Goal: Information Seeking & Learning: Learn about a topic

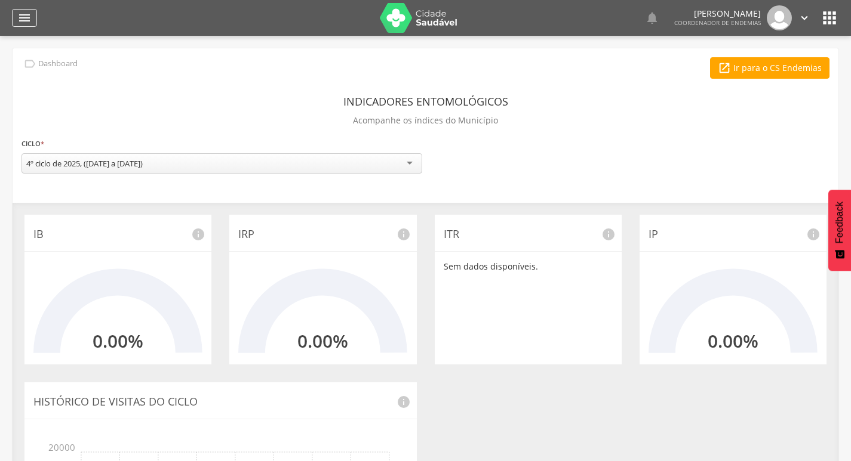
click at [25, 24] on icon "" at bounding box center [24, 18] width 14 height 14
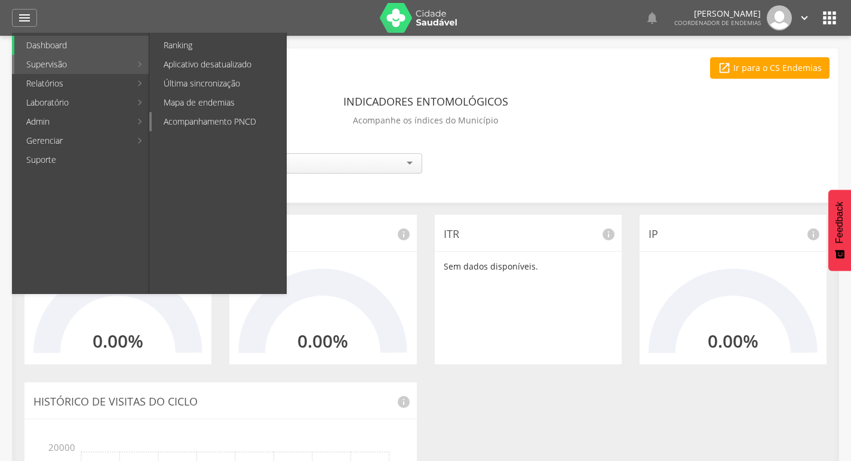
click at [212, 122] on link "Acompanhamento PNCD" at bounding box center [219, 121] width 134 height 19
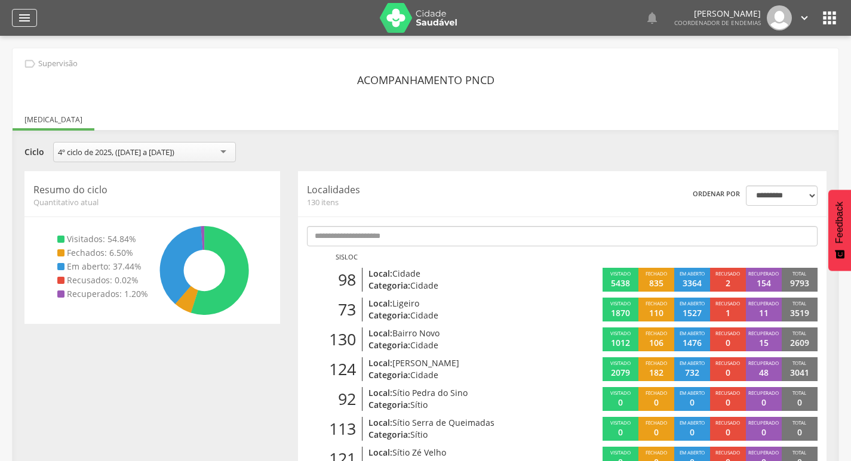
click at [31, 20] on icon "" at bounding box center [24, 18] width 14 height 14
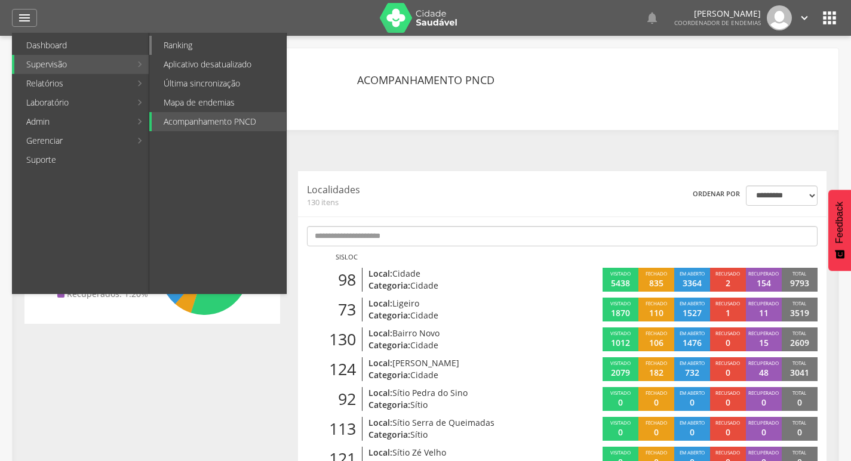
click at [175, 44] on link "Ranking" at bounding box center [219, 45] width 134 height 19
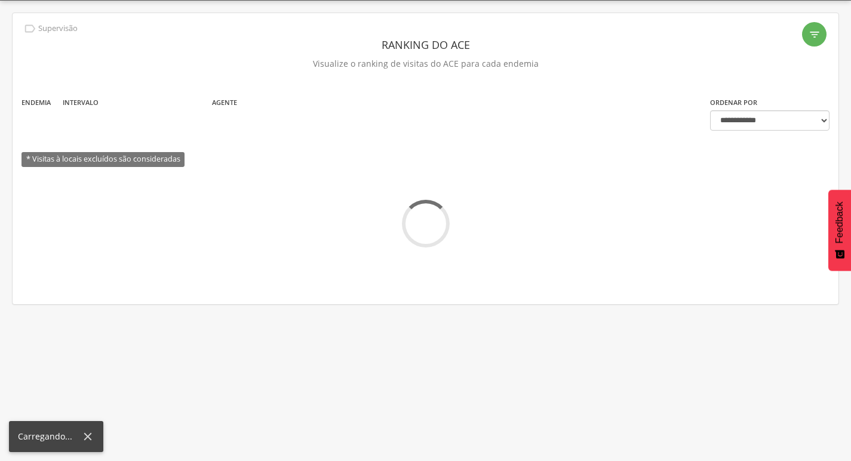
scroll to position [36, 0]
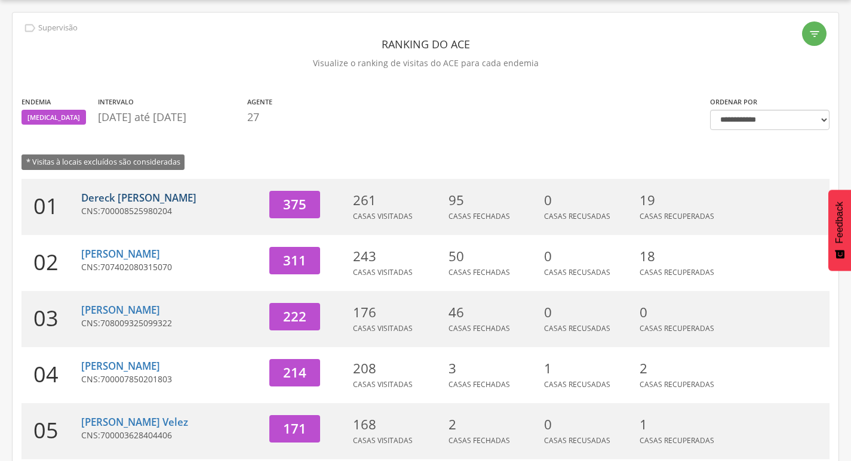
click at [143, 202] on link "Dereck [PERSON_NAME]" at bounding box center [138, 198] width 115 height 14
type input "**********"
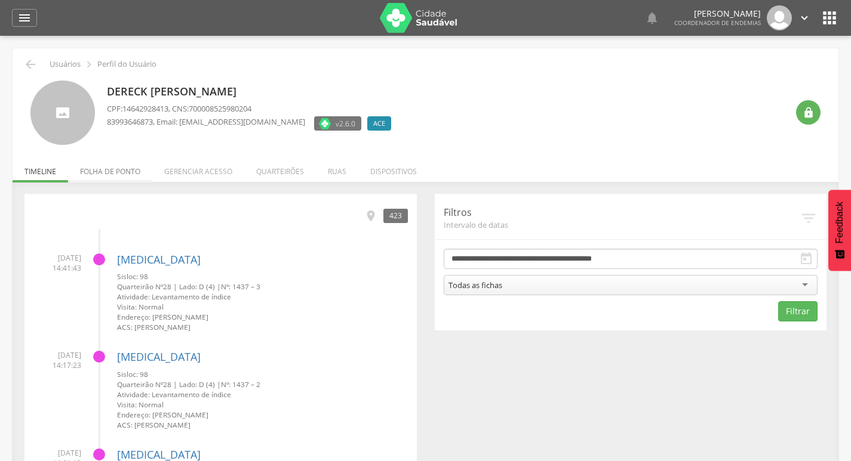
click at [119, 166] on li "Folha de ponto" at bounding box center [110, 169] width 84 height 28
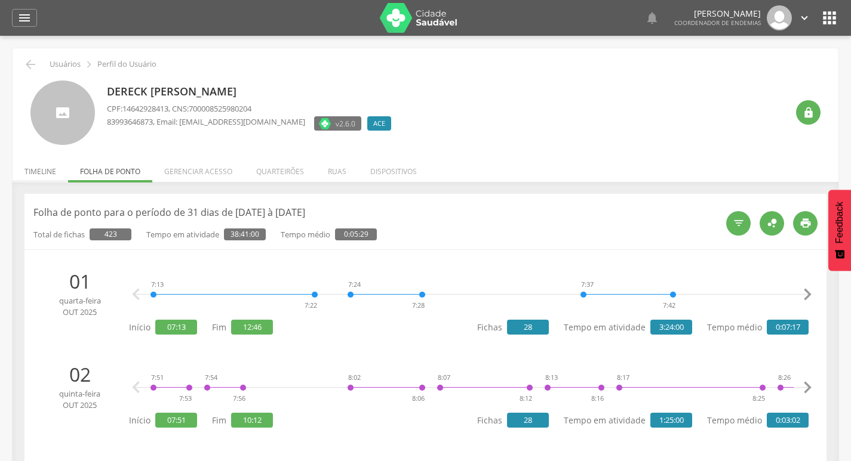
click at [33, 166] on li "Timeline" at bounding box center [41, 169] width 56 height 28
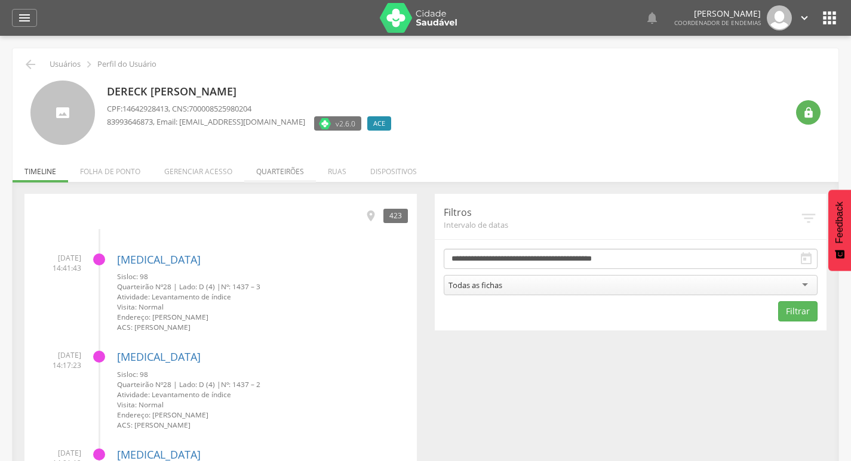
click at [273, 164] on li "Quarteirões" at bounding box center [280, 169] width 72 height 28
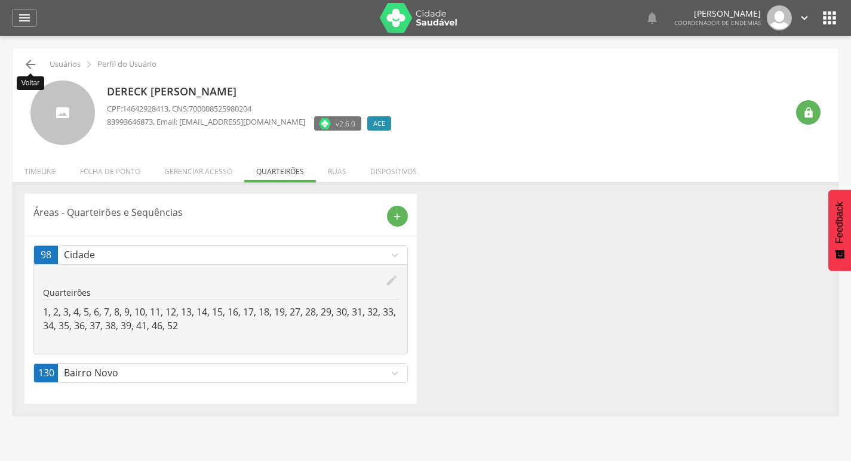
click at [32, 64] on icon "" at bounding box center [30, 64] width 14 height 14
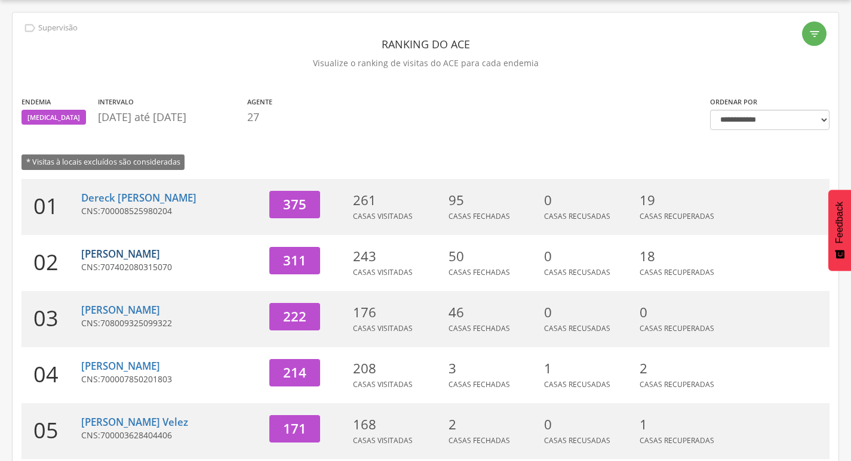
click at [128, 251] on link "[PERSON_NAME]" at bounding box center [120, 254] width 79 height 14
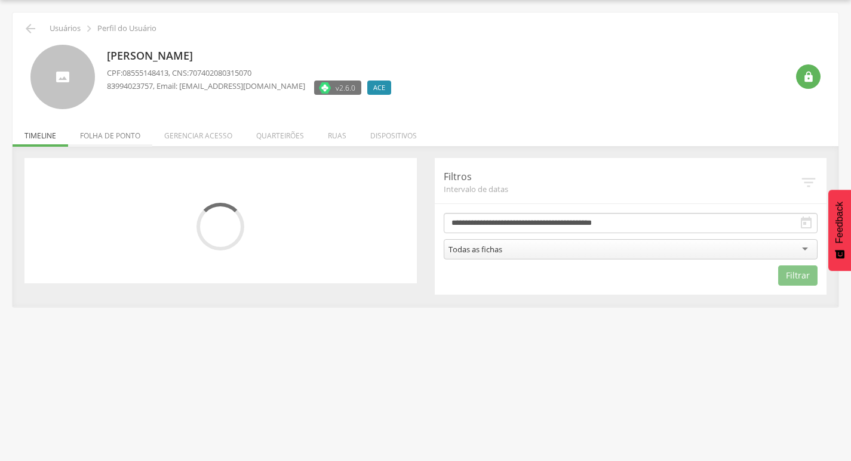
click at [117, 136] on li "Folha de ponto" at bounding box center [110, 133] width 84 height 28
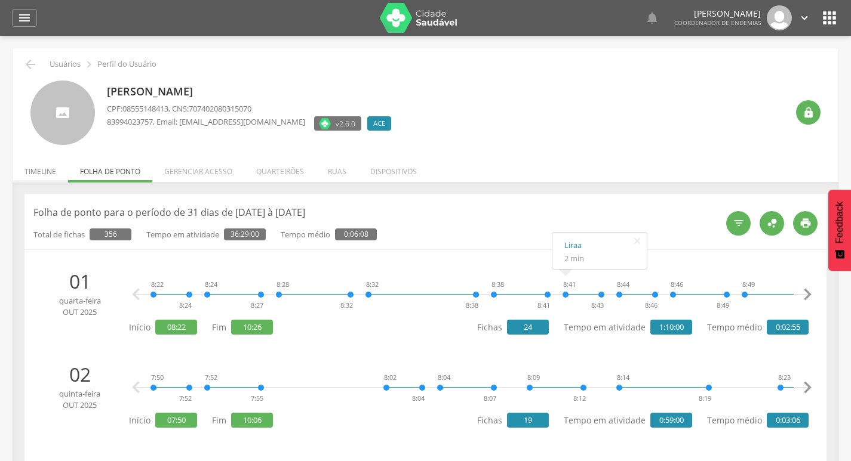
click at [27, 168] on li "Timeline" at bounding box center [41, 169] width 56 height 28
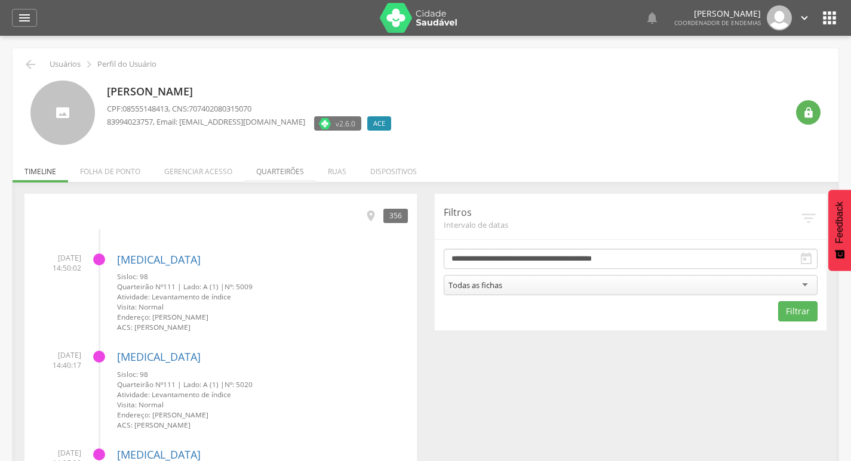
click at [286, 169] on li "Quarteirões" at bounding box center [280, 169] width 72 height 28
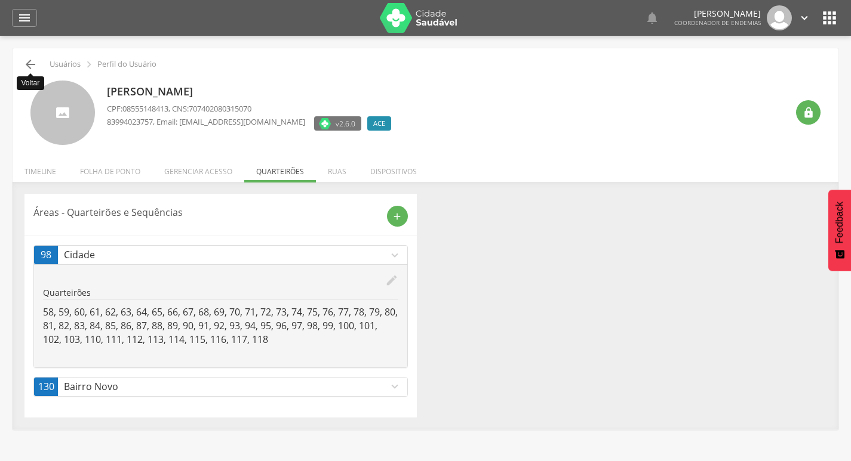
click at [31, 61] on icon "" at bounding box center [30, 64] width 14 height 14
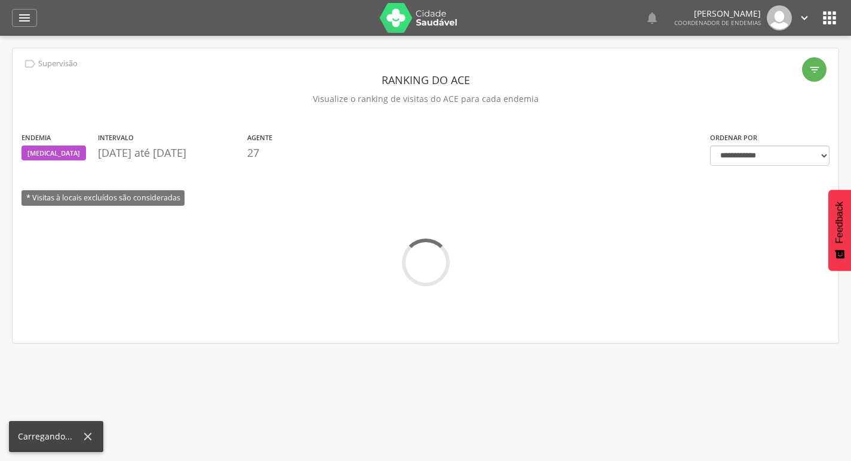
scroll to position [36, 0]
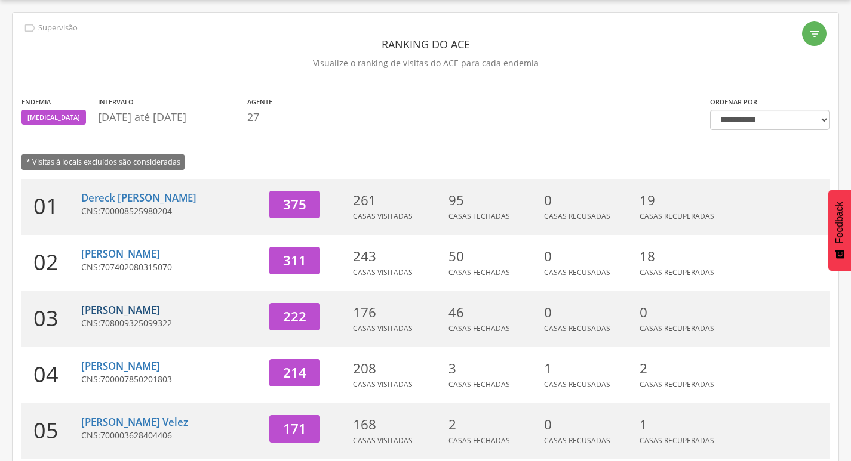
click at [110, 314] on link "[PERSON_NAME]" at bounding box center [120, 310] width 79 height 14
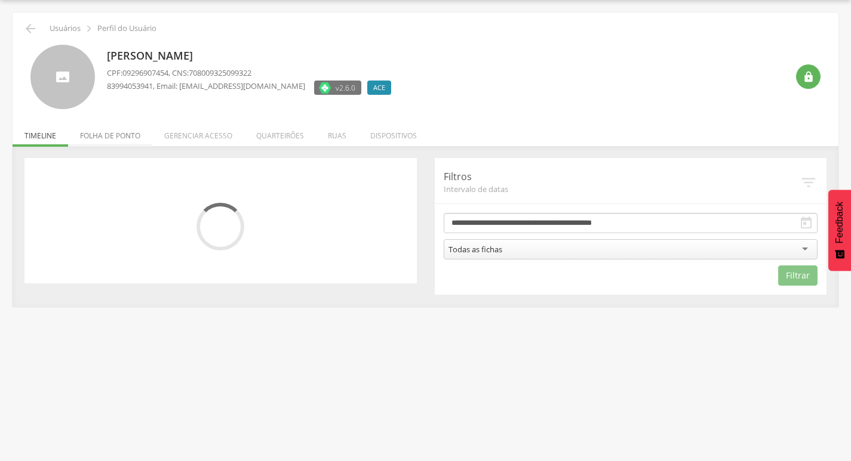
click at [116, 138] on li "Folha de ponto" at bounding box center [110, 133] width 84 height 28
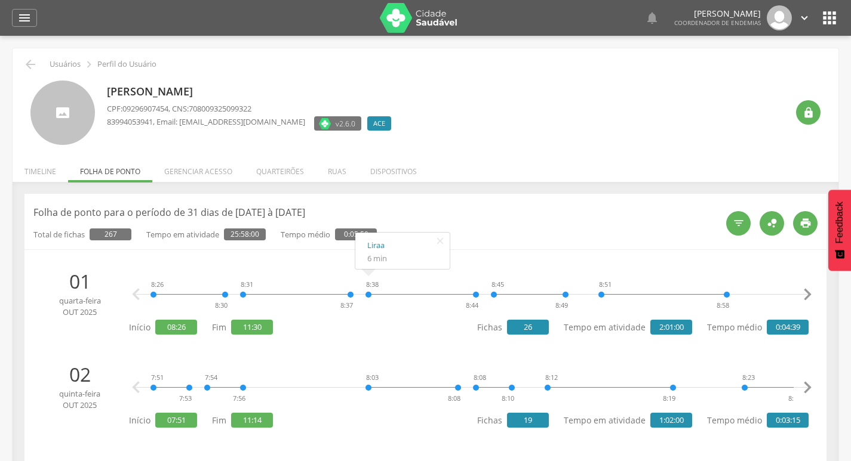
click at [36, 175] on li "Timeline" at bounding box center [41, 169] width 56 height 28
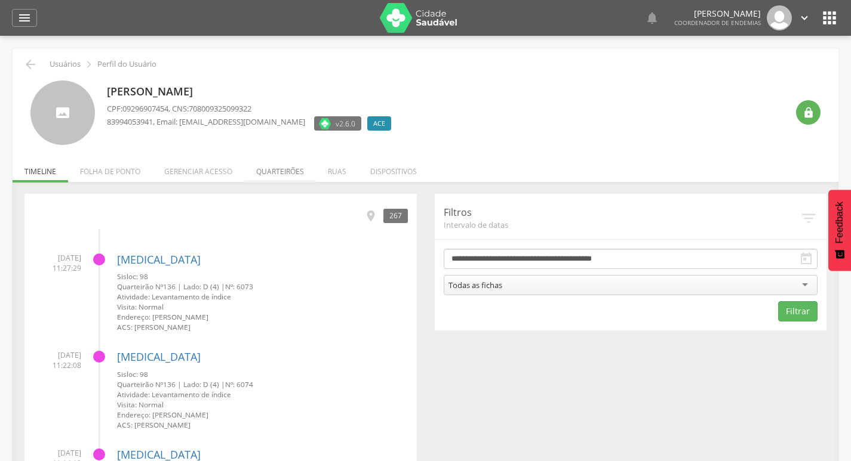
click at [272, 165] on li "Quarteirões" at bounding box center [280, 169] width 72 height 28
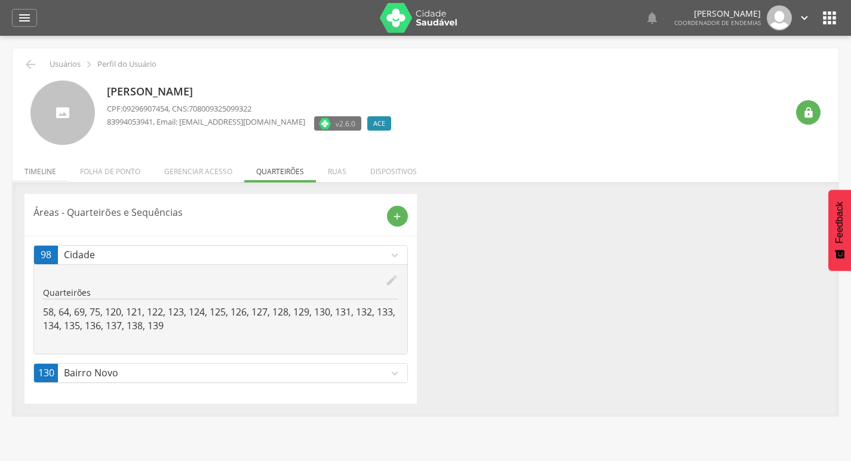
click at [29, 180] on li "Timeline" at bounding box center [41, 169] width 56 height 28
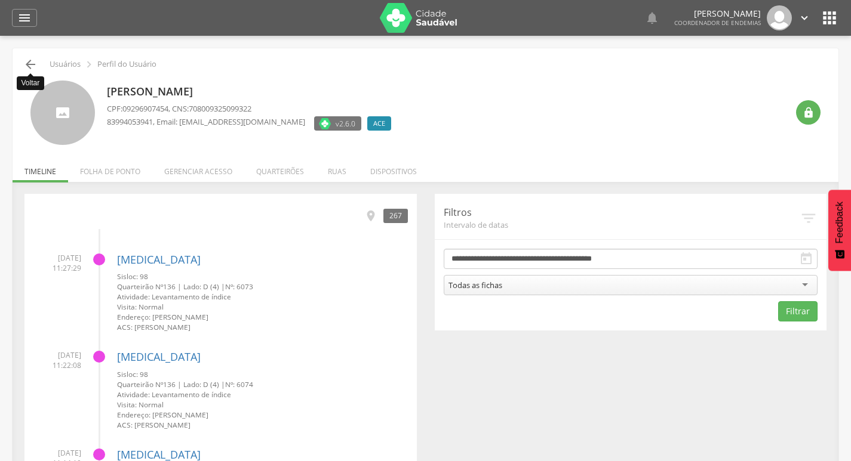
click at [27, 61] on icon "" at bounding box center [30, 64] width 14 height 14
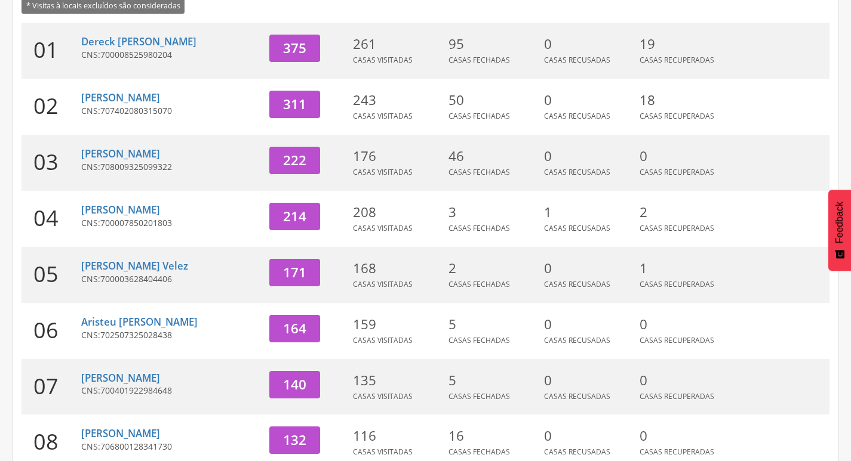
scroll to position [215, 0]
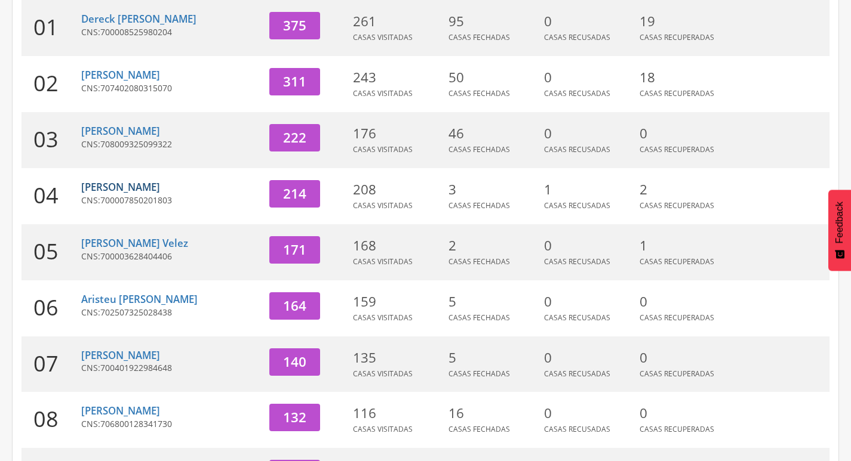
click at [149, 189] on link "[PERSON_NAME]" at bounding box center [120, 187] width 79 height 14
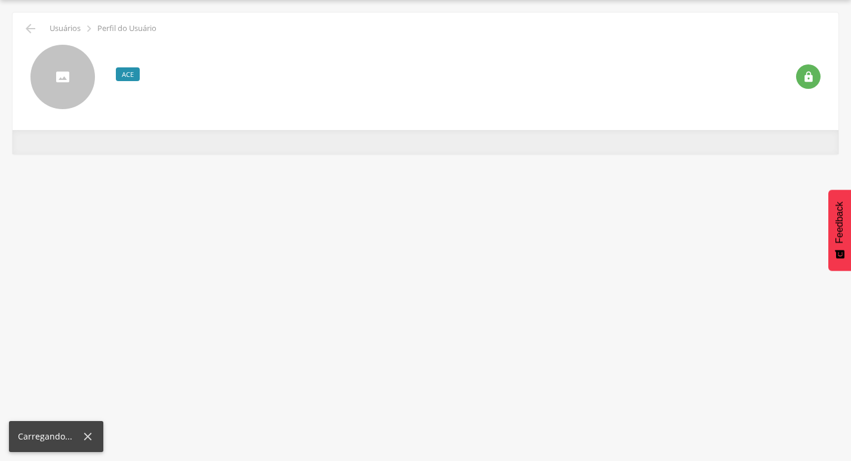
scroll to position [36, 0]
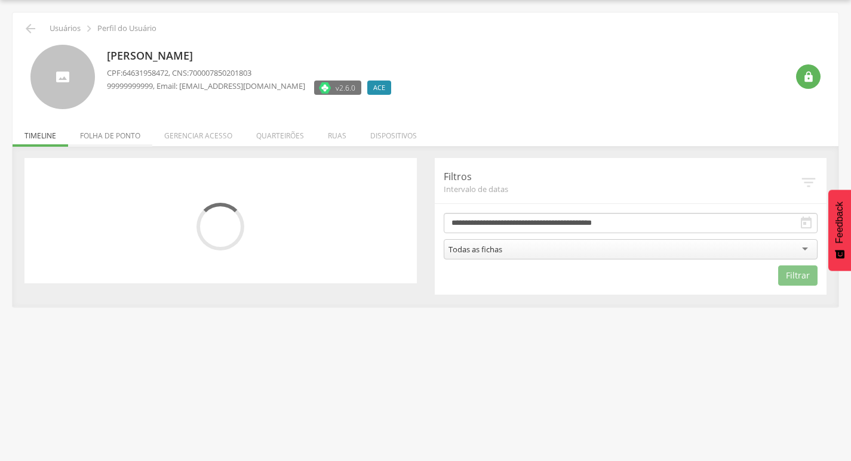
click at [115, 144] on li "Folha de ponto" at bounding box center [110, 133] width 84 height 28
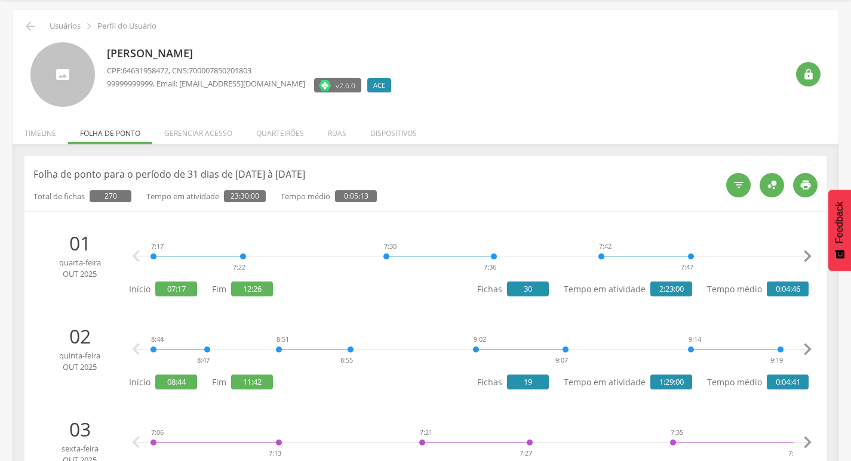
scroll to position [0, 0]
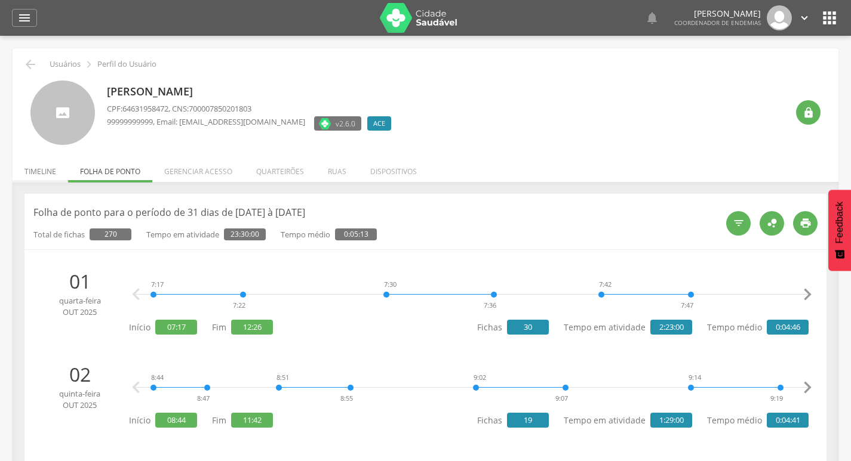
click at [32, 168] on li "Timeline" at bounding box center [41, 169] width 56 height 28
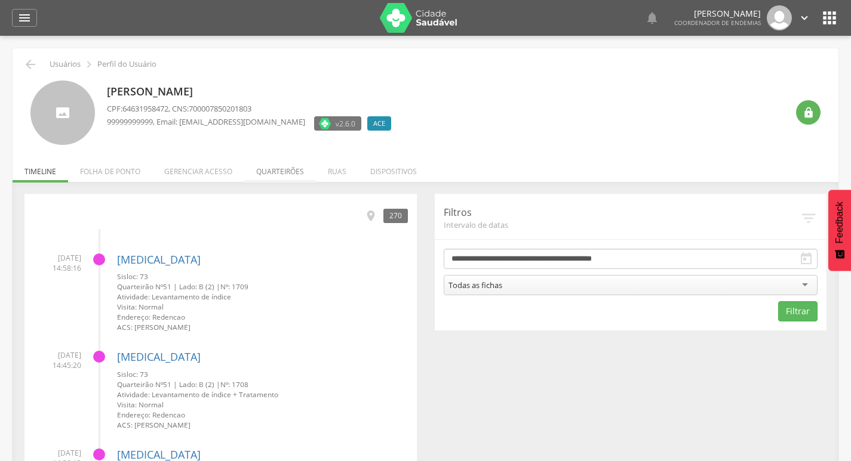
click at [275, 170] on li "Quarteirões" at bounding box center [280, 169] width 72 height 28
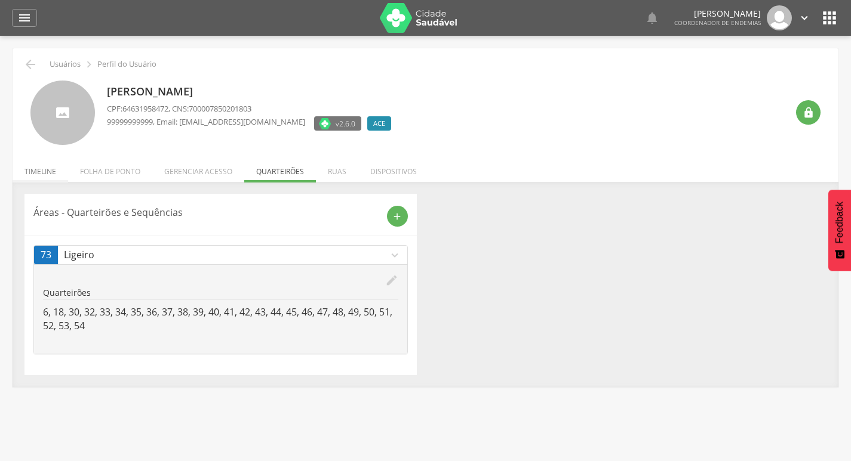
click at [41, 178] on li "Timeline" at bounding box center [41, 169] width 56 height 28
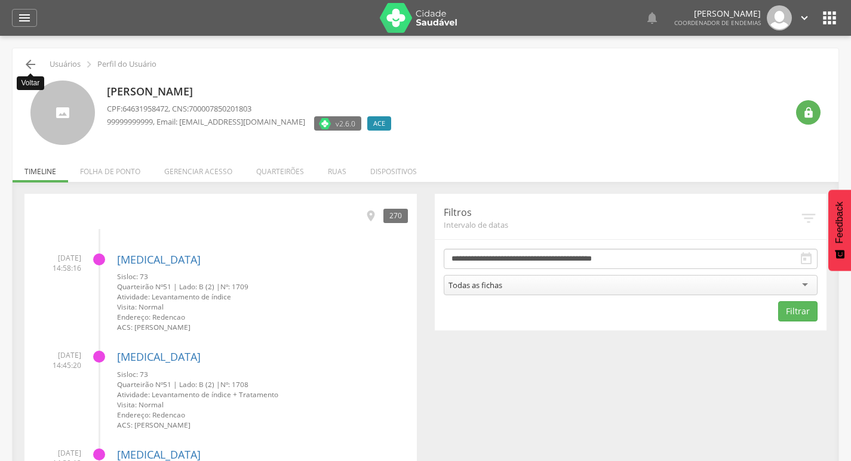
click at [27, 60] on icon "" at bounding box center [30, 64] width 14 height 14
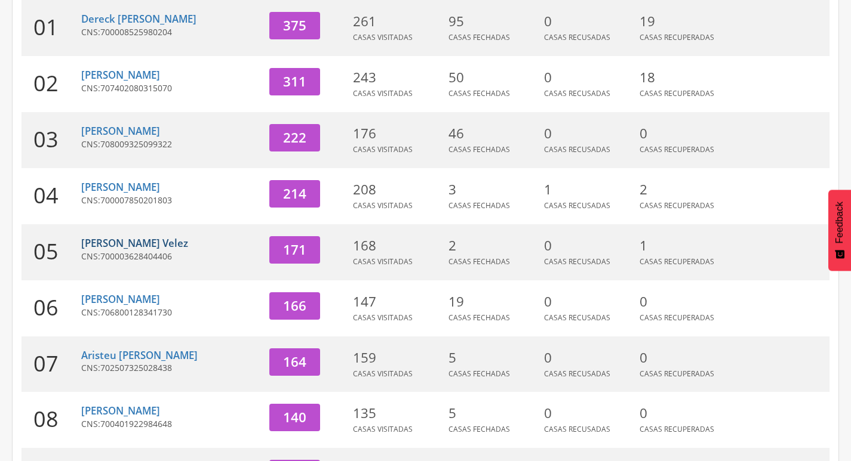
click at [120, 245] on link "[PERSON_NAME] Velez" at bounding box center [134, 243] width 107 height 14
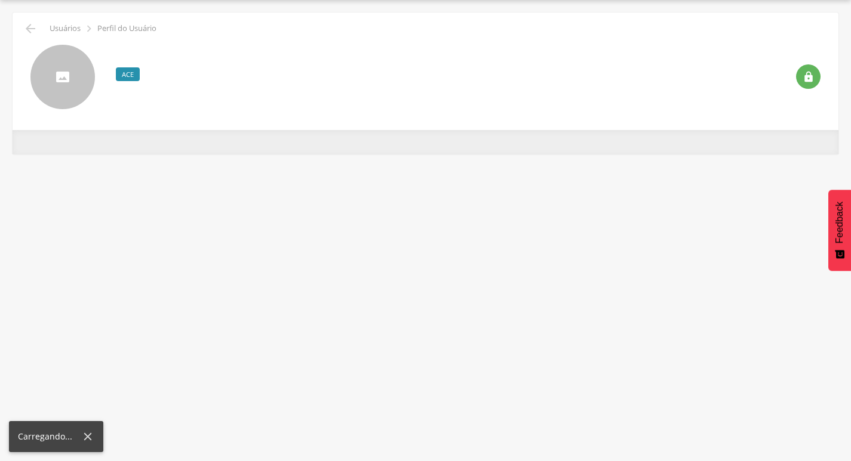
scroll to position [36, 0]
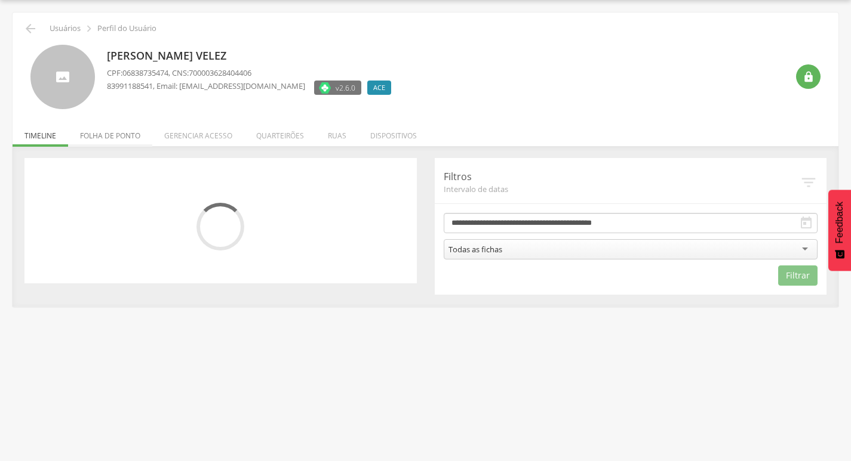
click at [123, 133] on li "Folha de ponto" at bounding box center [110, 133] width 84 height 28
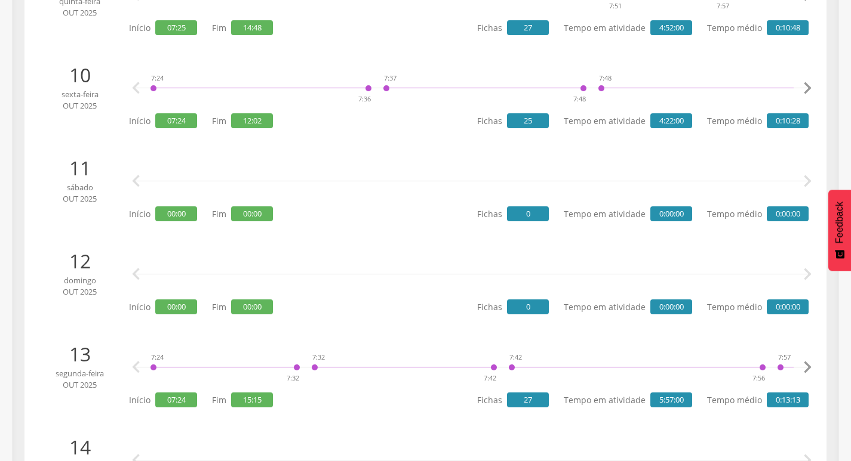
scroll to position [1051, 0]
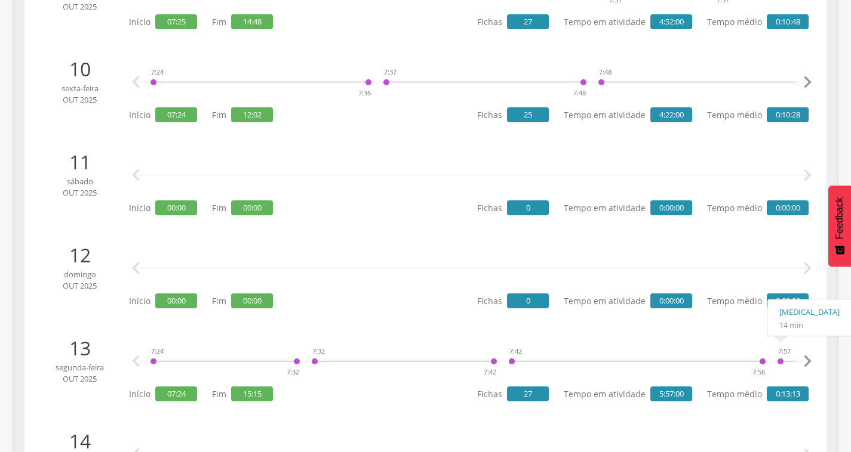
click at [805, 358] on icon "" at bounding box center [807, 362] width 24 height 24
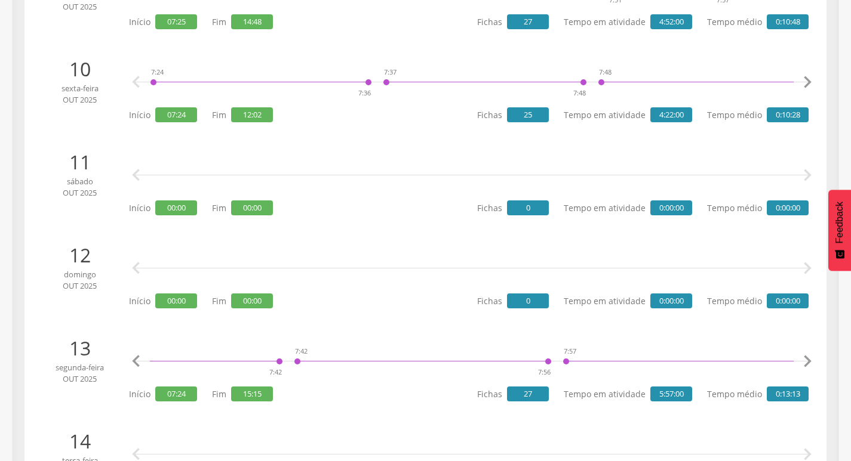
click at [805, 358] on icon "" at bounding box center [807, 362] width 24 height 24
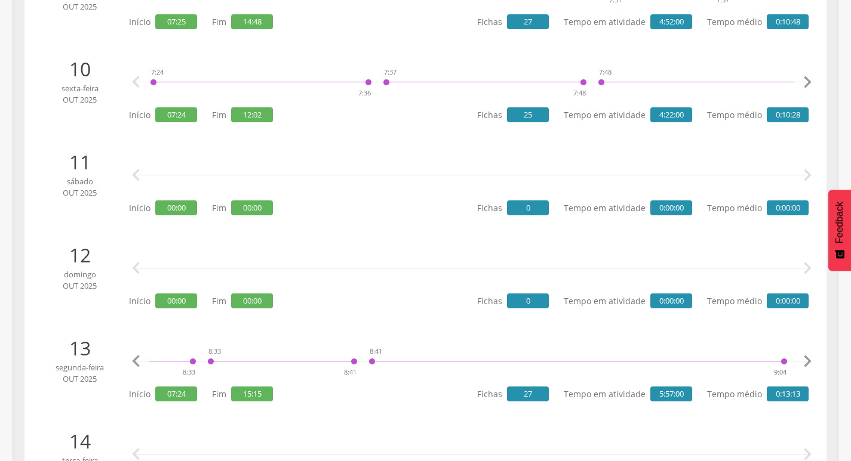
scroll to position [0, 1286]
click at [805, 358] on icon "" at bounding box center [807, 362] width 24 height 24
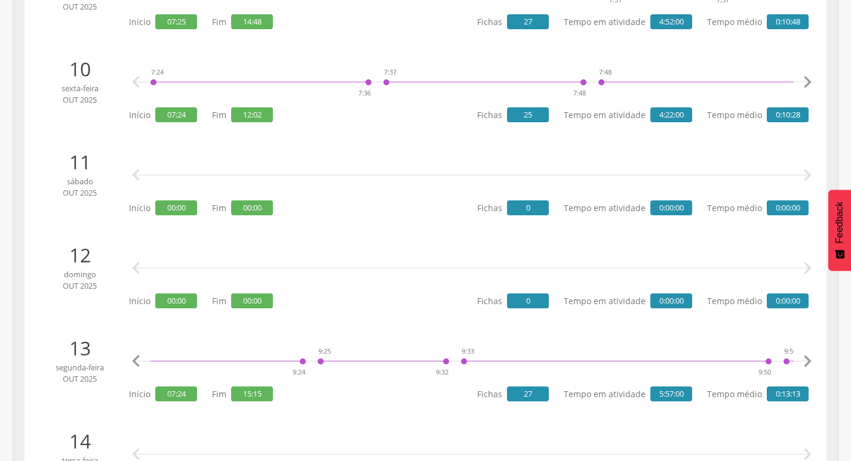
click at [805, 358] on icon "" at bounding box center [807, 362] width 24 height 24
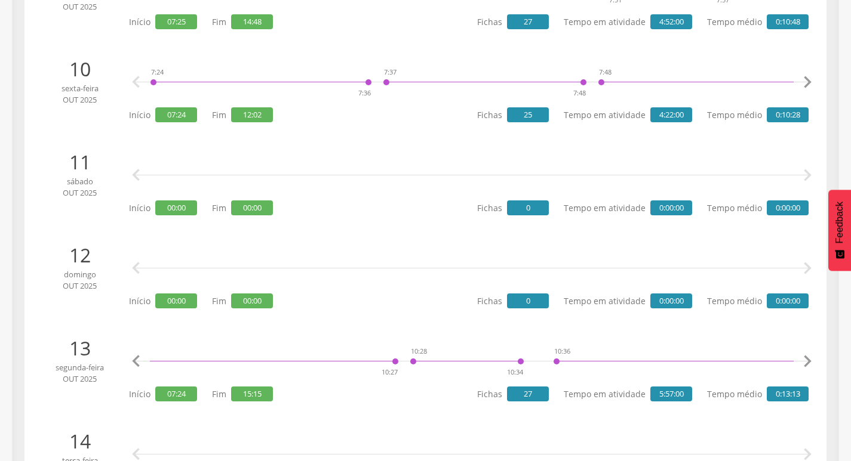
click at [805, 358] on icon "" at bounding box center [807, 362] width 24 height 24
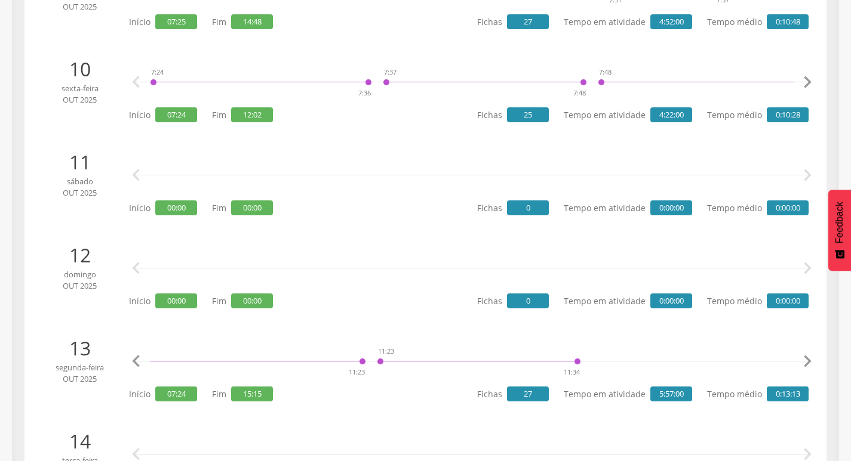
click at [805, 358] on icon "" at bounding box center [807, 362] width 24 height 24
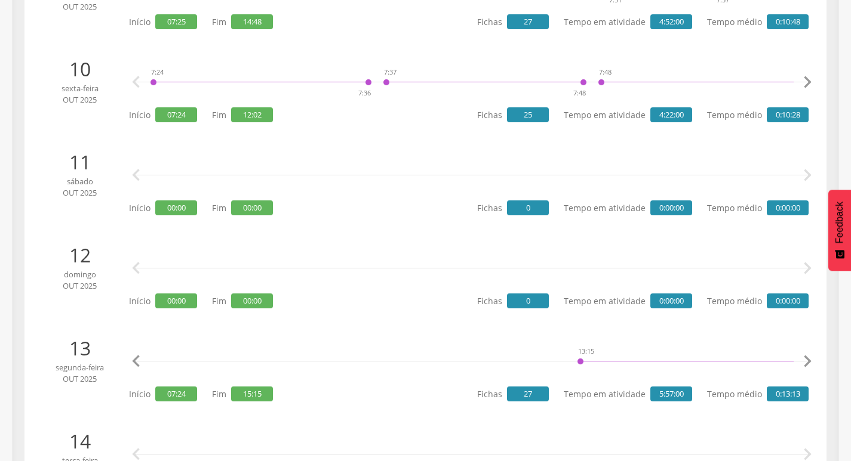
click at [805, 358] on icon "" at bounding box center [807, 362] width 24 height 24
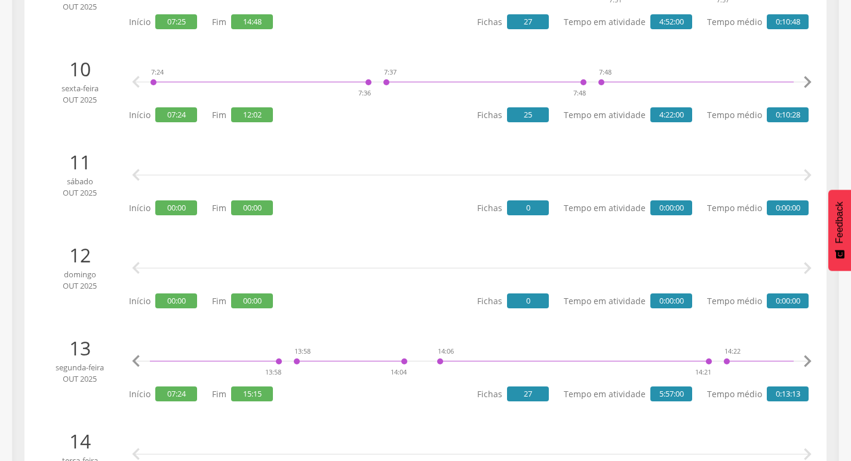
click at [805, 358] on icon "" at bounding box center [807, 362] width 24 height 24
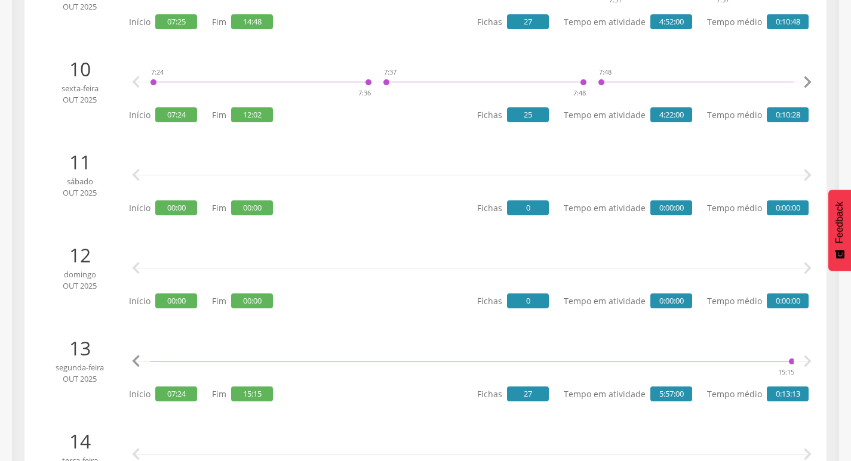
scroll to position [0, 7315]
click at [805, 358] on icon "" at bounding box center [807, 362] width 24 height 24
click at [133, 364] on icon "" at bounding box center [136, 362] width 24 height 24
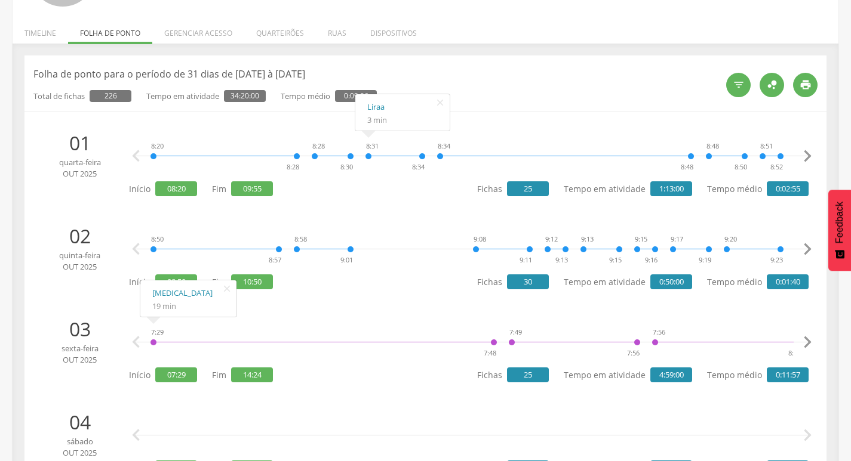
scroll to position [0, 0]
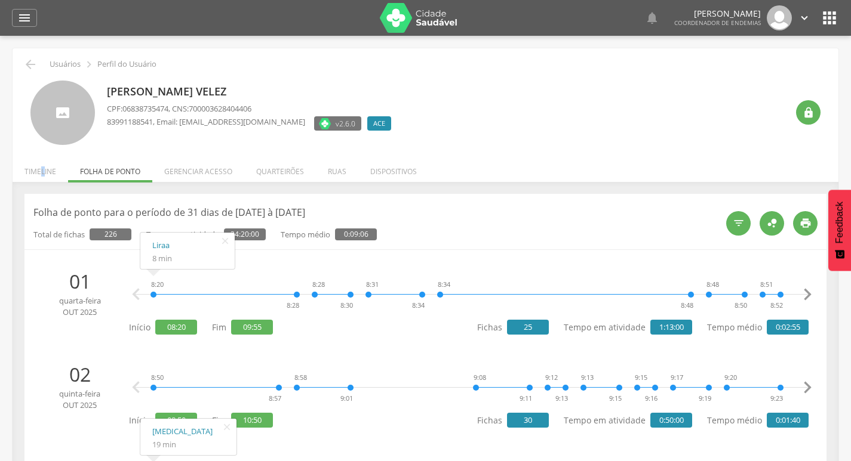
click at [41, 171] on li "Timeline" at bounding box center [41, 169] width 56 height 28
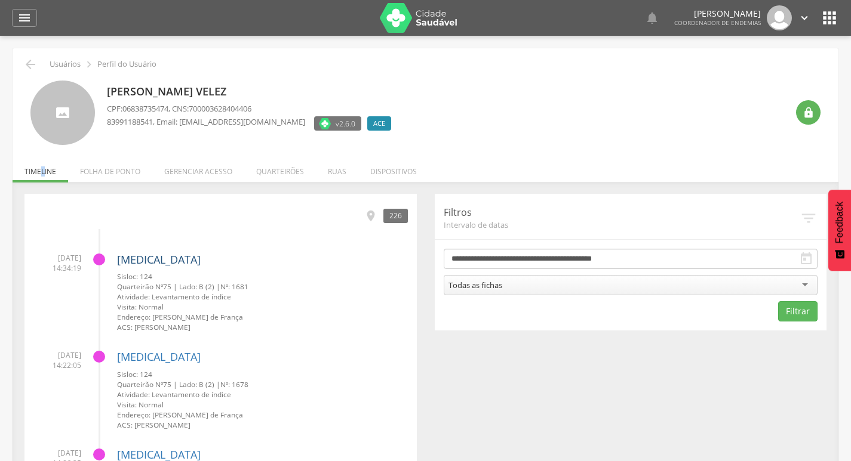
click at [125, 257] on link "[MEDICAL_DATA]" at bounding box center [159, 260] width 84 height 14
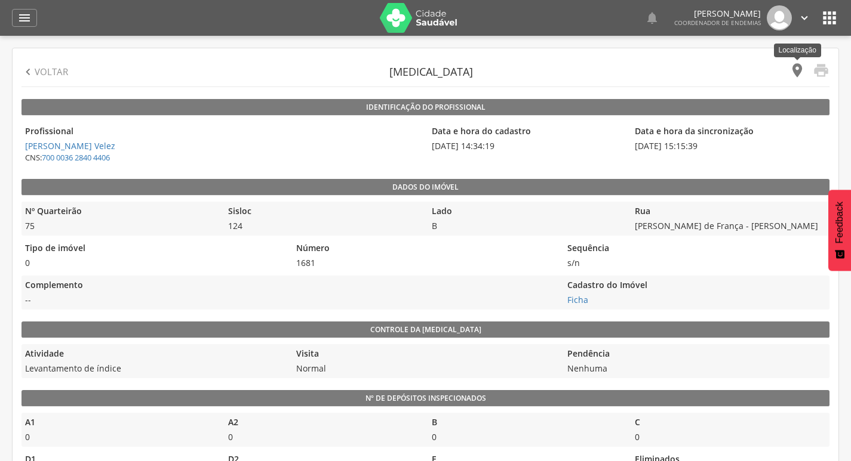
click at [798, 62] on icon "" at bounding box center [797, 70] width 17 height 17
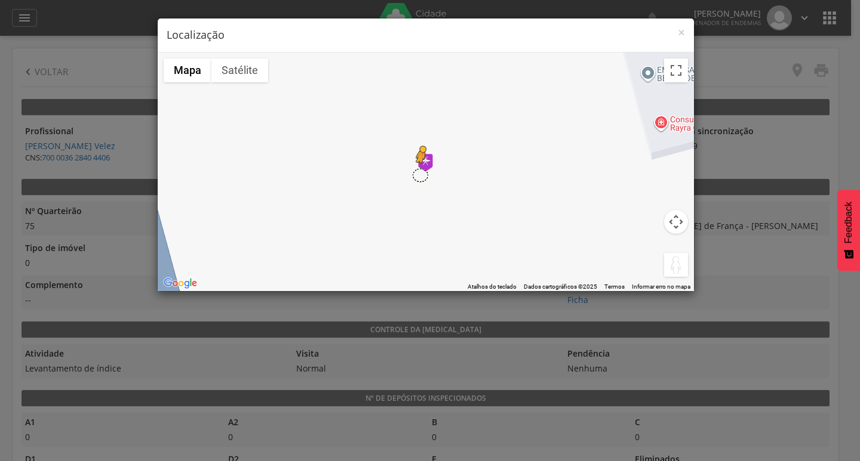
drag, startPoint x: 676, startPoint y: 268, endPoint x: 420, endPoint y: 174, distance: 272.7
click at [420, 174] on div "Pressione as teclas Alt + Enter para ativar o recurso de arrastar com o teclado…" at bounding box center [426, 172] width 536 height 239
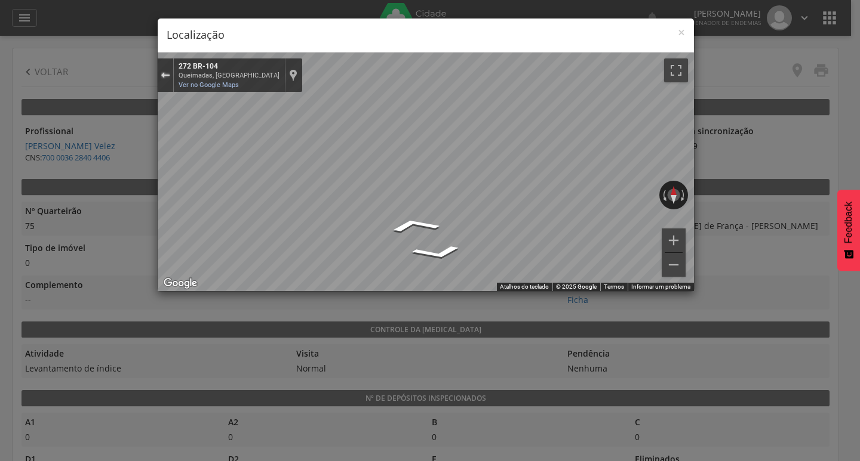
click at [162, 75] on div "Sair do Street View" at bounding box center [165, 75] width 9 height 7
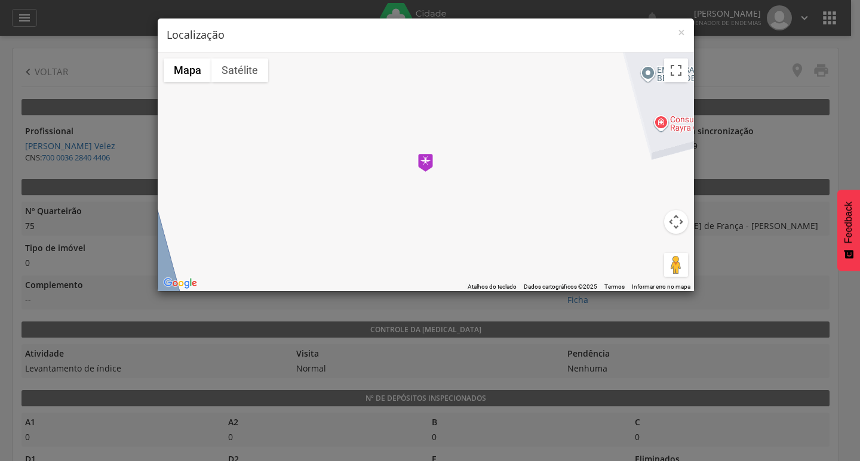
click at [687, 30] on div "× Localização" at bounding box center [426, 36] width 536 height 34
click at [682, 31] on span "×" at bounding box center [681, 32] width 7 height 17
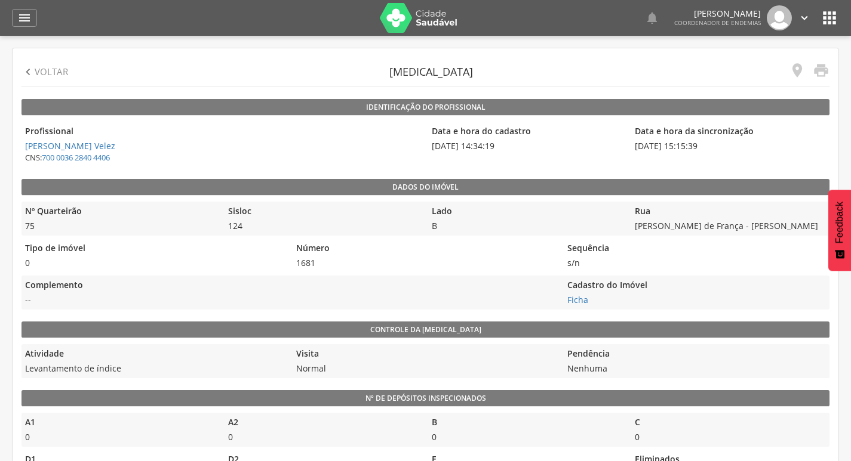
click at [37, 70] on p "Voltar" at bounding box center [51, 72] width 33 height 13
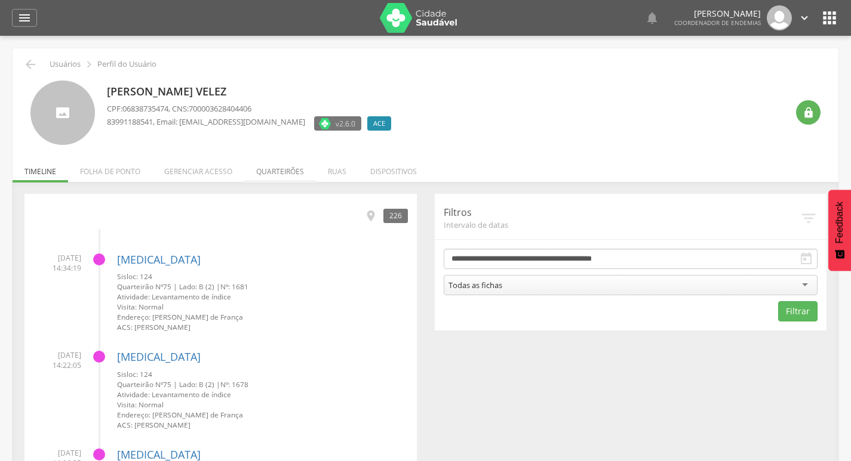
click at [294, 177] on li "Quarteirões" at bounding box center [280, 169] width 72 height 28
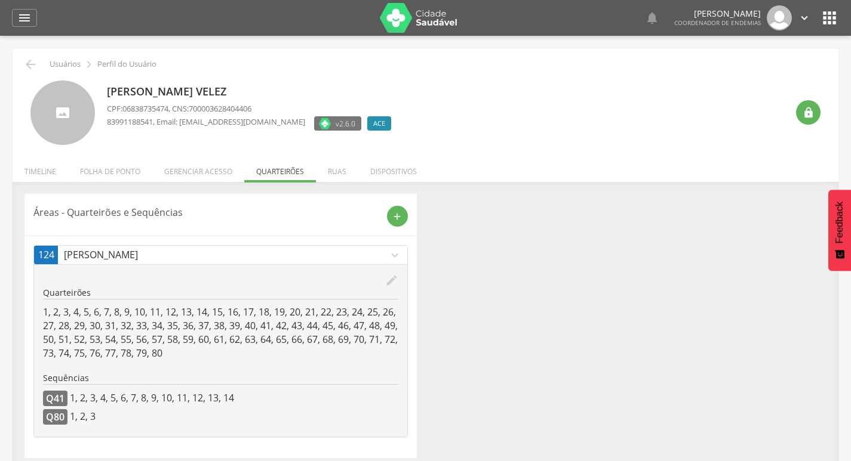
drag, startPoint x: 44, startPoint y: 176, endPoint x: 16, endPoint y: 101, distance: 80.5
click at [39, 172] on li "Timeline" at bounding box center [41, 169] width 56 height 28
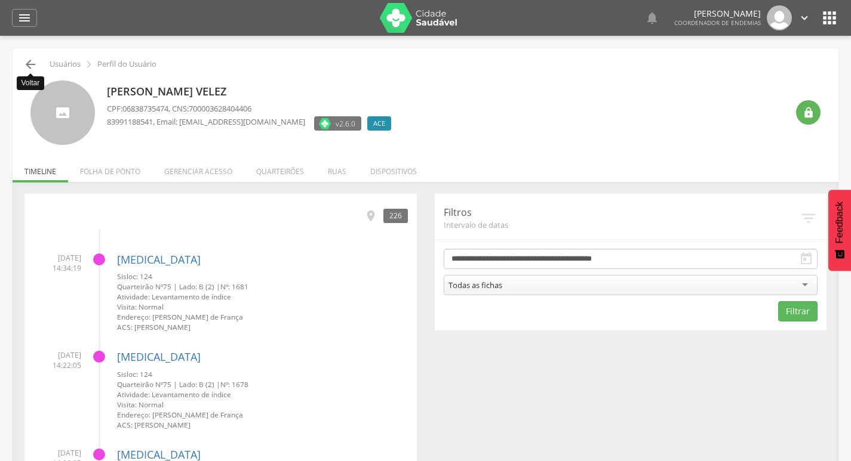
click at [27, 64] on icon "" at bounding box center [30, 64] width 14 height 14
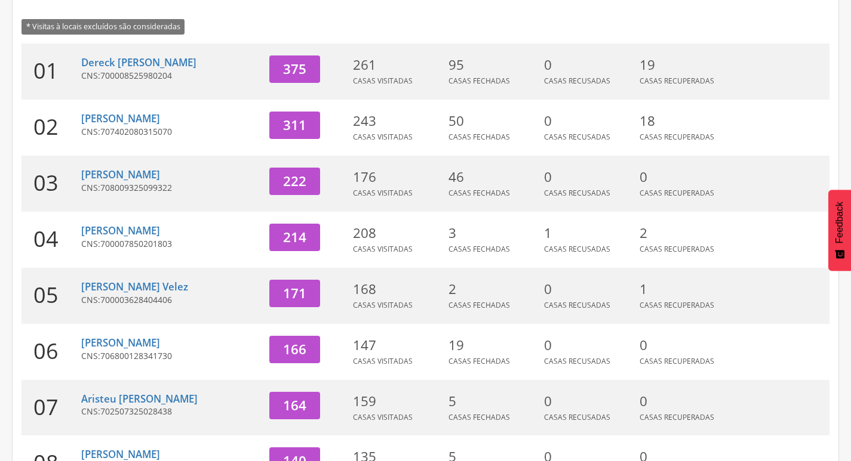
scroll to position [368, 0]
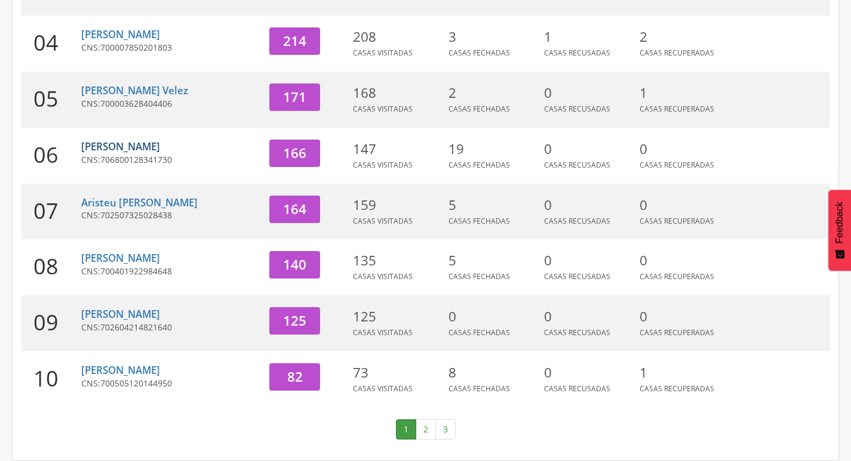
click at [138, 153] on link "[PERSON_NAME]" at bounding box center [120, 147] width 79 height 14
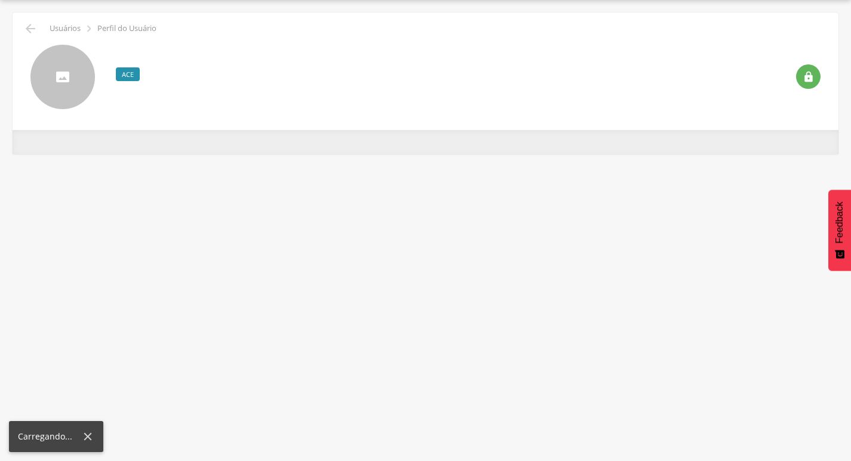
scroll to position [36, 0]
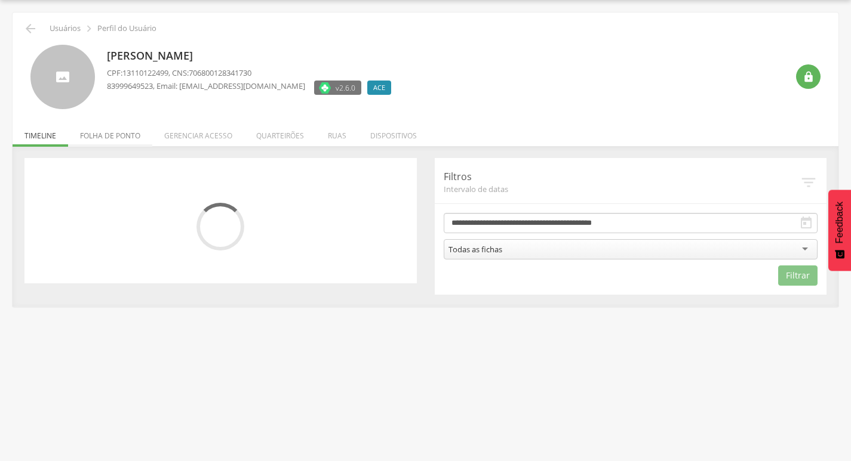
click at [128, 137] on li "Folha de ponto" at bounding box center [110, 133] width 84 height 28
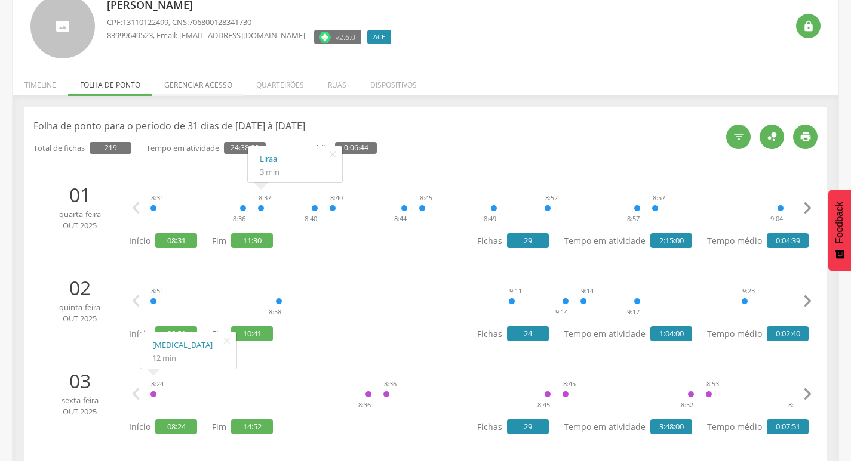
scroll to position [0, 0]
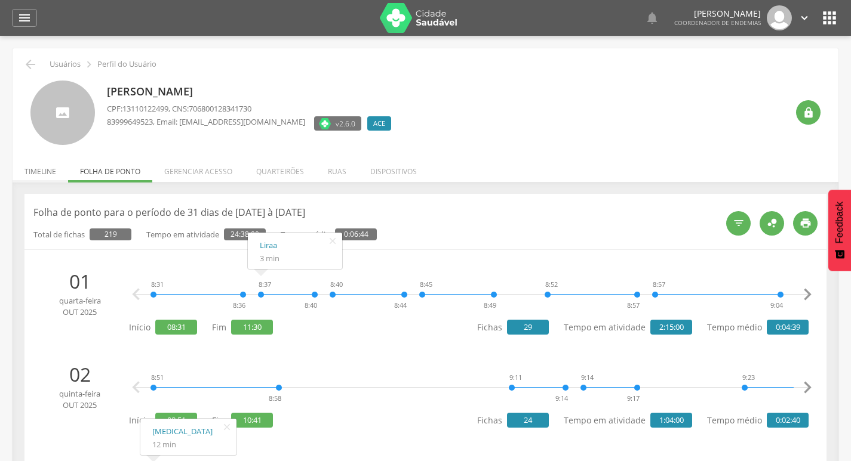
click at [36, 177] on li "Timeline" at bounding box center [41, 169] width 56 height 28
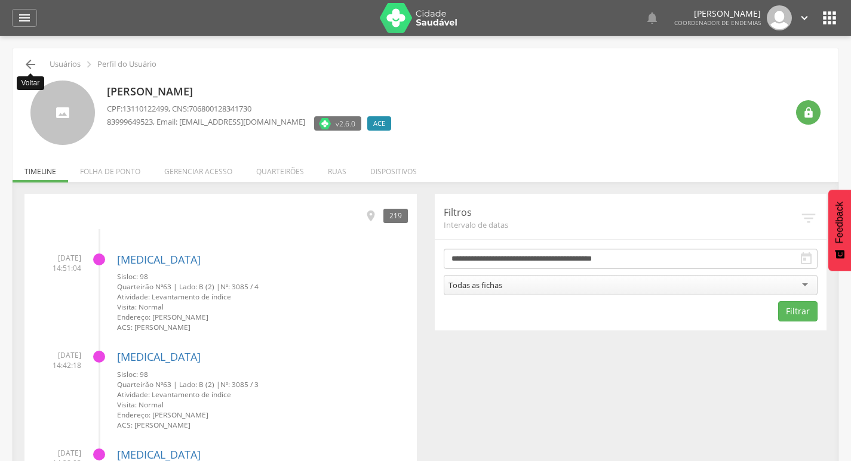
click at [35, 66] on icon "" at bounding box center [30, 64] width 14 height 14
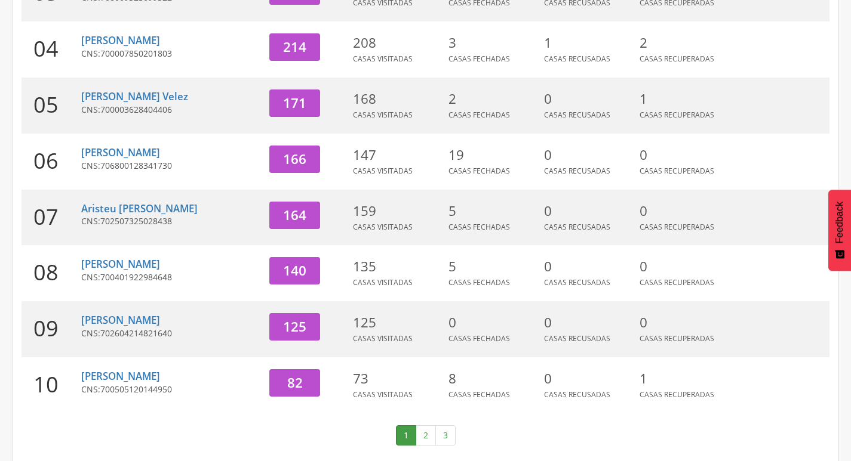
scroll to position [368, 0]
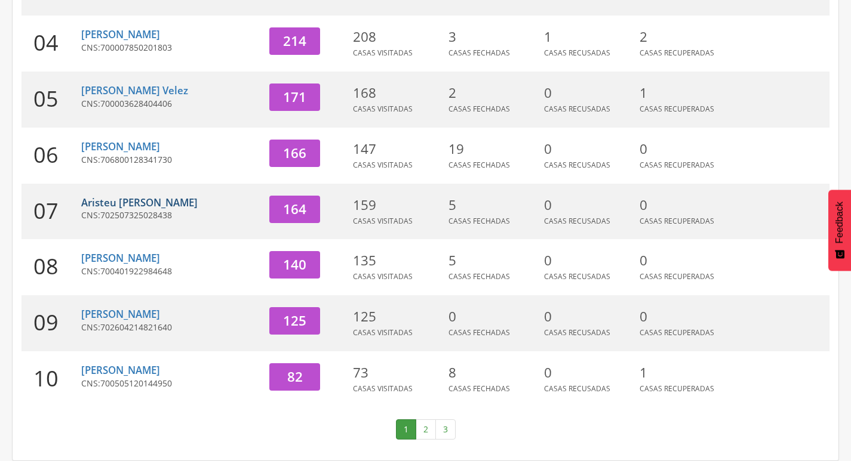
click at [137, 205] on link "Aristeu [PERSON_NAME]" at bounding box center [139, 203] width 116 height 14
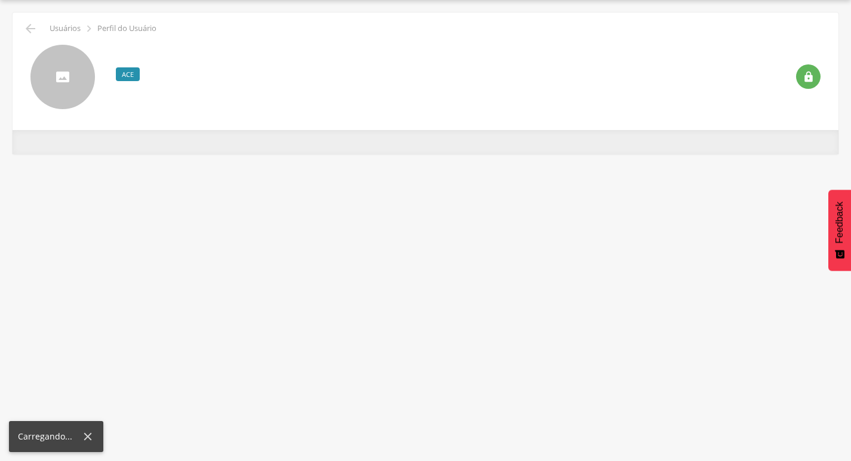
scroll to position [36, 0]
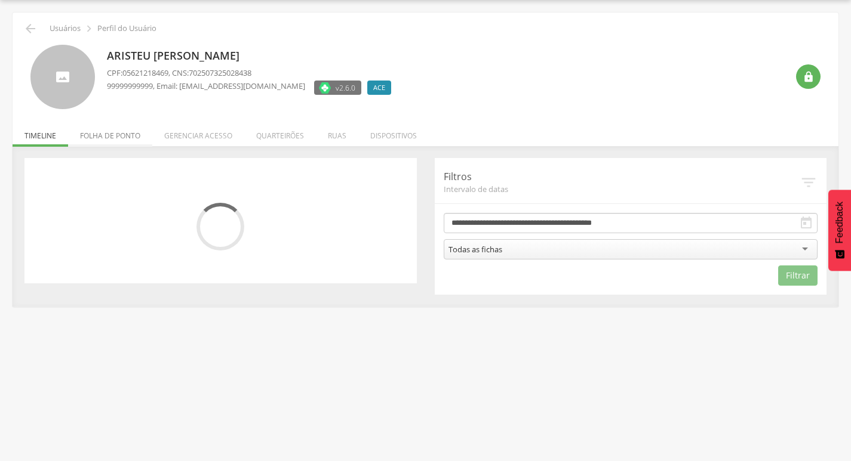
click at [137, 140] on li "Folha de ponto" at bounding box center [110, 133] width 84 height 28
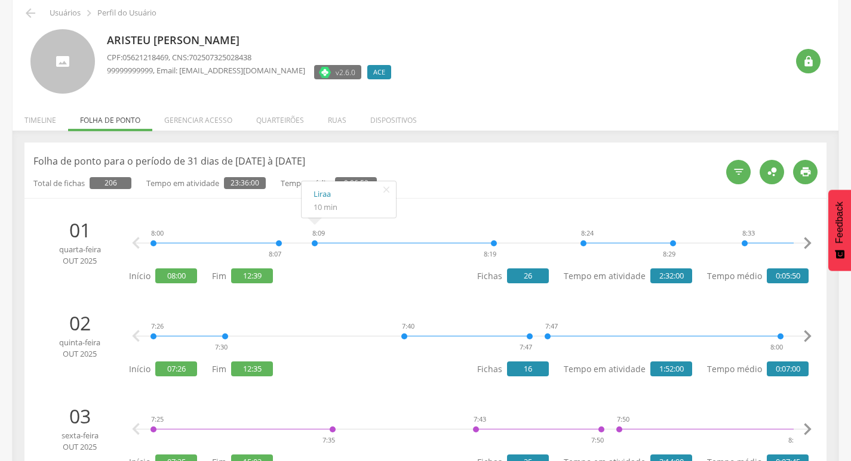
scroll to position [0, 0]
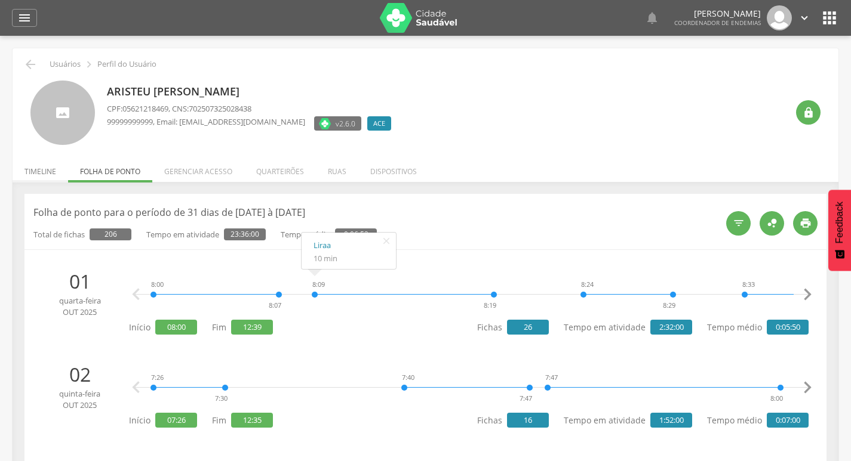
click at [42, 167] on li "Timeline" at bounding box center [41, 169] width 56 height 28
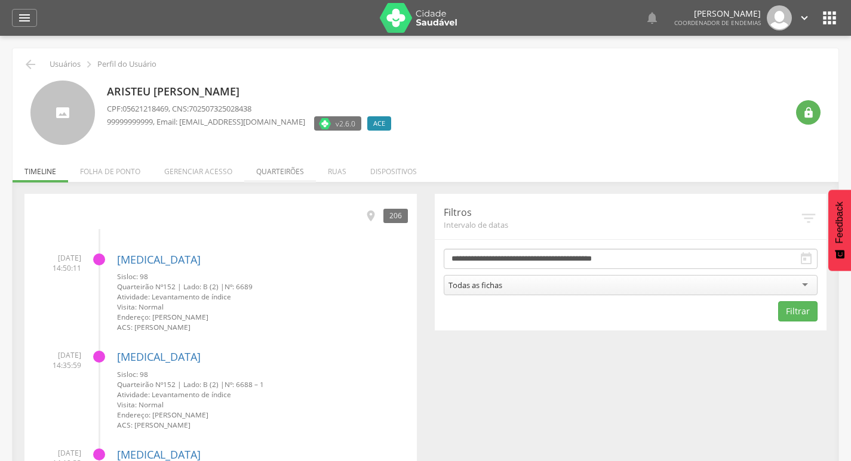
click at [268, 171] on li "Quarteirões" at bounding box center [280, 169] width 72 height 28
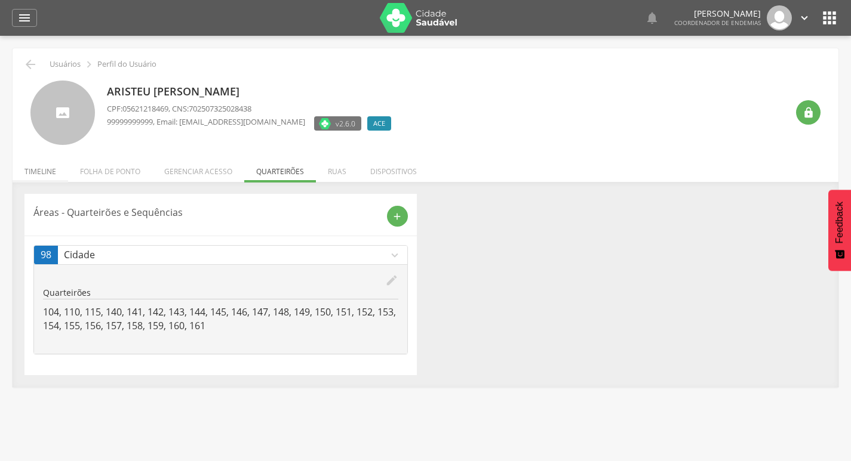
click at [60, 171] on li "Timeline" at bounding box center [41, 169] width 56 height 28
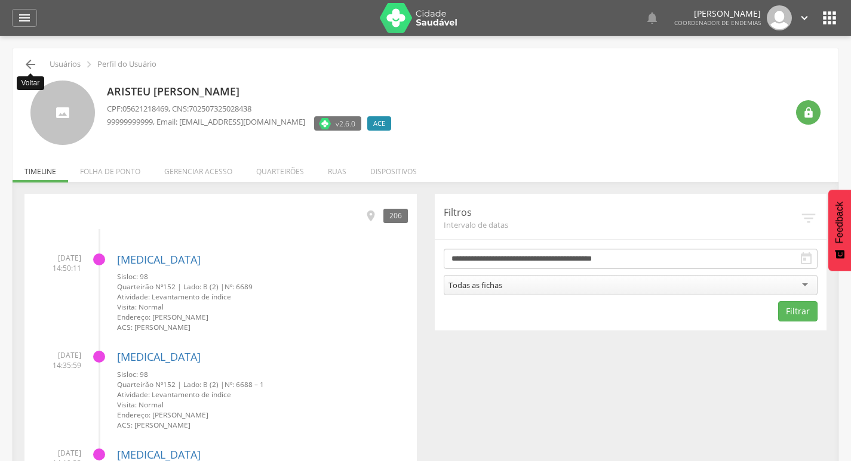
click at [27, 60] on icon "" at bounding box center [30, 64] width 14 height 14
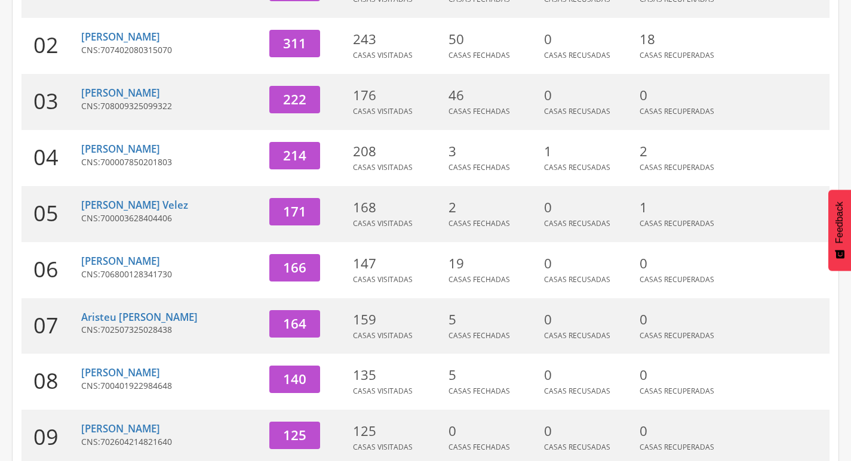
scroll to position [368, 0]
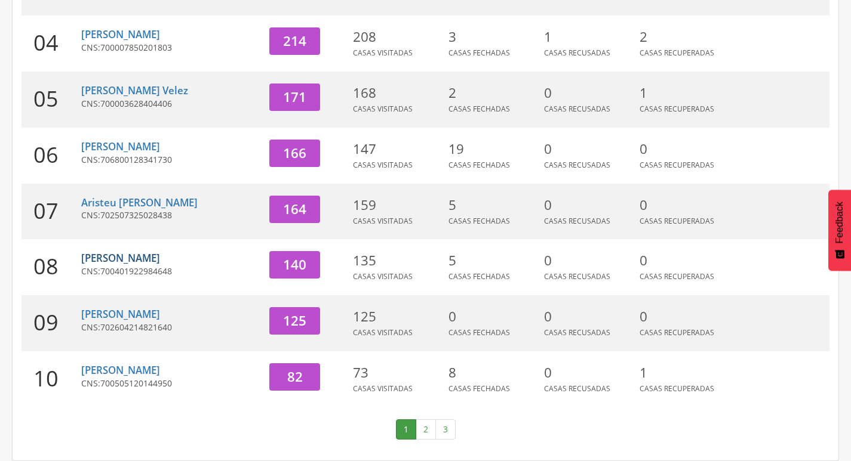
click at [140, 255] on link "[PERSON_NAME]" at bounding box center [120, 258] width 79 height 14
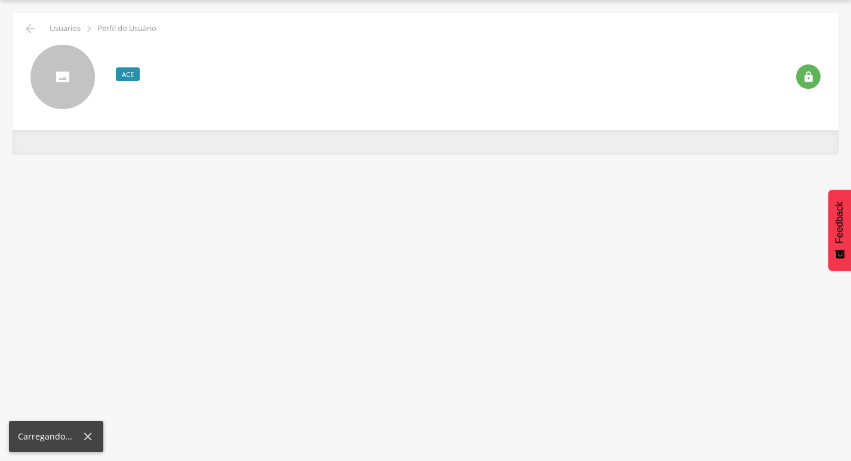
scroll to position [36, 0]
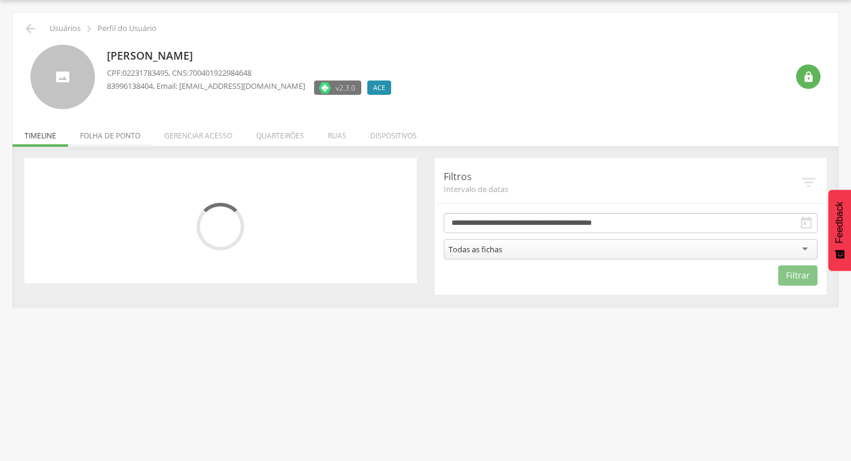
click at [124, 132] on li "Folha de ponto" at bounding box center [110, 133] width 84 height 28
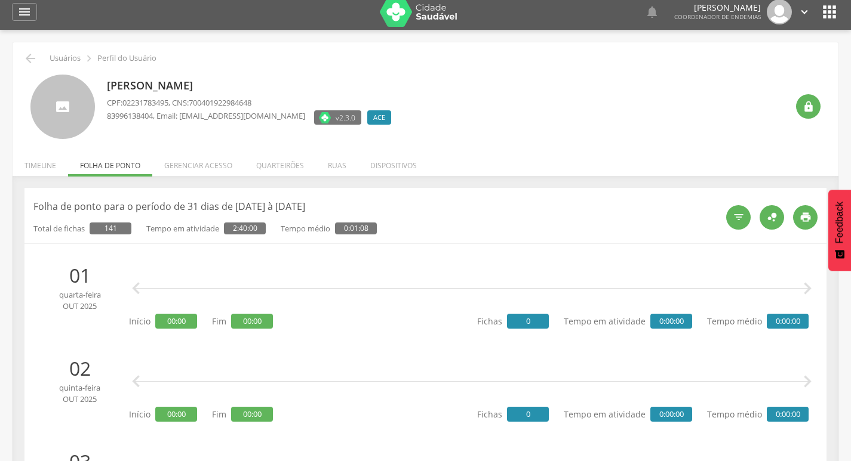
scroll to position [0, 0]
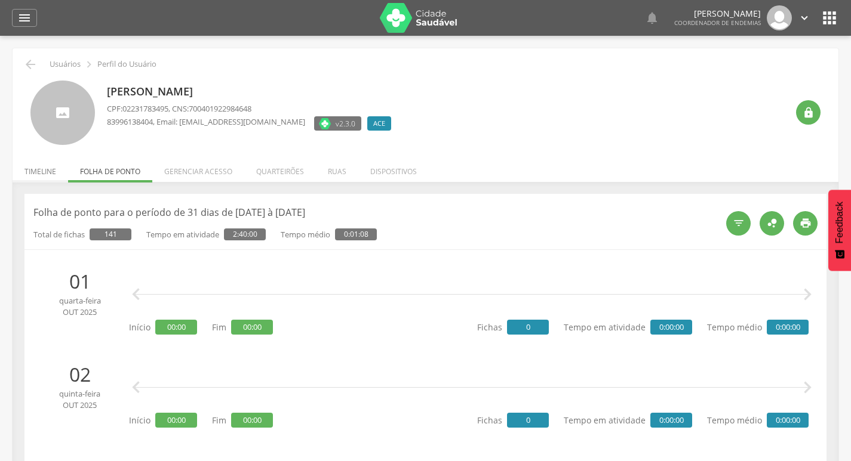
click at [28, 171] on li "Timeline" at bounding box center [41, 169] width 56 height 28
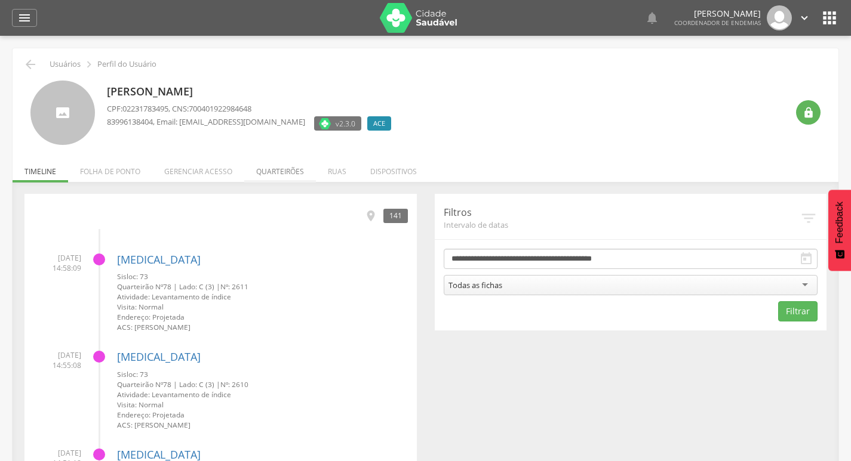
click at [300, 172] on li "Quarteirões" at bounding box center [280, 169] width 72 height 28
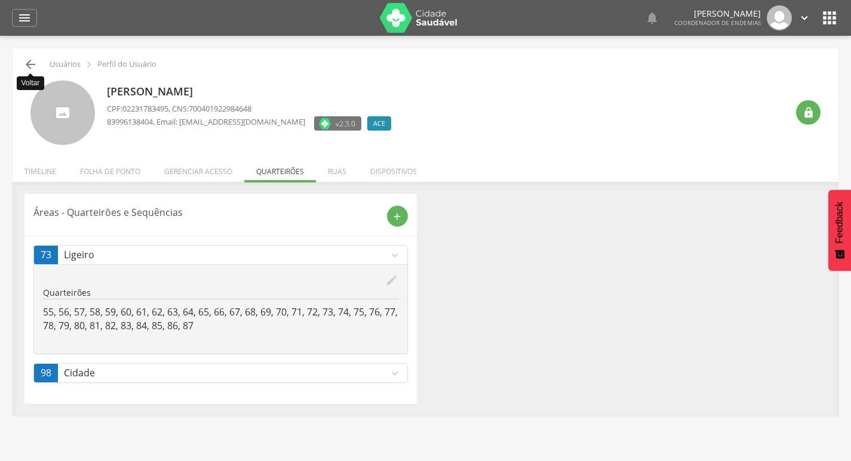
click at [32, 70] on icon "" at bounding box center [30, 64] width 14 height 14
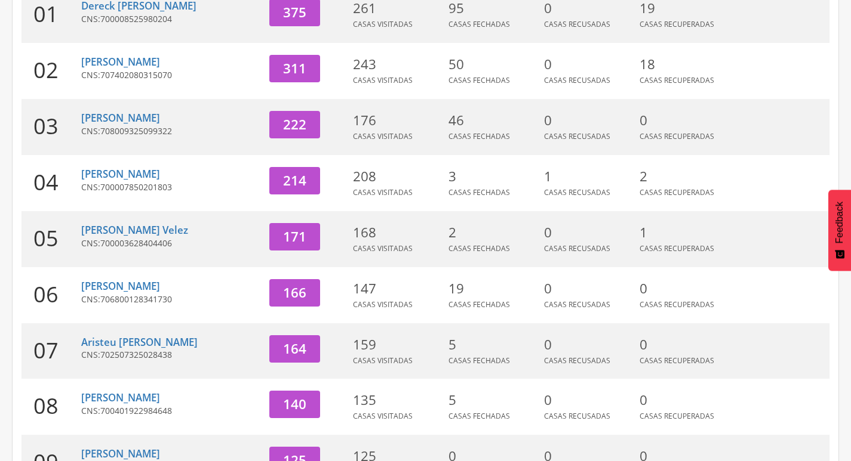
scroll to position [368, 0]
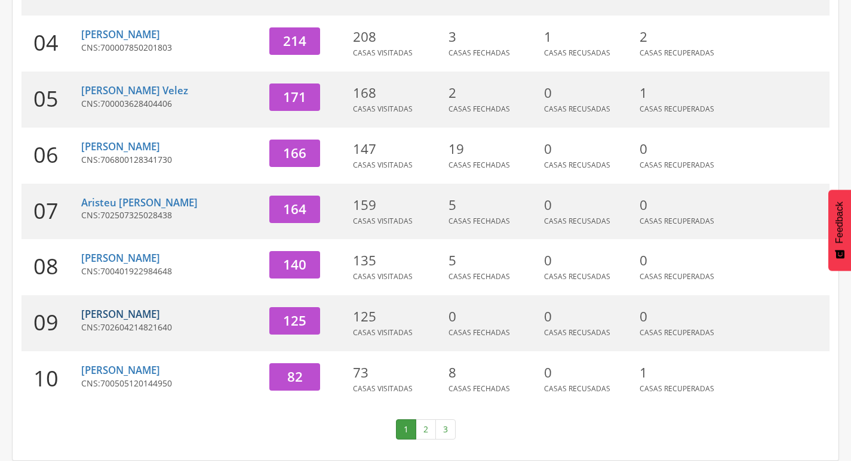
click at [160, 312] on link "[PERSON_NAME]" at bounding box center [120, 314] width 79 height 14
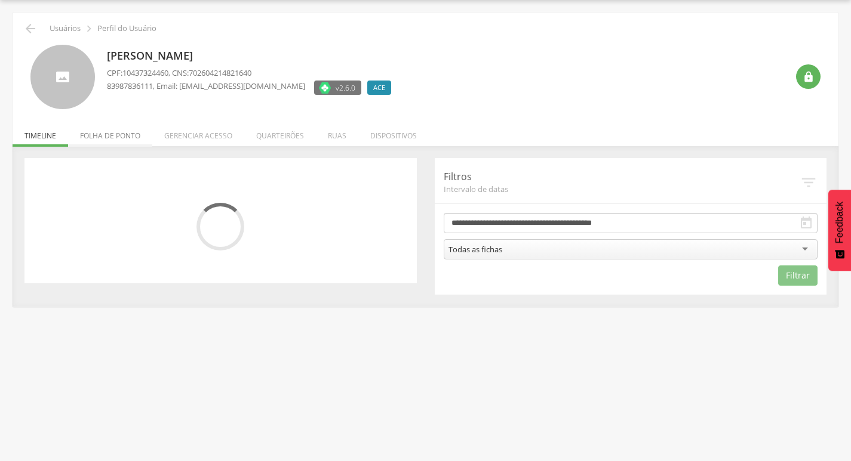
click at [98, 130] on li "Folha de ponto" at bounding box center [110, 133] width 84 height 28
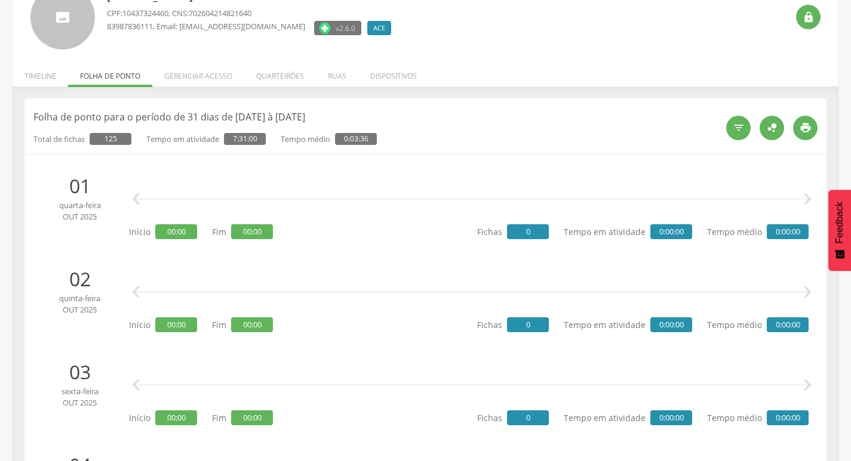
scroll to position [0, 0]
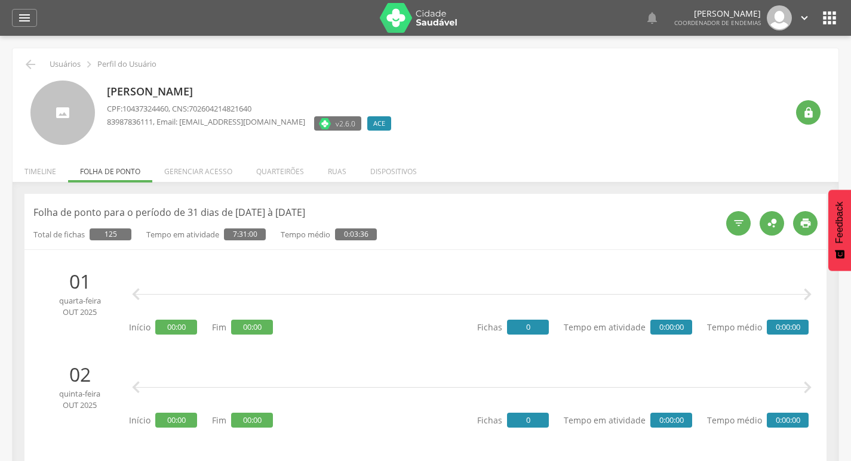
drag, startPoint x: 32, startPoint y: 175, endPoint x: 51, endPoint y: 162, distance: 22.4
click at [33, 174] on li "Timeline" at bounding box center [41, 169] width 56 height 28
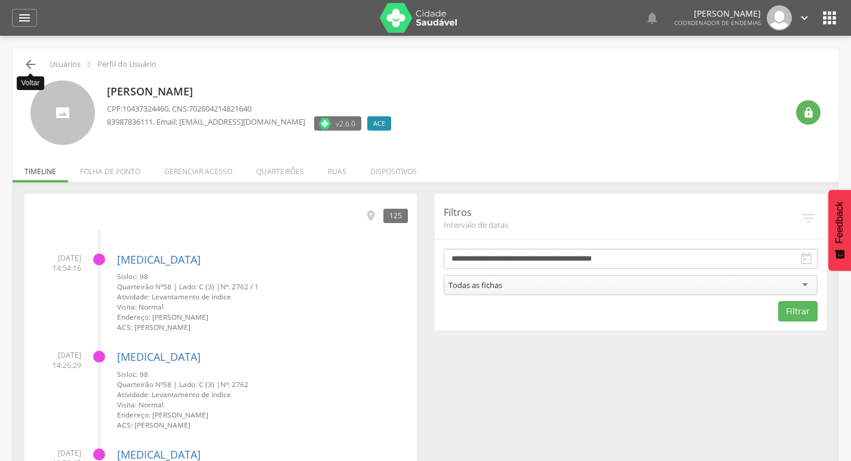
click at [25, 61] on icon "" at bounding box center [30, 64] width 14 height 14
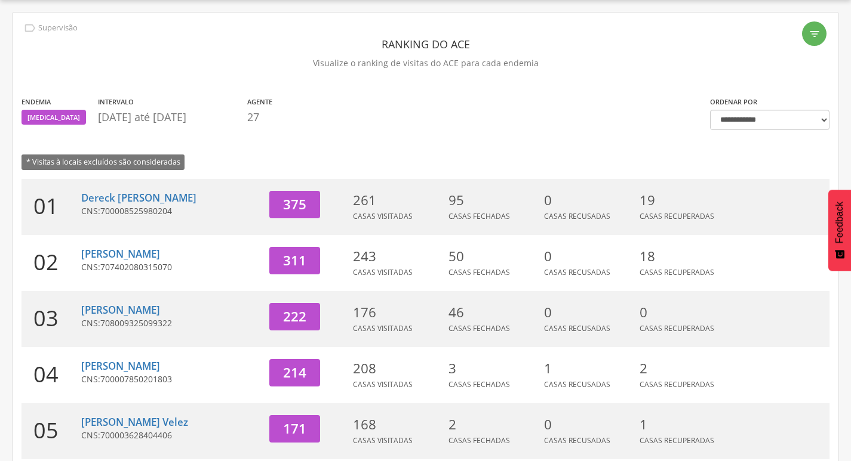
scroll to position [368, 0]
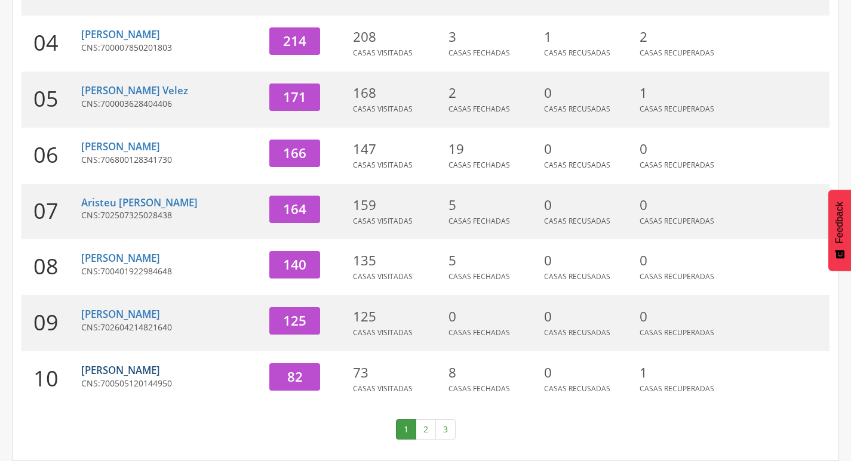
click at [160, 369] on link "[PERSON_NAME]" at bounding box center [120, 371] width 79 height 14
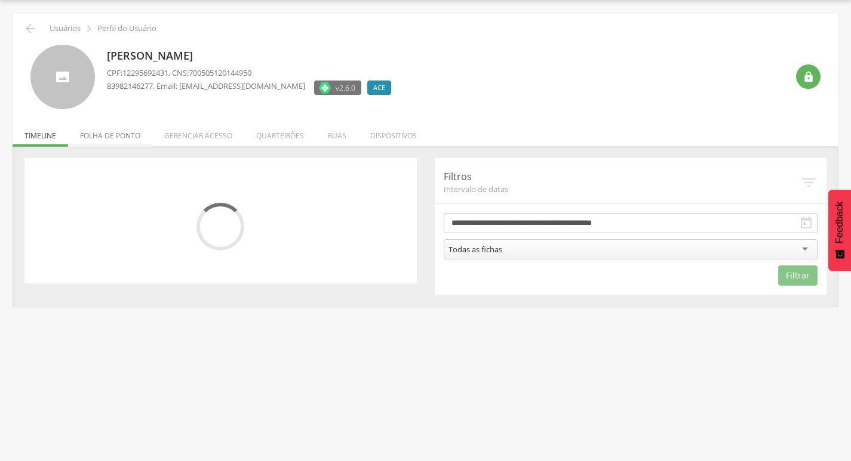
click at [121, 136] on li "Folha de ponto" at bounding box center [110, 133] width 84 height 28
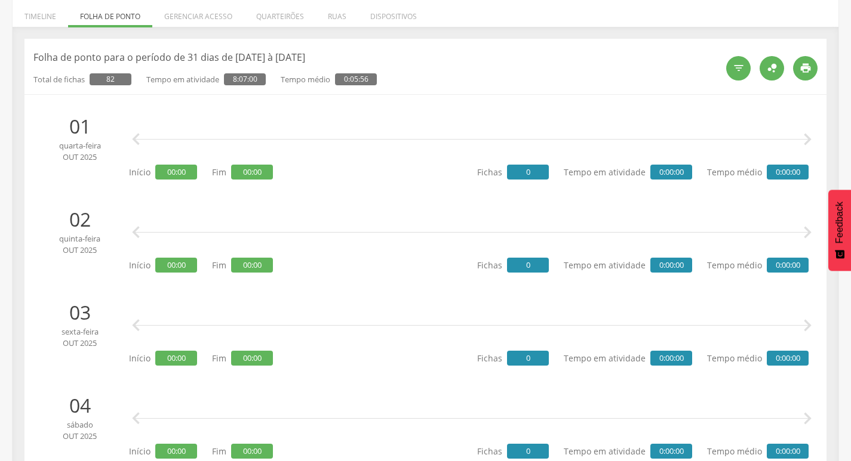
scroll to position [0, 0]
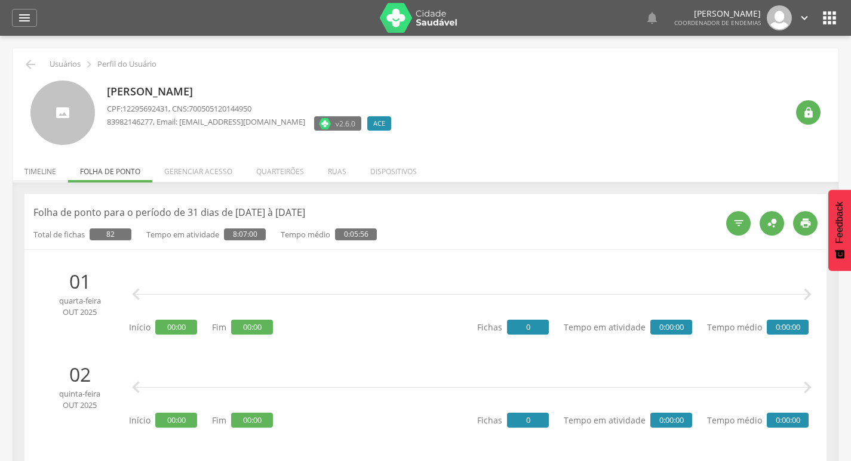
click at [44, 164] on li "Timeline" at bounding box center [41, 169] width 56 height 28
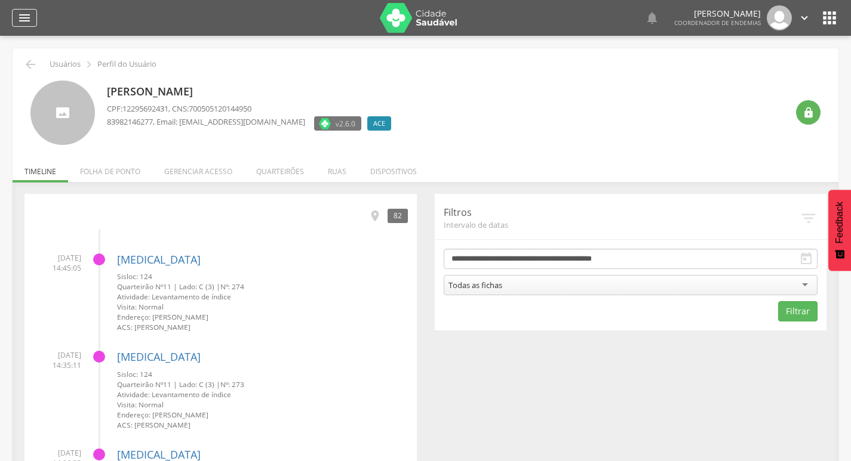
click at [26, 13] on icon "" at bounding box center [24, 18] width 14 height 14
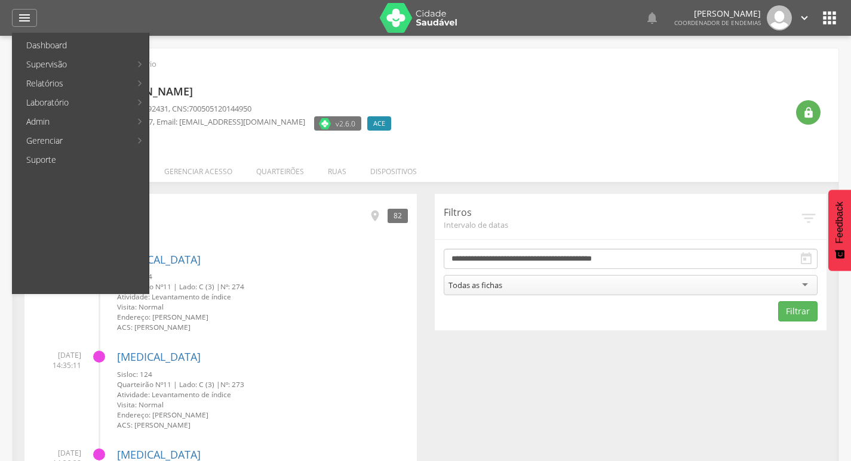
click at [212, 128] on link "Acompanhamento PNCD" at bounding box center [219, 121] width 134 height 19
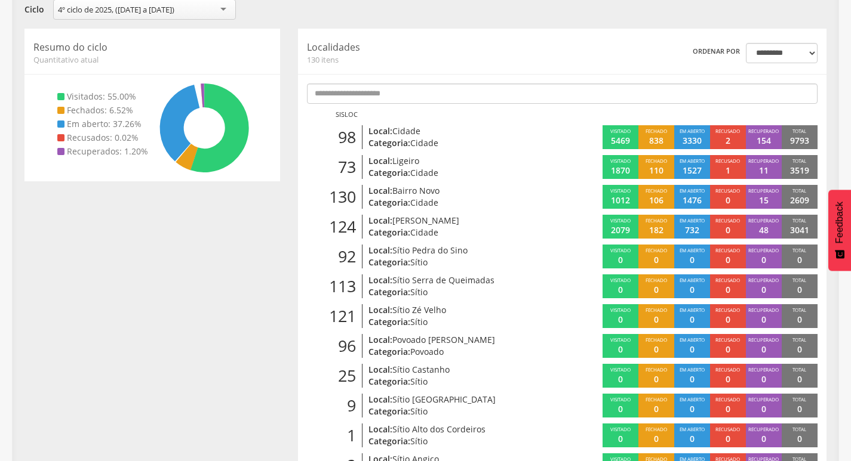
scroll to position [215, 0]
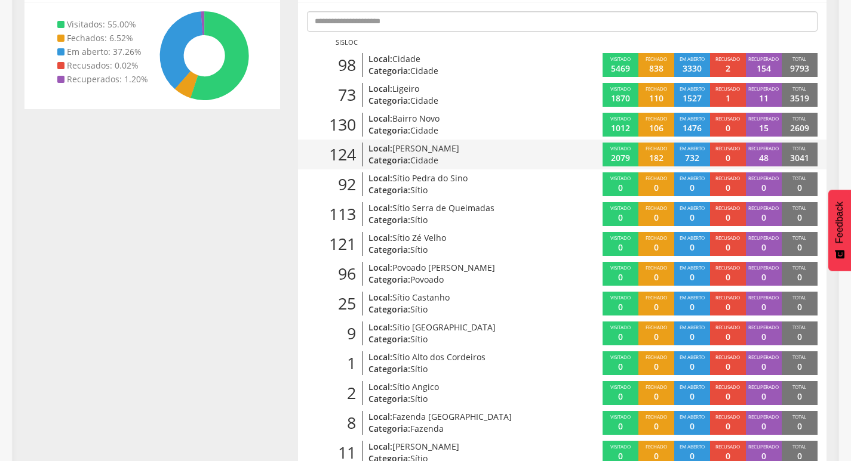
click at [458, 158] on p "Categoria: Cidade" at bounding box center [452, 161] width 169 height 12
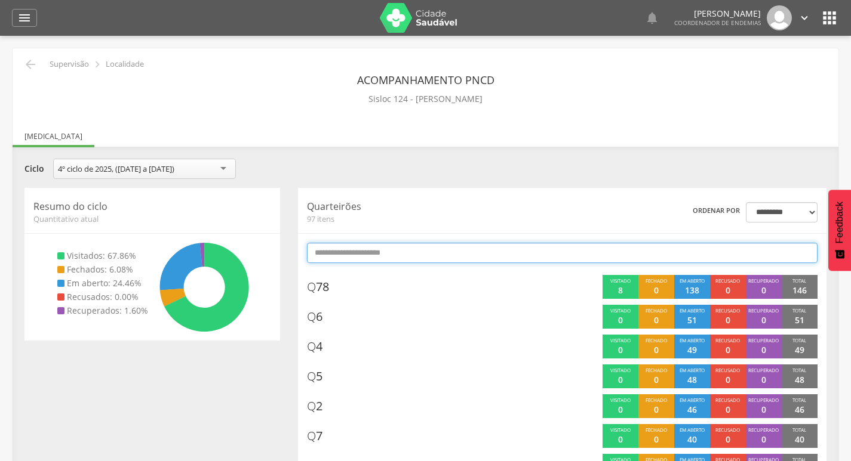
click at [477, 251] on input "text" at bounding box center [562, 253] width 510 height 20
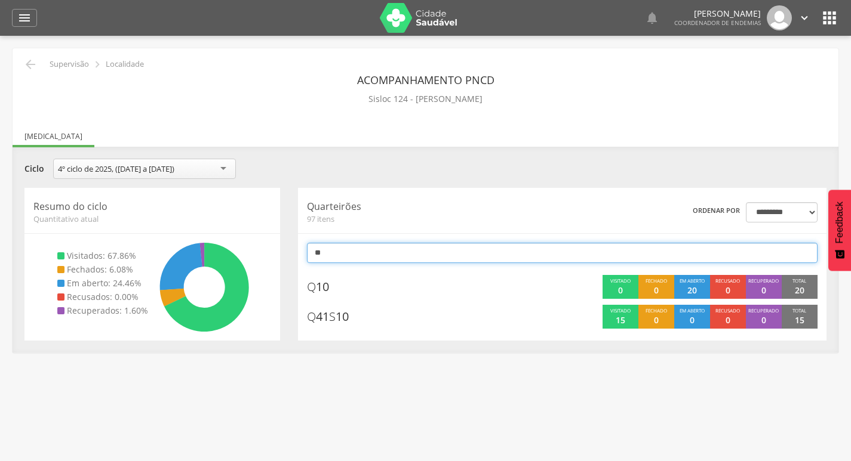
type input "*"
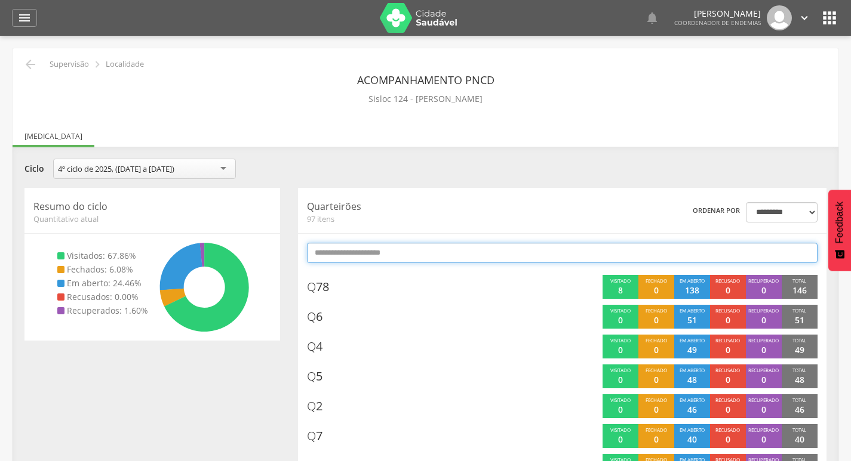
type input "*"
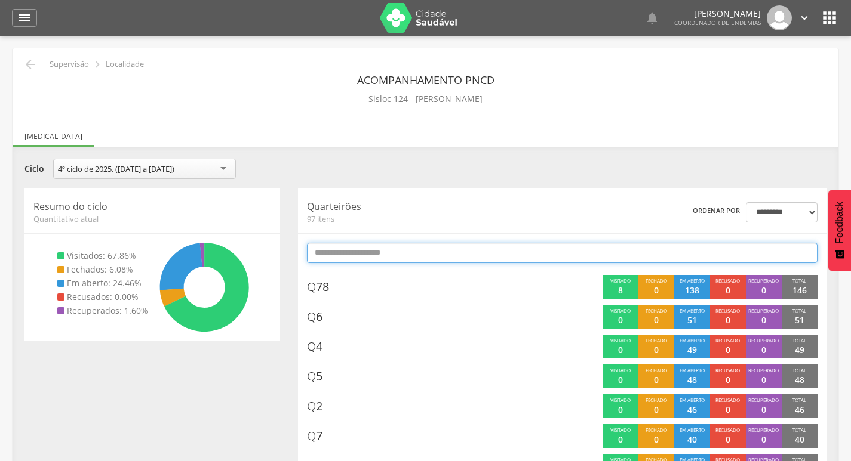
type input "*"
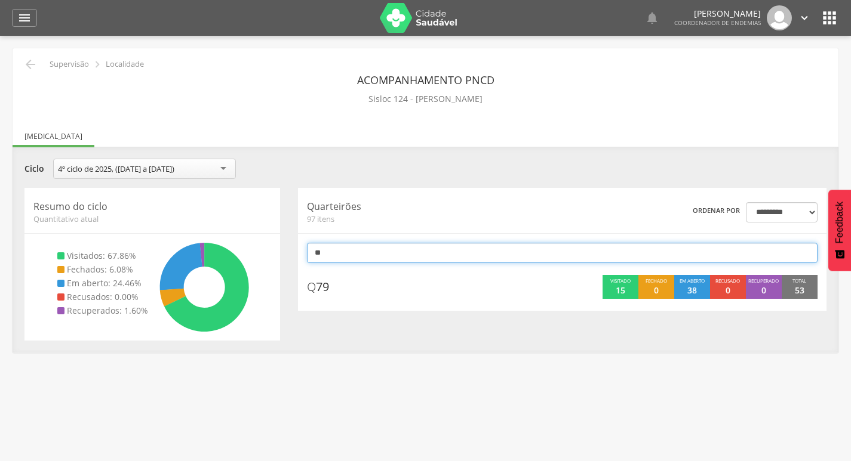
type input "*"
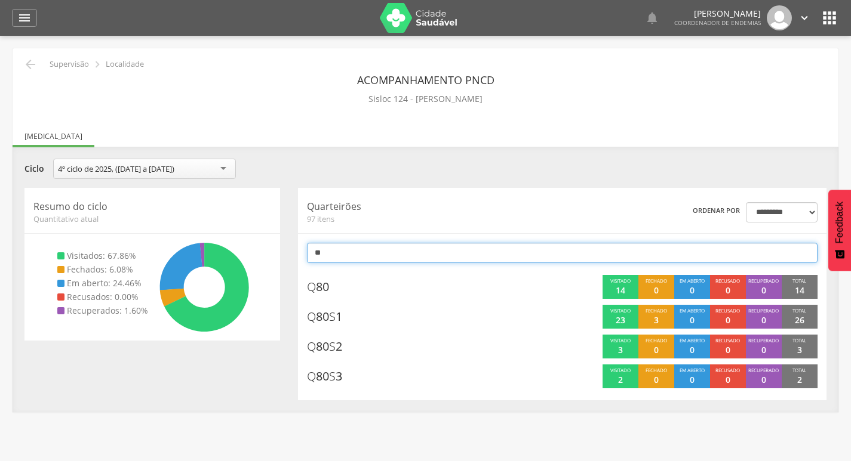
type input "*"
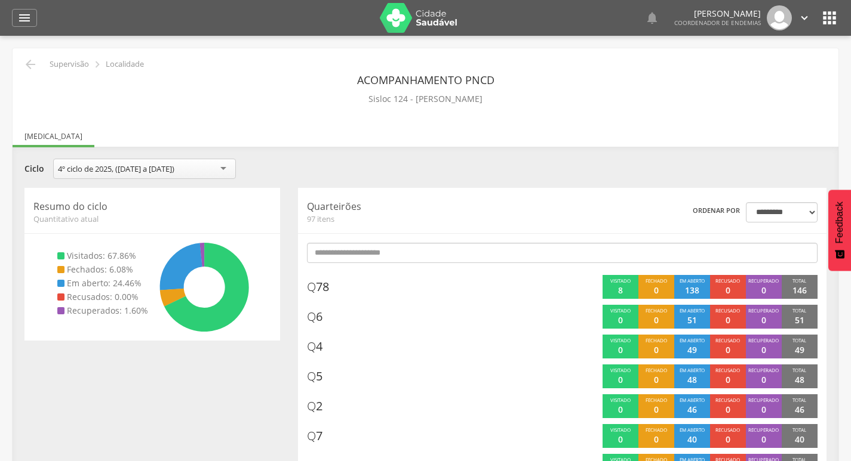
click at [467, 183] on div "**********" at bounding box center [426, 173] width 820 height 29
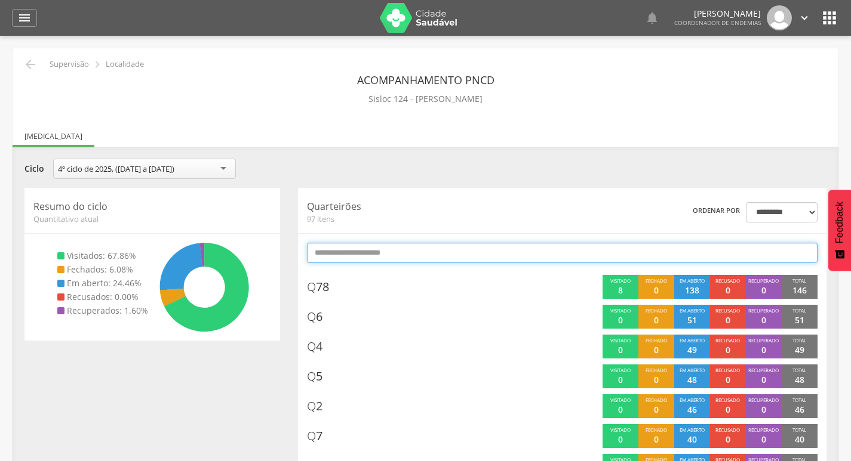
click at [442, 250] on input "text" at bounding box center [562, 253] width 510 height 20
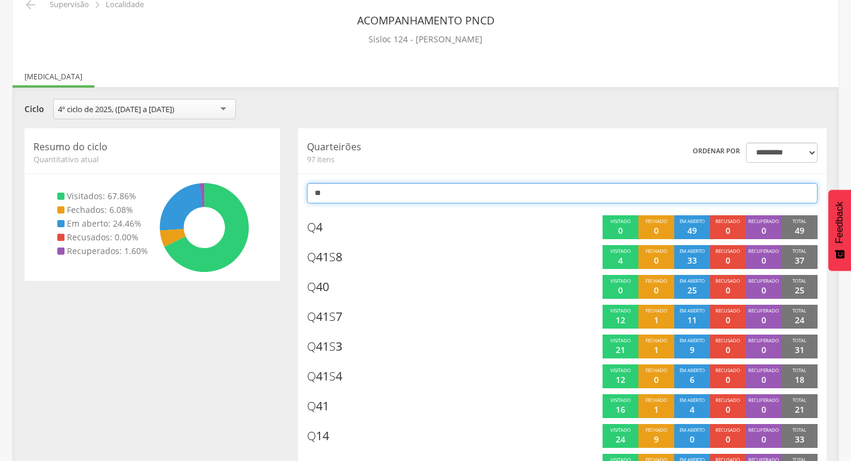
scroll to position [36, 0]
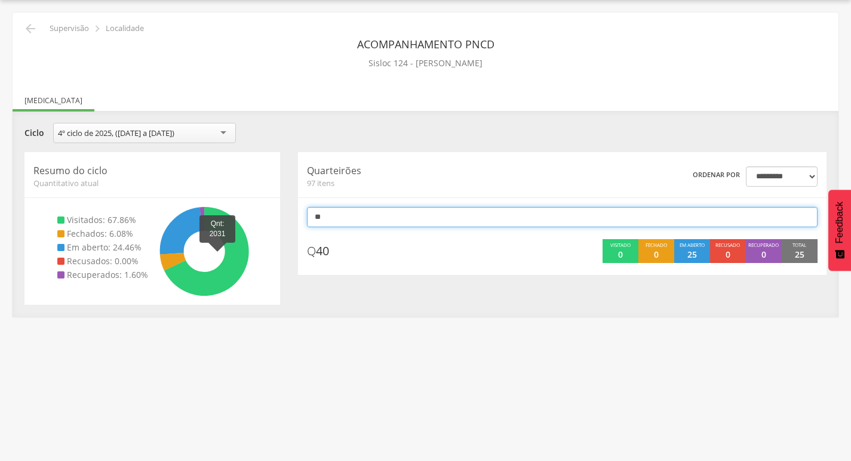
type input "*"
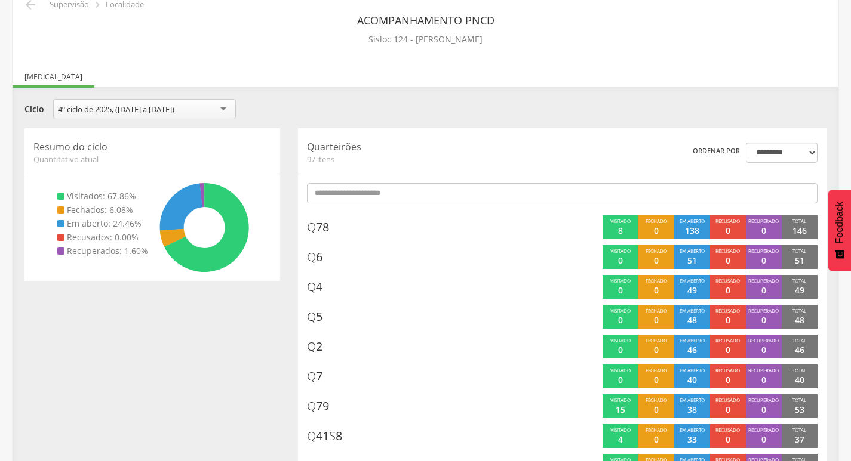
click at [482, 113] on div "**********" at bounding box center [426, 110] width 820 height 23
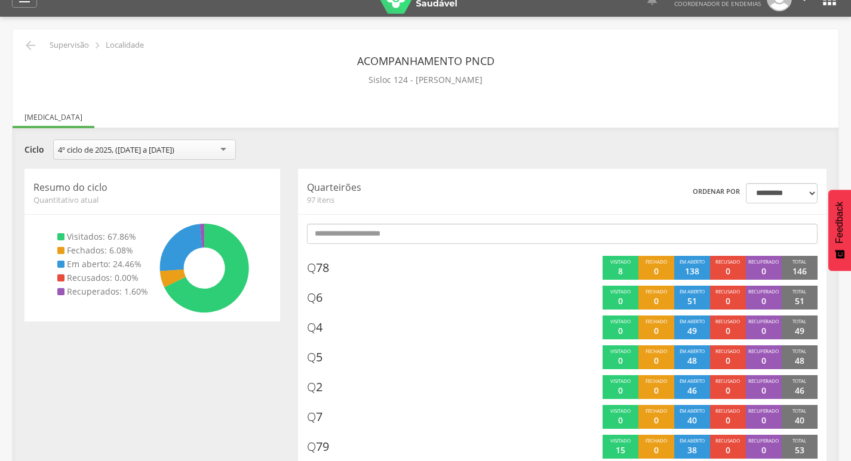
scroll to position [0, 0]
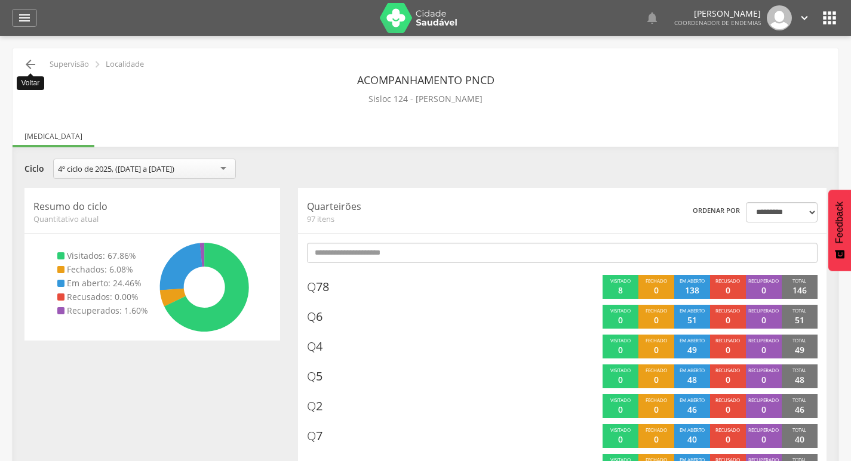
click at [30, 63] on icon "" at bounding box center [30, 64] width 14 height 14
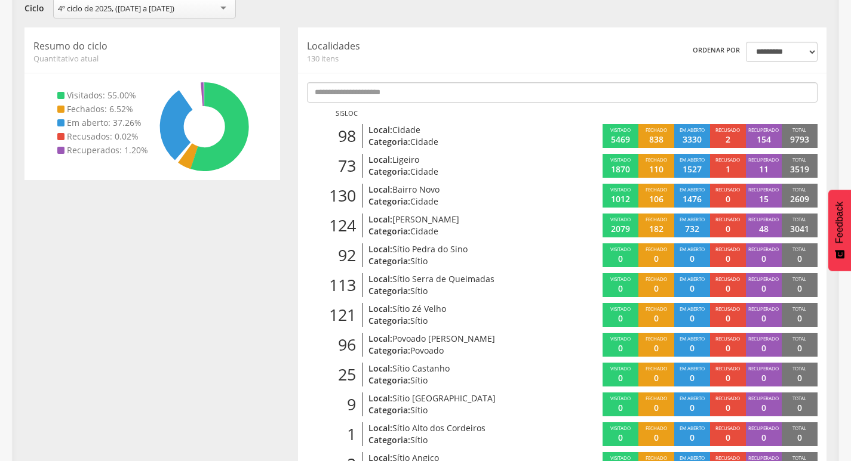
scroll to position [155, 0]
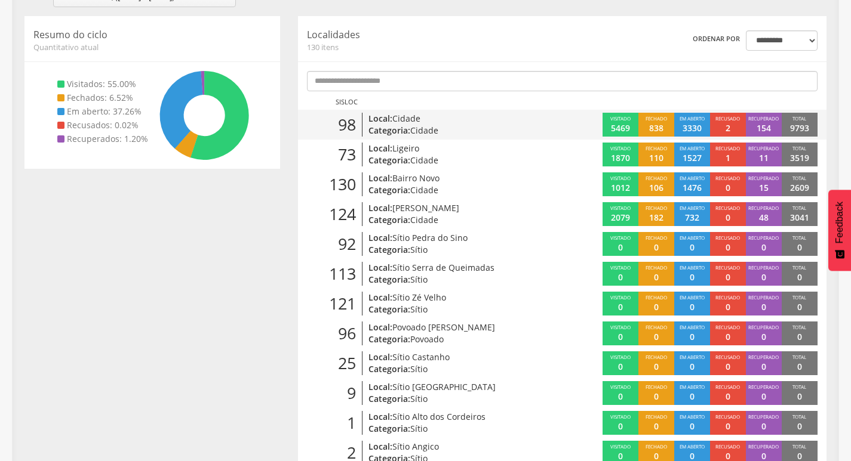
click at [478, 124] on p "Local: Cidade" at bounding box center [452, 119] width 169 height 12
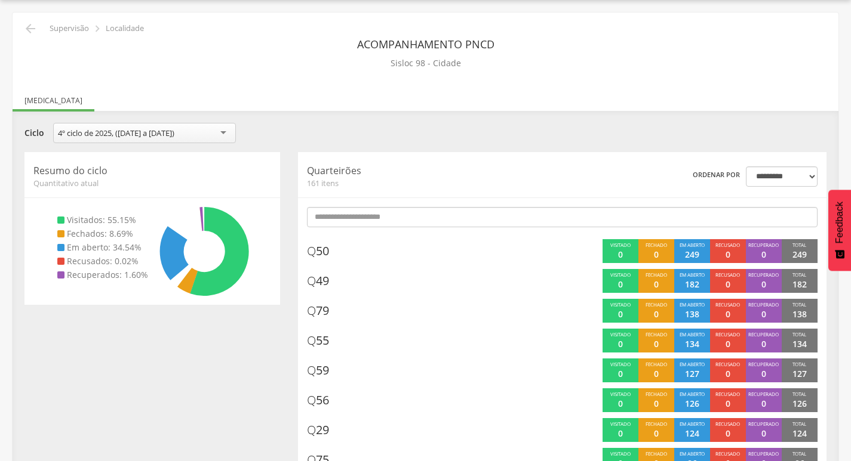
scroll to position [155, 0]
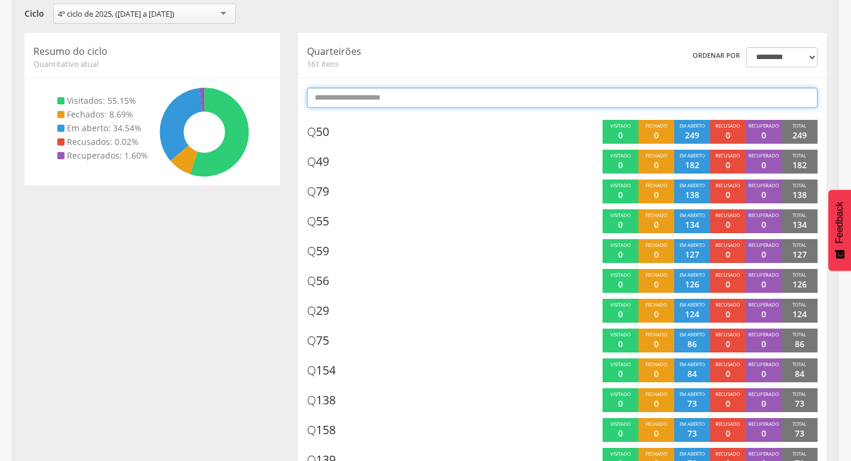
click at [516, 102] on input "text" at bounding box center [562, 98] width 510 height 20
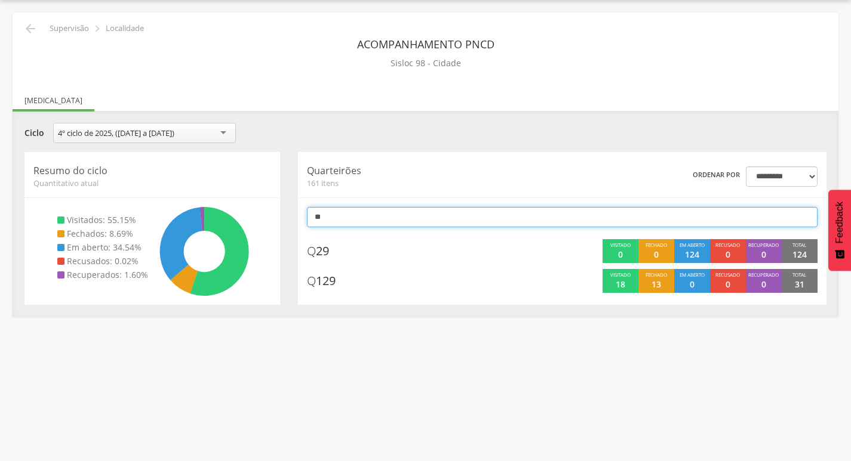
type input "*"
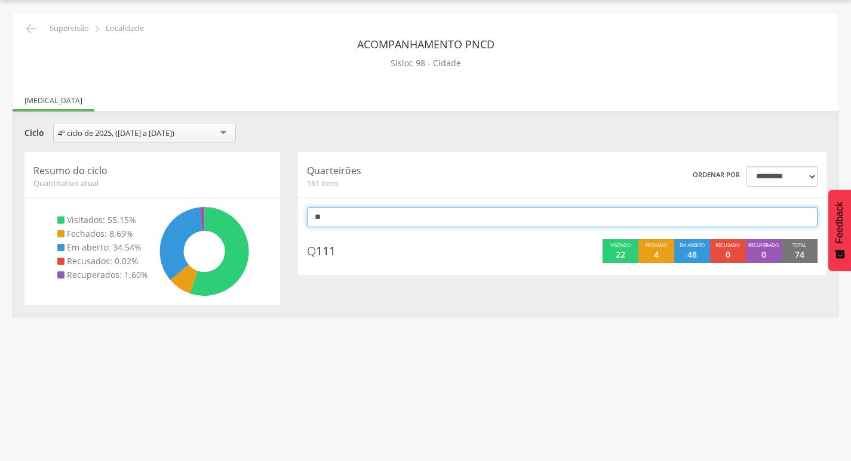
type input "*"
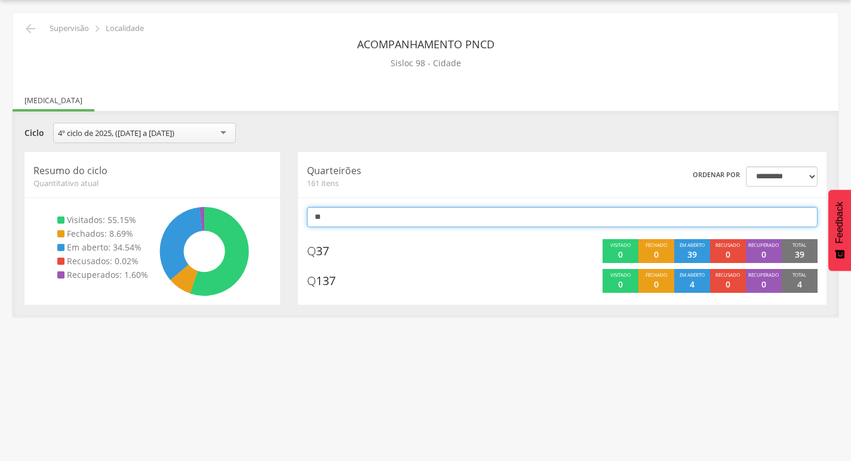
type input "*"
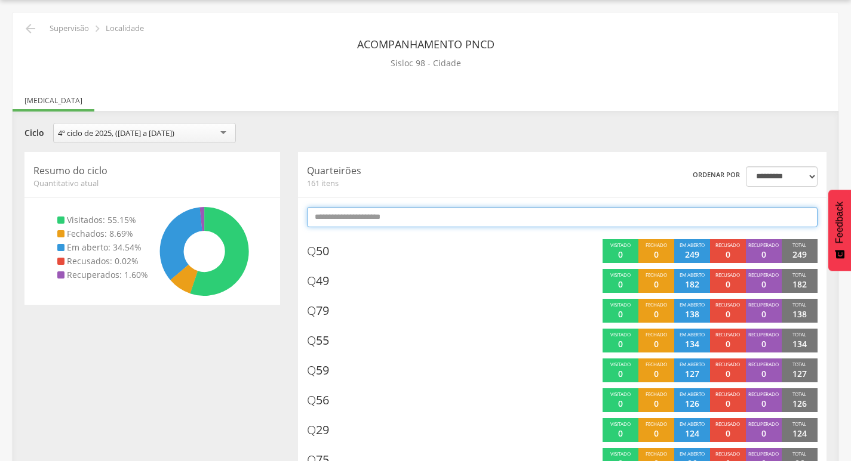
scroll to position [155, 0]
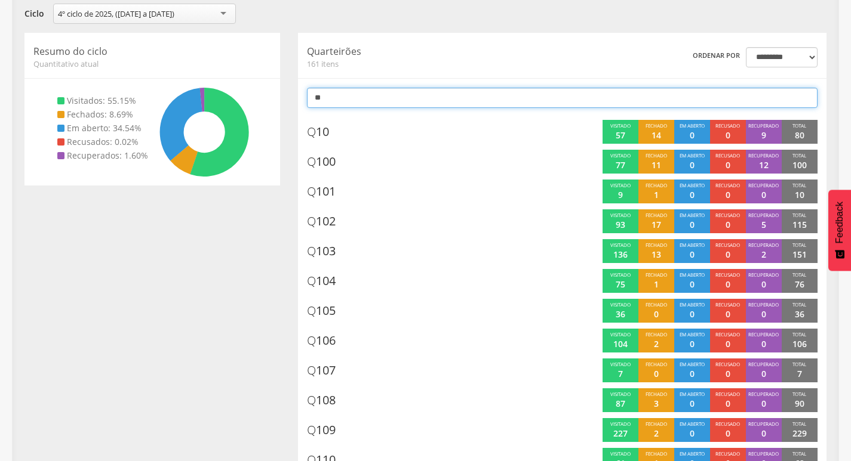
type input "*"
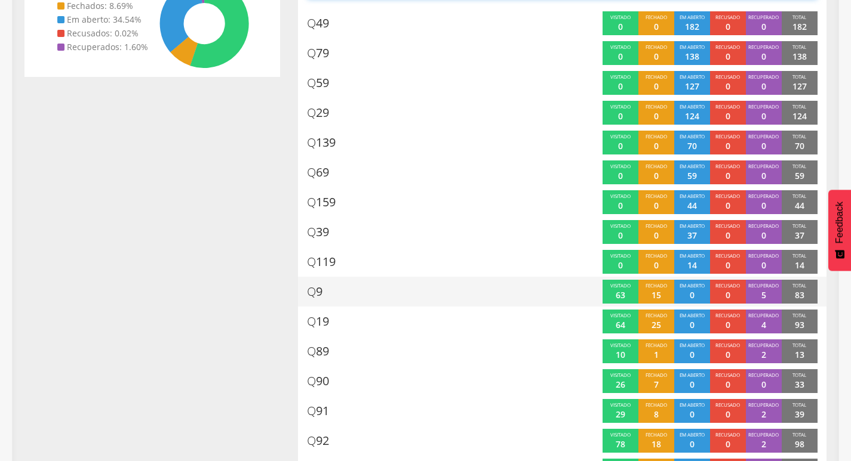
scroll to position [0, 0]
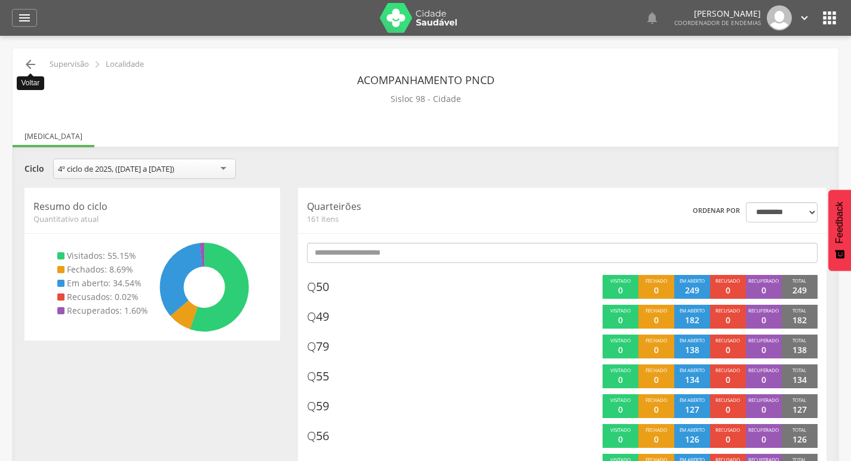
click at [27, 66] on icon "" at bounding box center [30, 64] width 14 height 14
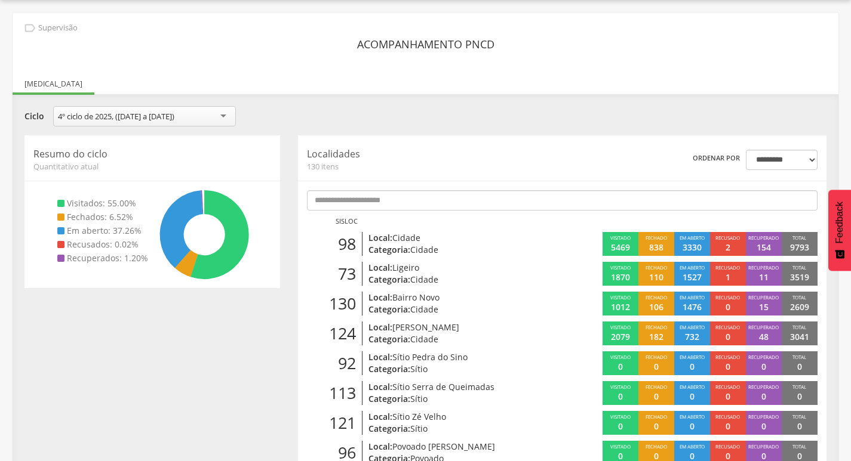
scroll to position [155, 0]
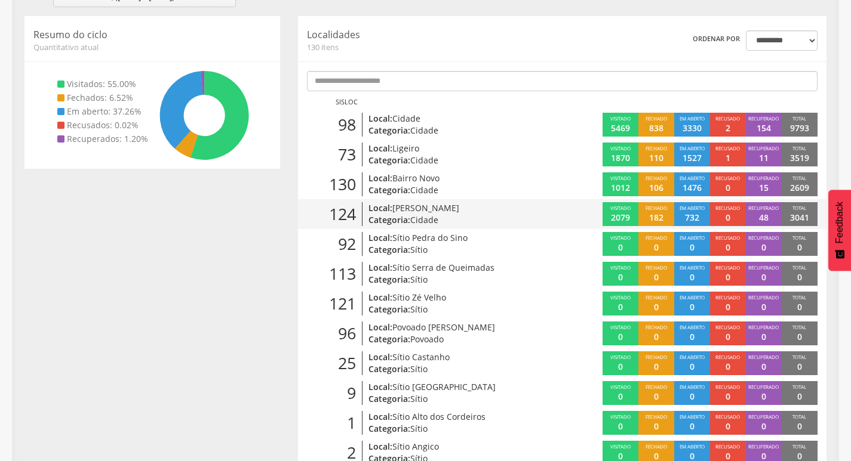
click at [540, 213] on div "Local: [PERSON_NAME]: Cidade" at bounding box center [454, 214] width 184 height 24
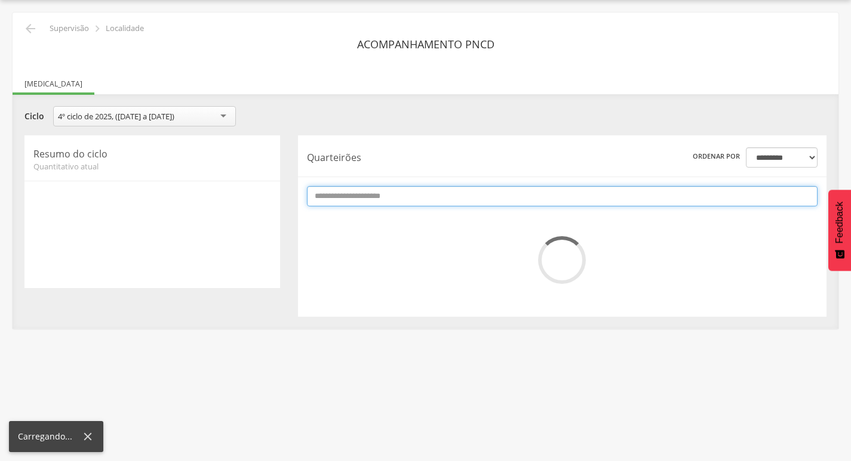
click at [555, 202] on input "text" at bounding box center [562, 196] width 510 height 20
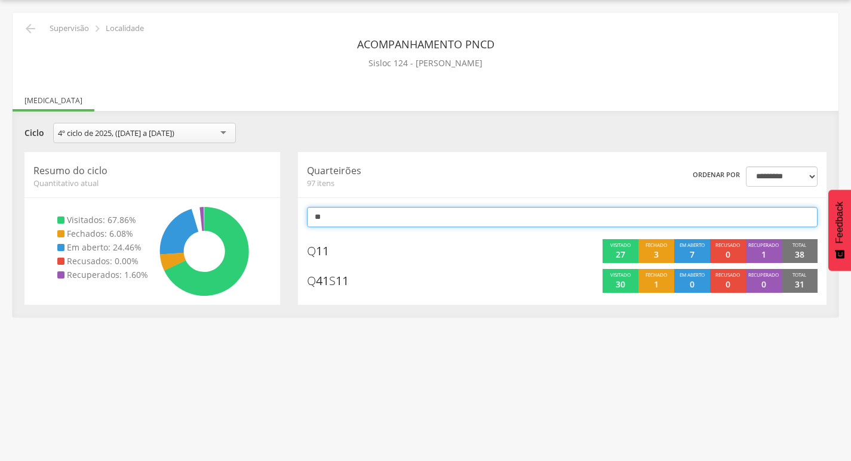
type input "*"
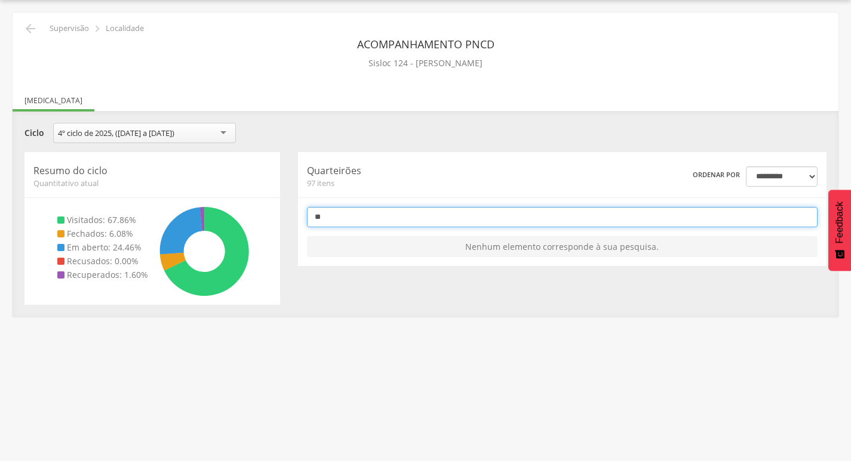
type input "*"
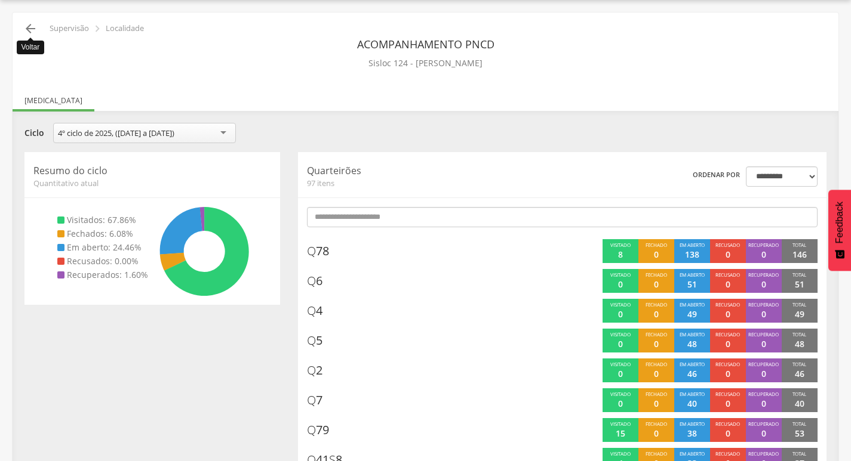
click at [31, 28] on icon "" at bounding box center [30, 28] width 14 height 14
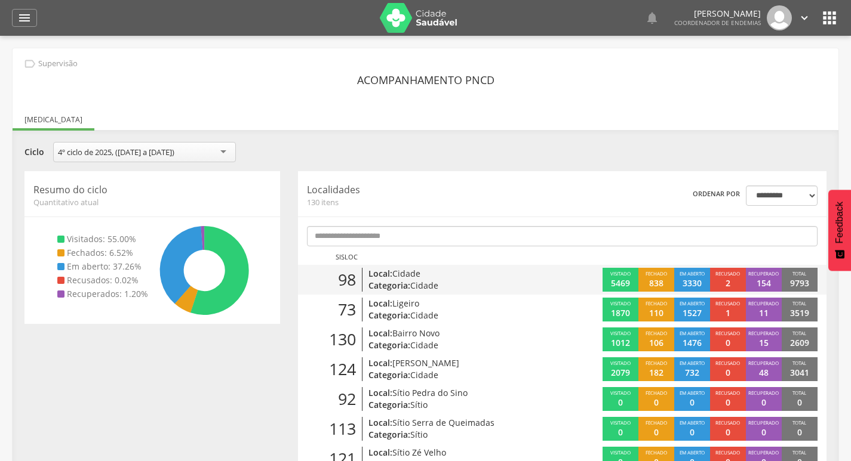
click at [532, 291] on p "Categoria: Cidade" at bounding box center [452, 286] width 169 height 12
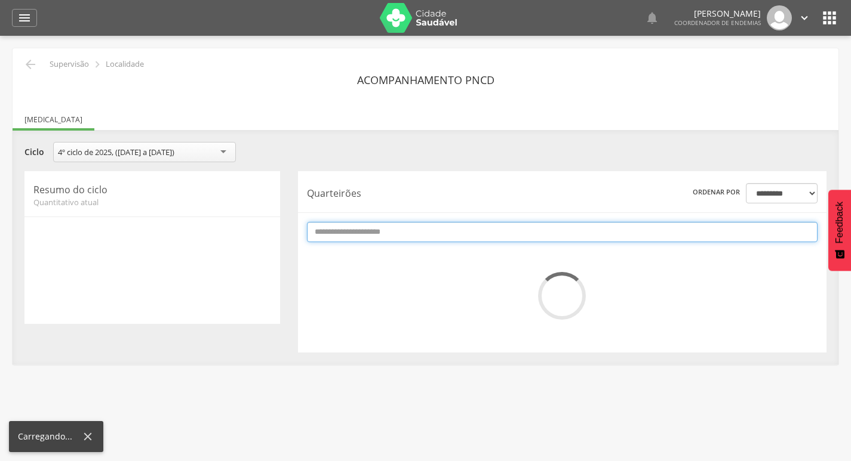
click at [534, 233] on input "text" at bounding box center [562, 232] width 510 height 20
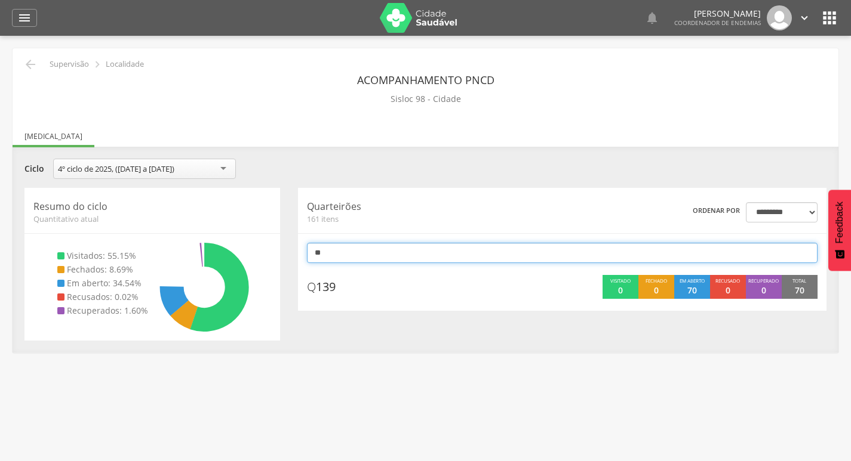
type input "*"
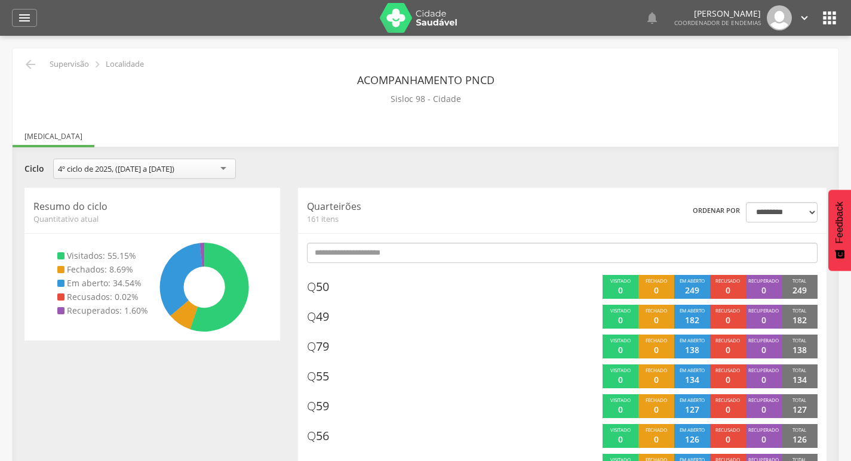
click at [496, 178] on div "**********" at bounding box center [426, 170] width 820 height 23
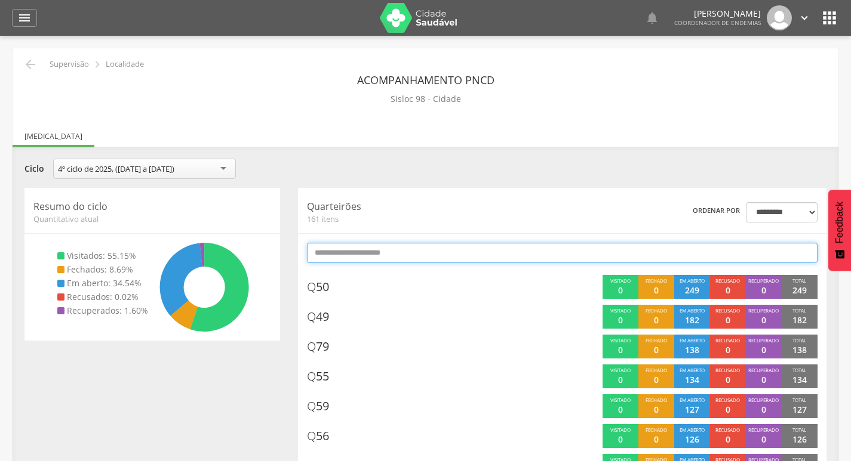
click at [500, 254] on input "text" at bounding box center [562, 253] width 510 height 20
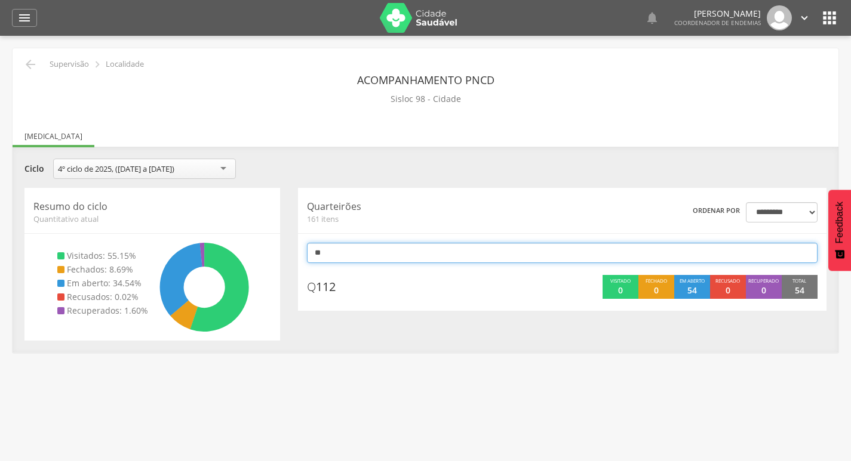
type input "*"
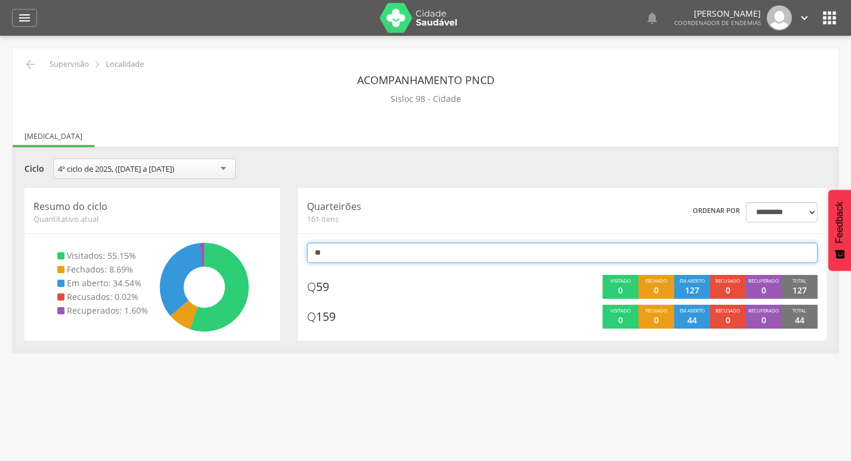
type input "*"
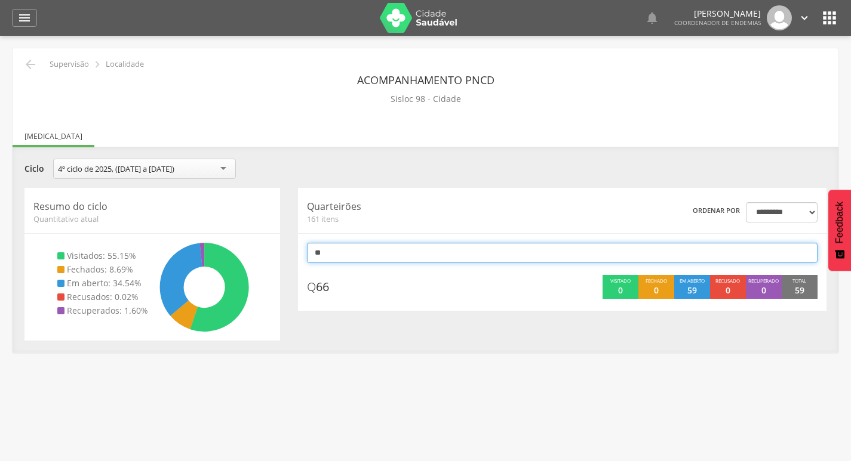
type input "*"
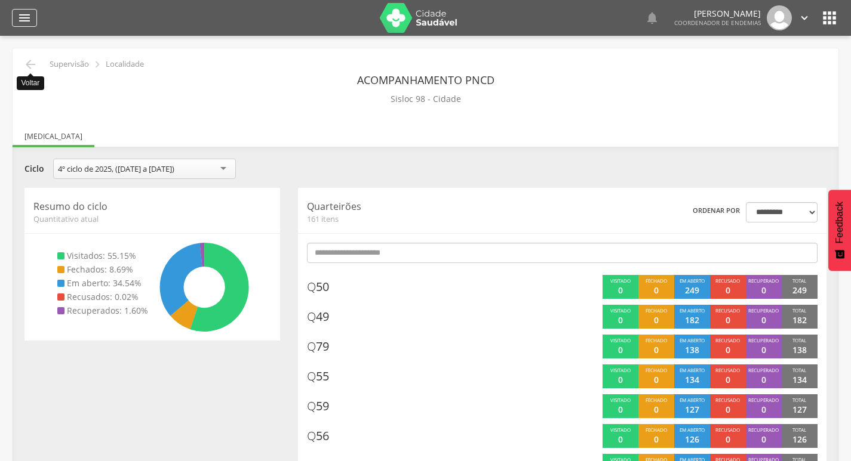
drag, startPoint x: 28, startPoint y: 65, endPoint x: 18, endPoint y: 26, distance: 40.1
click at [26, 61] on icon "" at bounding box center [30, 64] width 14 height 14
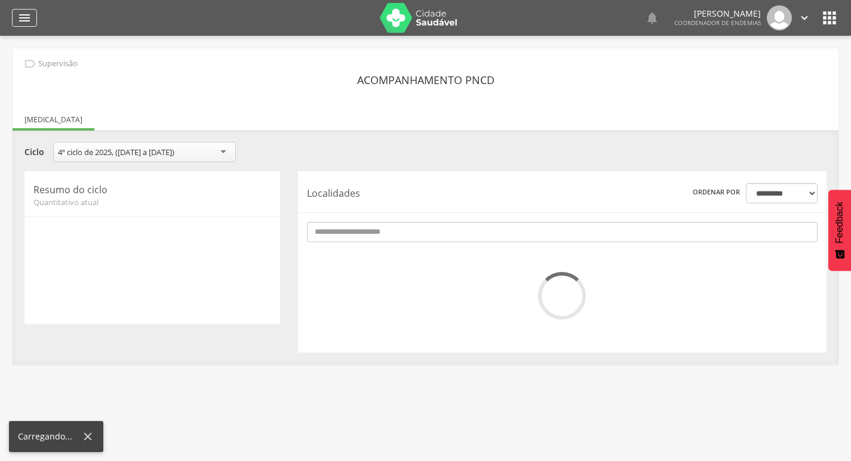
click at [23, 14] on icon "" at bounding box center [24, 18] width 14 height 14
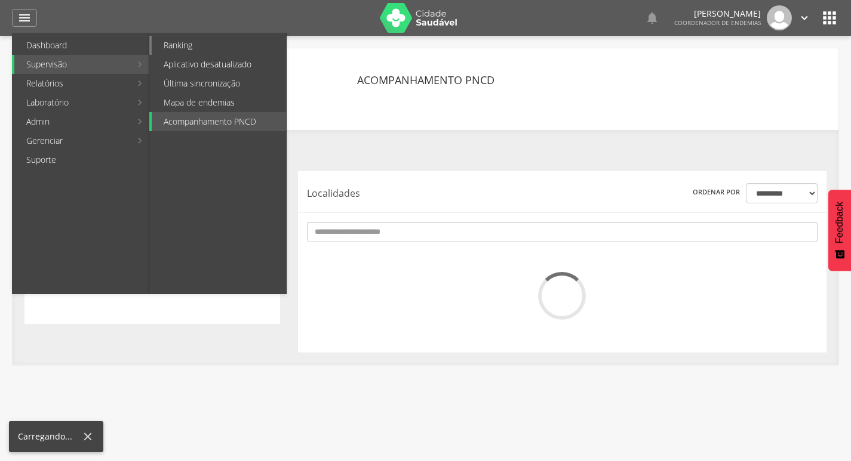
click at [222, 41] on link "Ranking" at bounding box center [219, 45] width 134 height 19
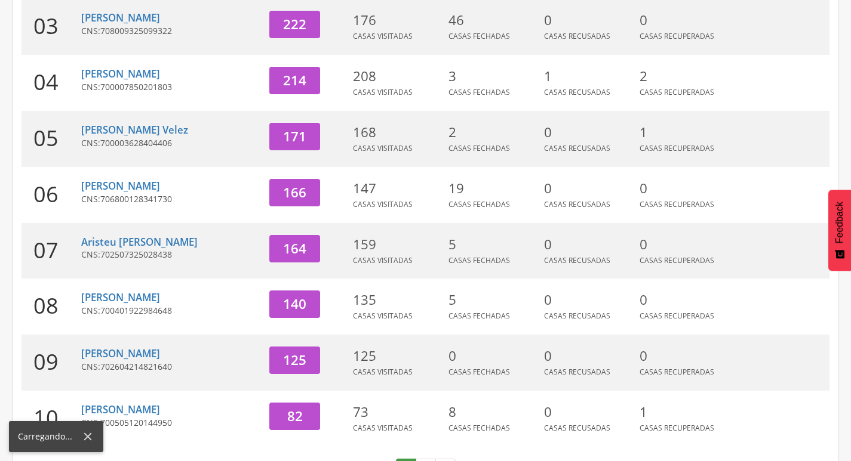
scroll to position [368, 0]
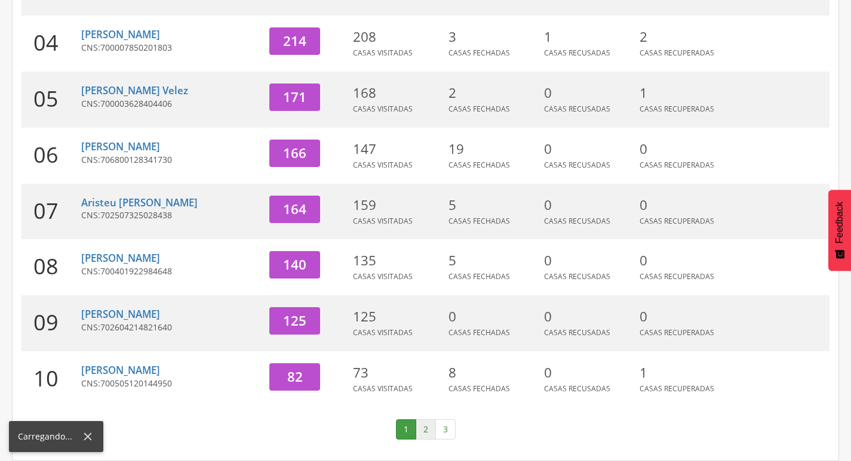
click at [425, 428] on link "2" at bounding box center [425, 430] width 20 height 20
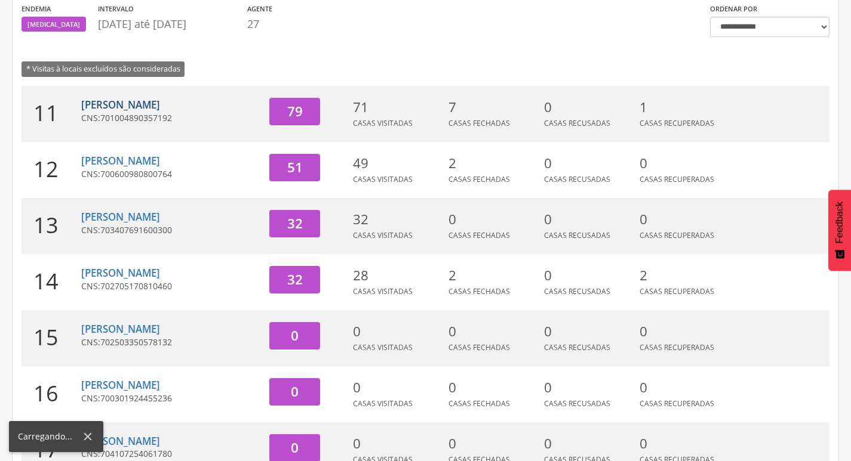
click at [131, 100] on link "[PERSON_NAME]" at bounding box center [120, 105] width 79 height 14
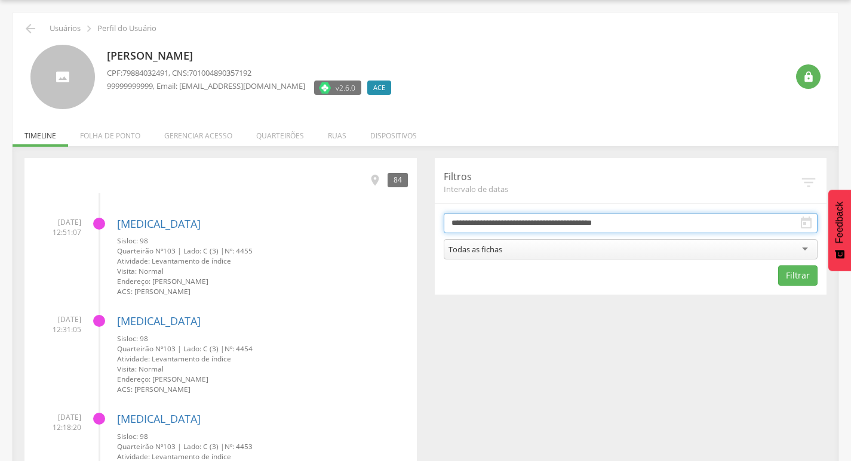
click at [584, 215] on input "**********" at bounding box center [631, 223] width 374 height 20
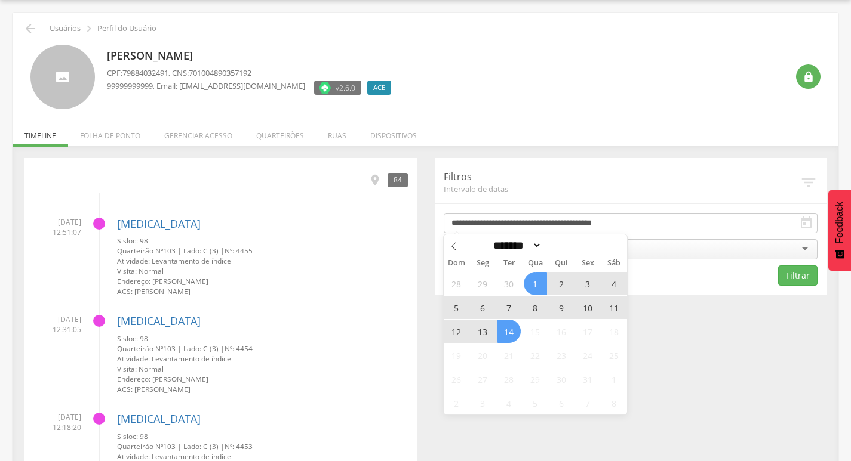
click at [481, 336] on span "13" at bounding box center [482, 331] width 23 height 23
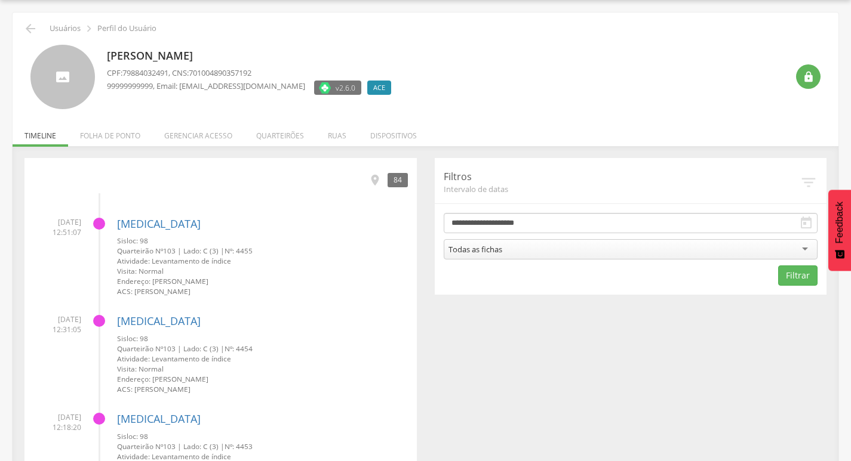
click at [572, 254] on div "Todas as fichas" at bounding box center [631, 249] width 374 height 20
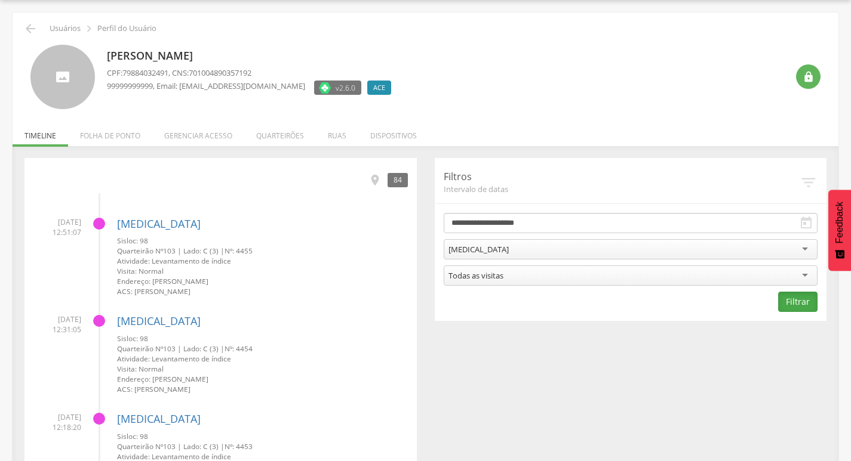
click at [814, 306] on button "Filtrar" at bounding box center [797, 302] width 39 height 20
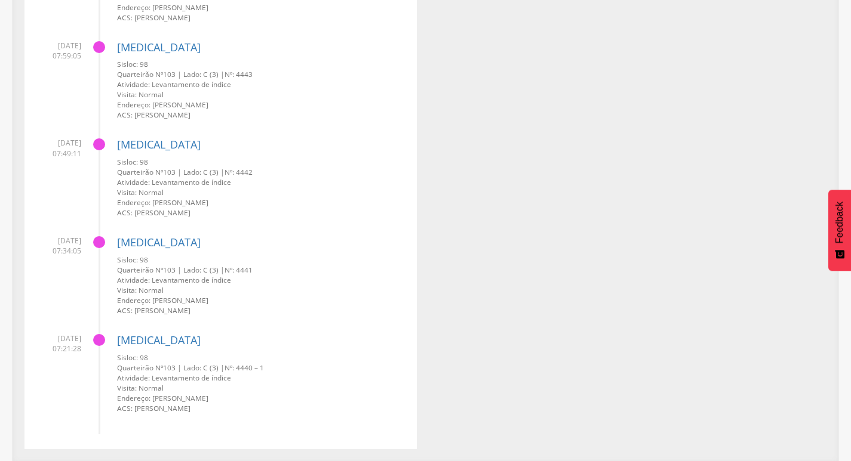
scroll to position [2560, 0]
click at [143, 341] on link "[MEDICAL_DATA]" at bounding box center [159, 340] width 84 height 14
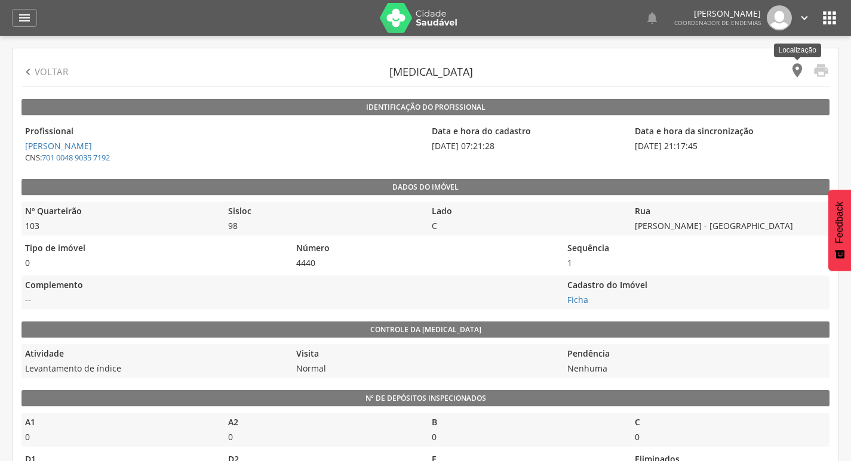
click at [797, 69] on icon "" at bounding box center [797, 70] width 17 height 17
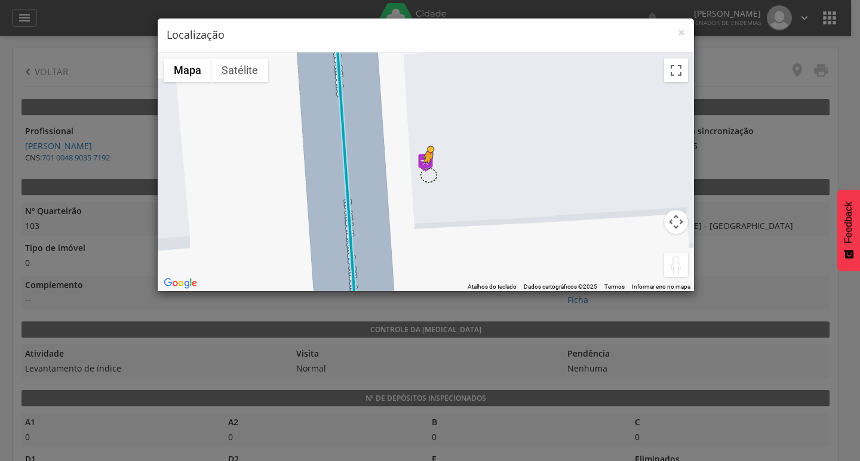
drag, startPoint x: 673, startPoint y: 270, endPoint x: 428, endPoint y: 174, distance: 262.7
click at [428, 174] on div "Pressione as teclas Alt + Enter para ativar o recurso de arrastar com o teclado…" at bounding box center [426, 172] width 536 height 239
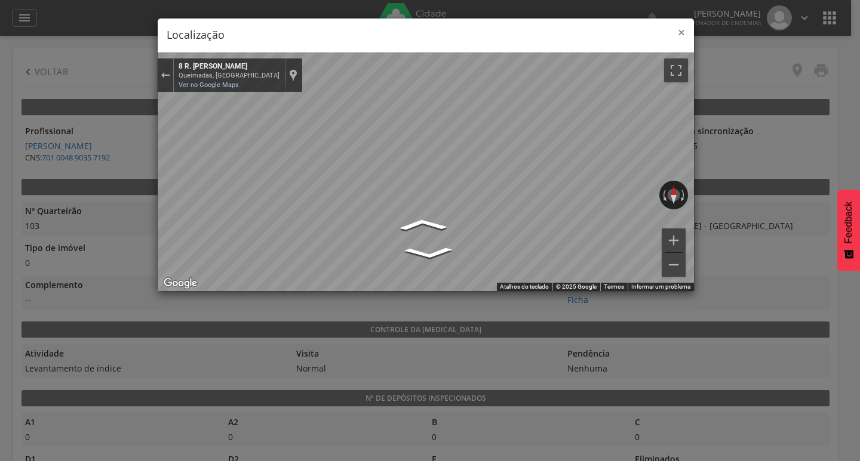
click at [684, 31] on span "×" at bounding box center [681, 32] width 7 height 17
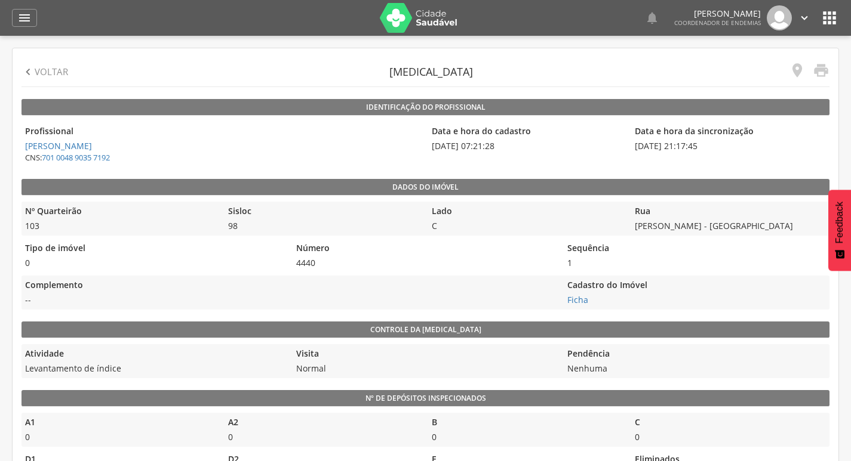
click at [470, 205] on legend "Lado" at bounding box center [526, 212] width 197 height 14
click at [39, 72] on p "Voltar" at bounding box center [51, 72] width 33 height 13
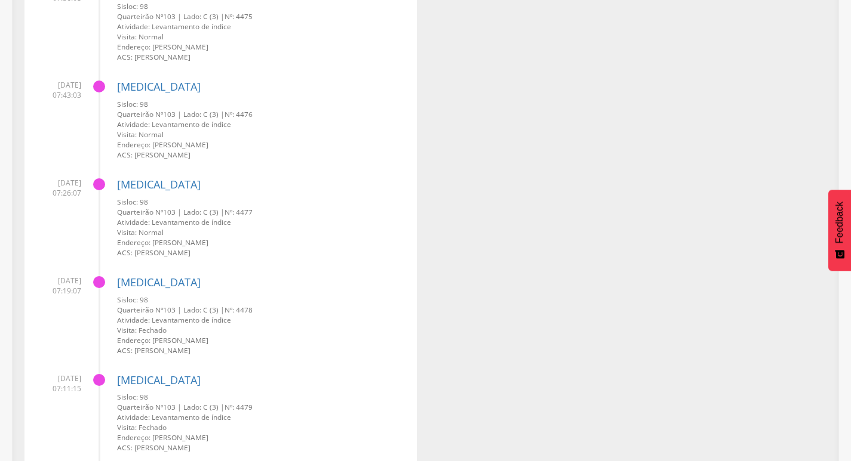
scroll to position [7934, 0]
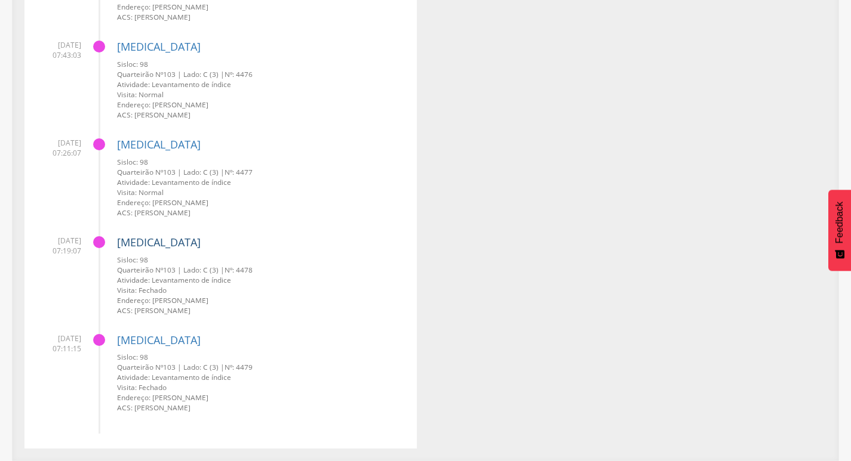
click at [135, 241] on link "[MEDICAL_DATA]" at bounding box center [159, 242] width 84 height 14
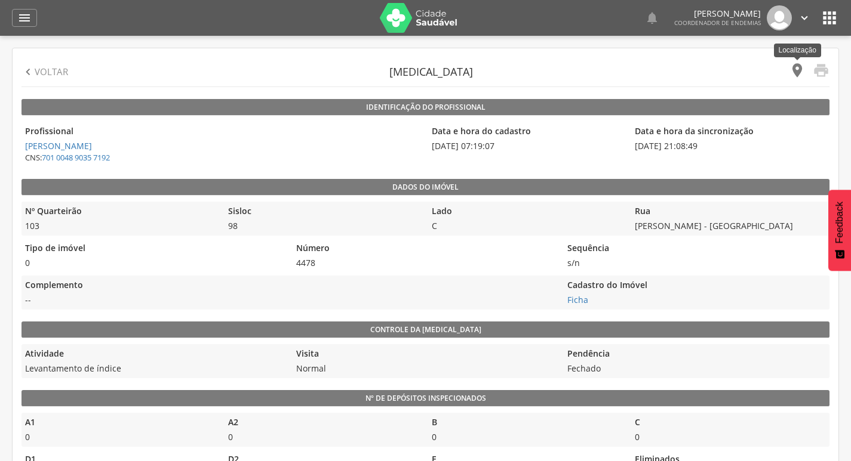
click at [796, 68] on icon "" at bounding box center [797, 70] width 17 height 17
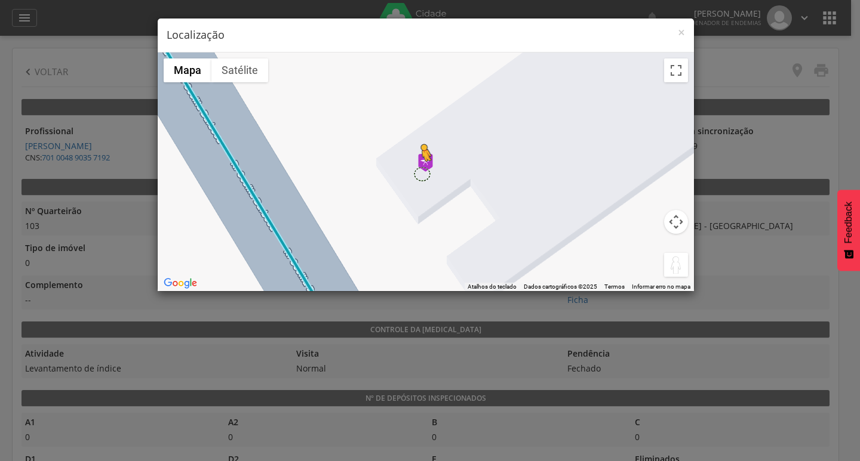
drag, startPoint x: 673, startPoint y: 266, endPoint x: 421, endPoint y: 173, distance: 268.6
click at [421, 173] on div "Pressione as teclas Alt + Enter para ativar o recurso de arrastar com o teclado…" at bounding box center [426, 172] width 536 height 239
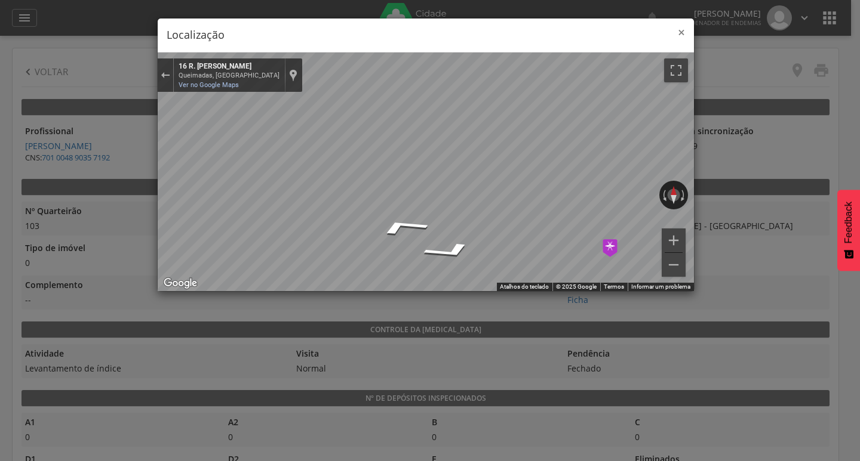
click at [684, 34] on span "×" at bounding box center [681, 32] width 7 height 17
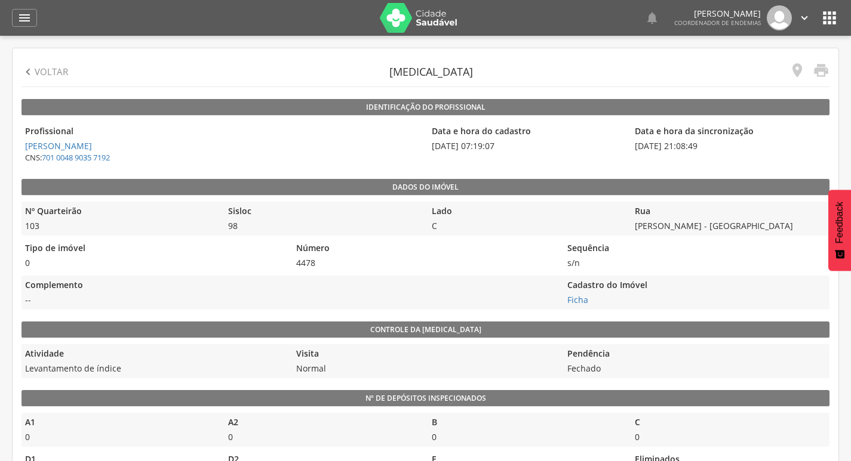
click at [42, 66] on p "Voltar" at bounding box center [51, 72] width 33 height 13
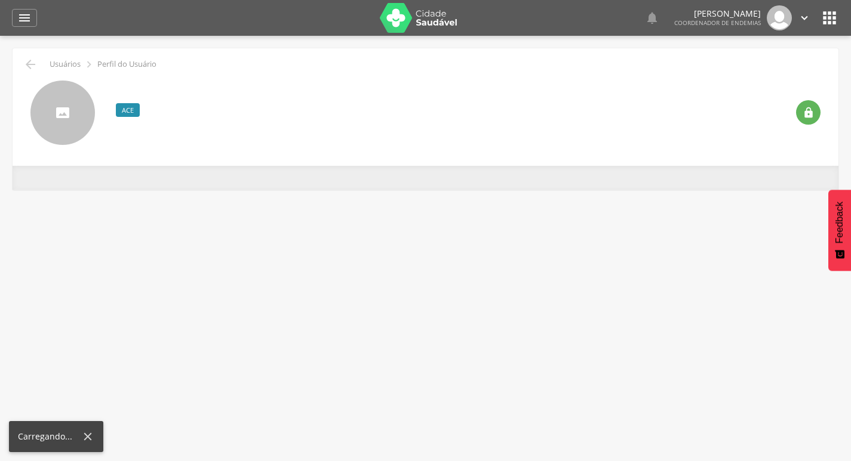
scroll to position [36, 0]
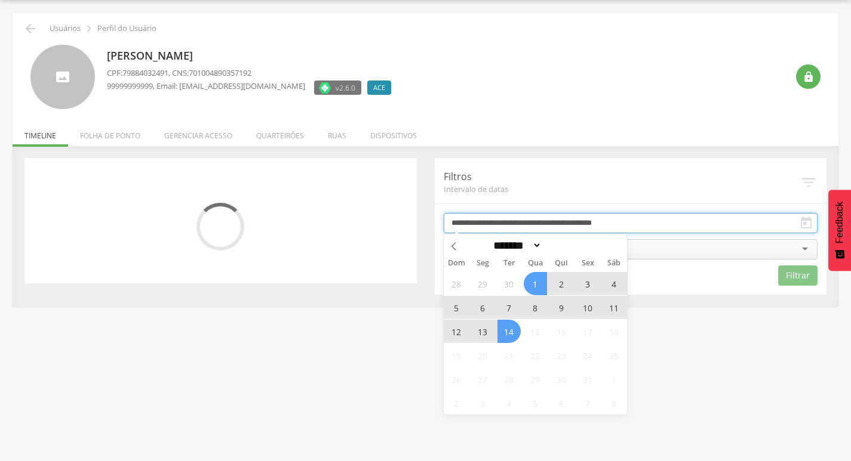
click at [530, 219] on input "**********" at bounding box center [631, 223] width 374 height 20
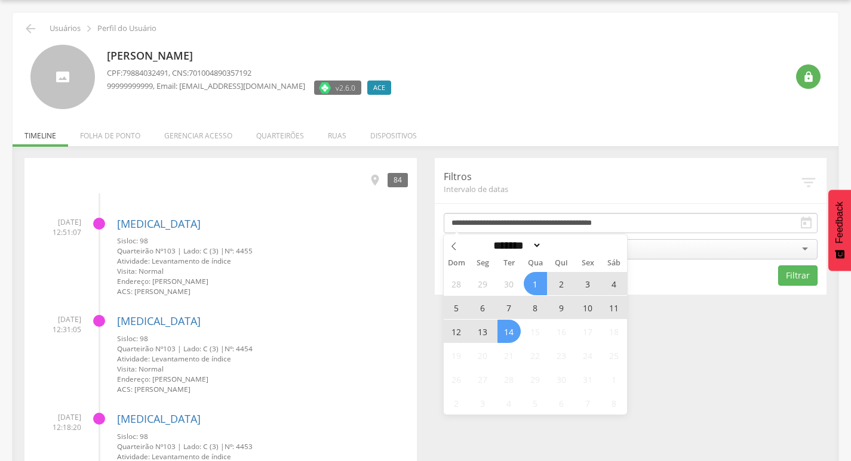
click at [484, 337] on span "13" at bounding box center [482, 331] width 23 height 23
type input "**********"
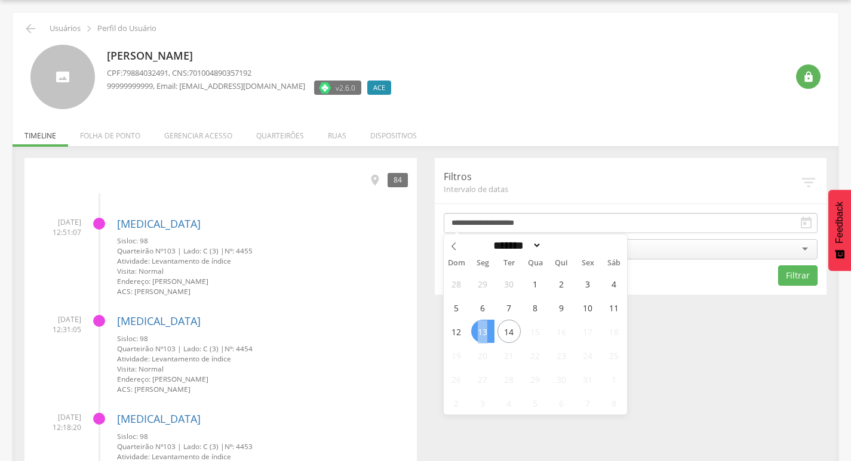
click at [484, 337] on span "13" at bounding box center [482, 331] width 23 height 23
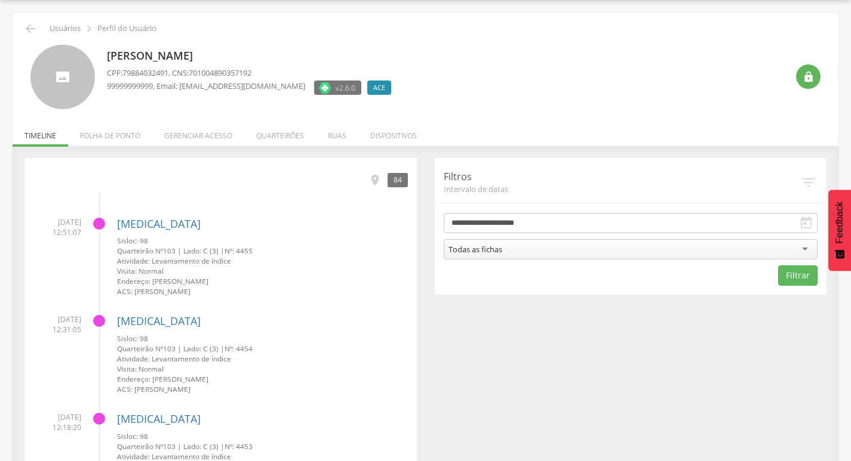
click at [580, 239] on form "**********" at bounding box center [631, 249] width 374 height 73
click at [575, 248] on div "Todas as fichas" at bounding box center [631, 249] width 374 height 20
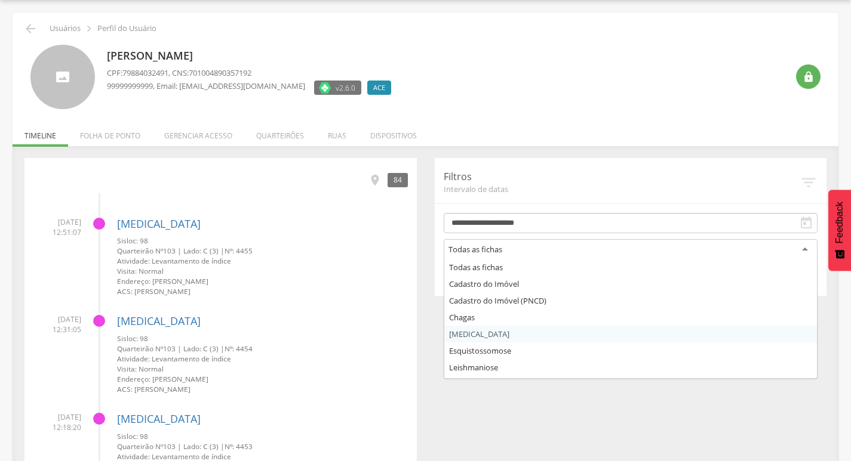
drag, startPoint x: 493, startPoint y: 336, endPoint x: 806, endPoint y: 301, distance: 314.8
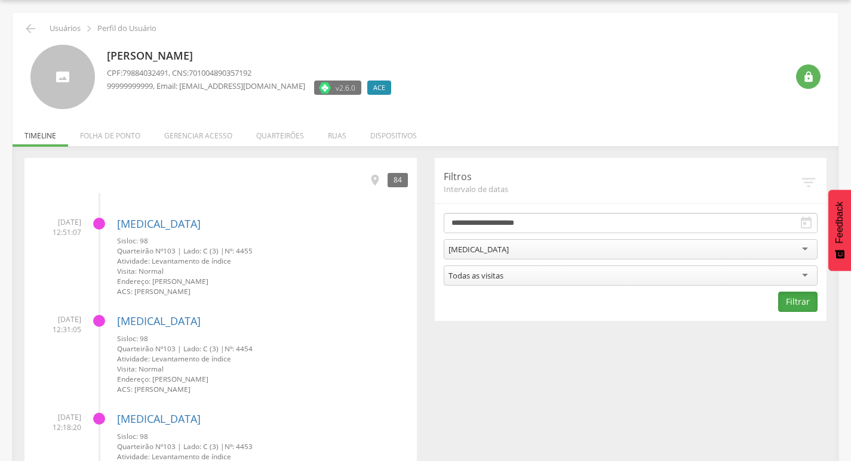
click at [813, 304] on button "Filtrar" at bounding box center [797, 302] width 39 height 20
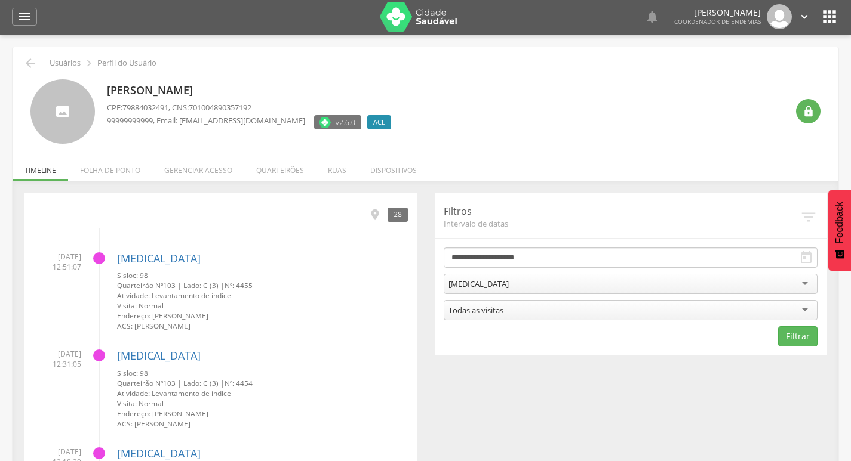
scroll to position [0, 0]
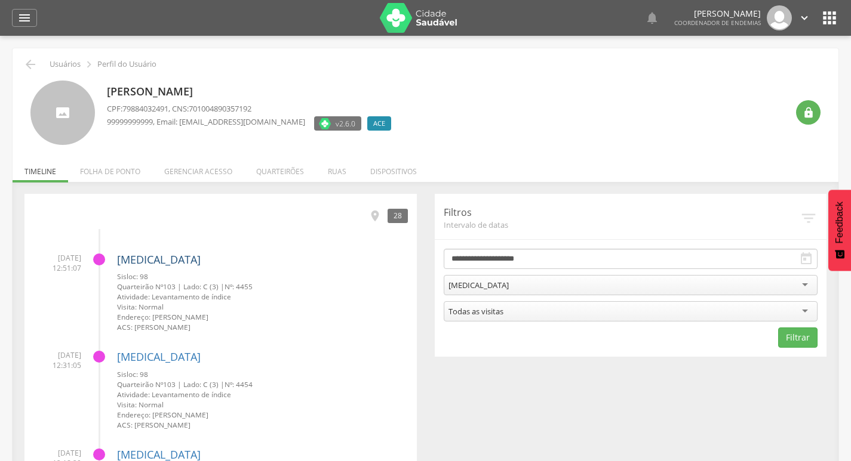
click at [141, 258] on link "[MEDICAL_DATA]" at bounding box center [159, 260] width 84 height 14
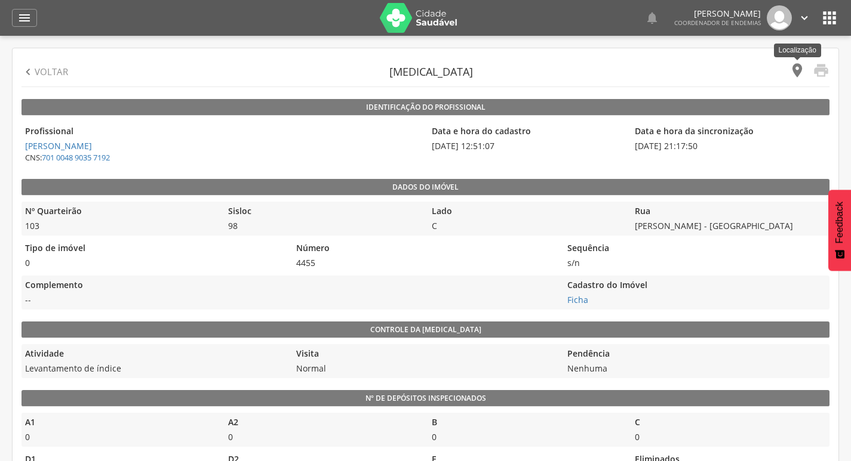
click at [795, 65] on icon "" at bounding box center [797, 70] width 17 height 17
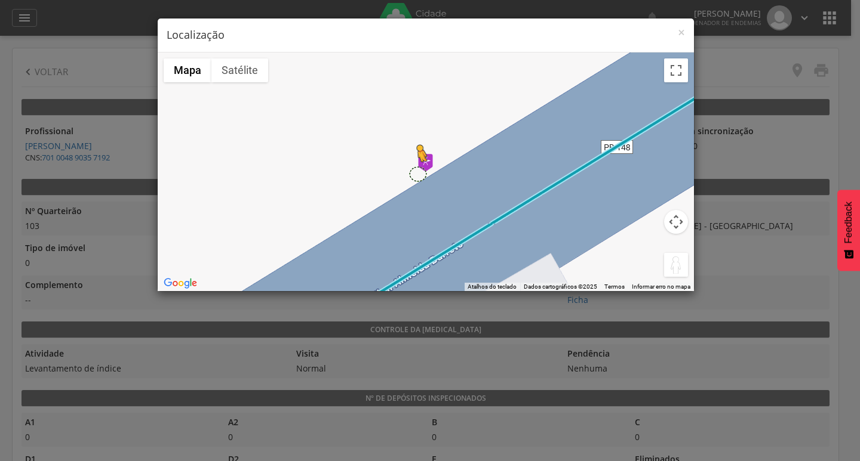
drag, startPoint x: 679, startPoint y: 267, endPoint x: 417, endPoint y: 173, distance: 279.1
click at [417, 173] on div "Pressione as teclas Alt + Enter para ativar o recurso de arrastar com o teclado…" at bounding box center [426, 172] width 536 height 239
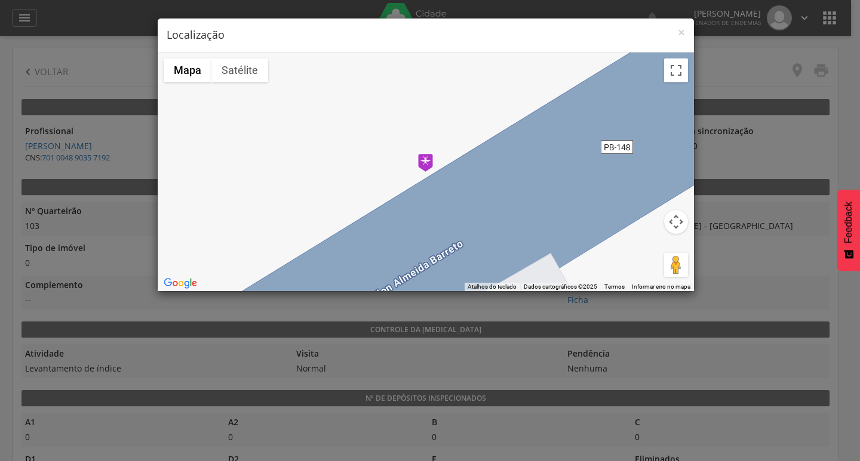
click at [675, 28] on h4 "Localização" at bounding box center [426, 35] width 518 height 16
click at [681, 30] on span "×" at bounding box center [681, 32] width 7 height 17
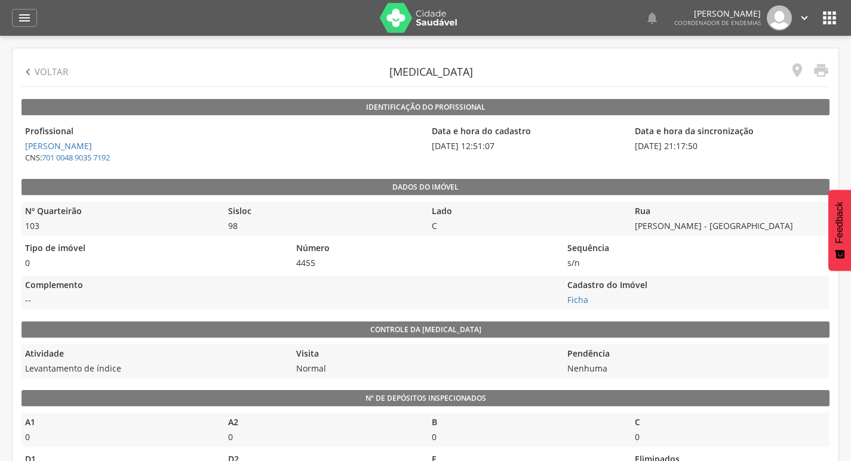
click at [39, 69] on p "Voltar" at bounding box center [51, 72] width 33 height 13
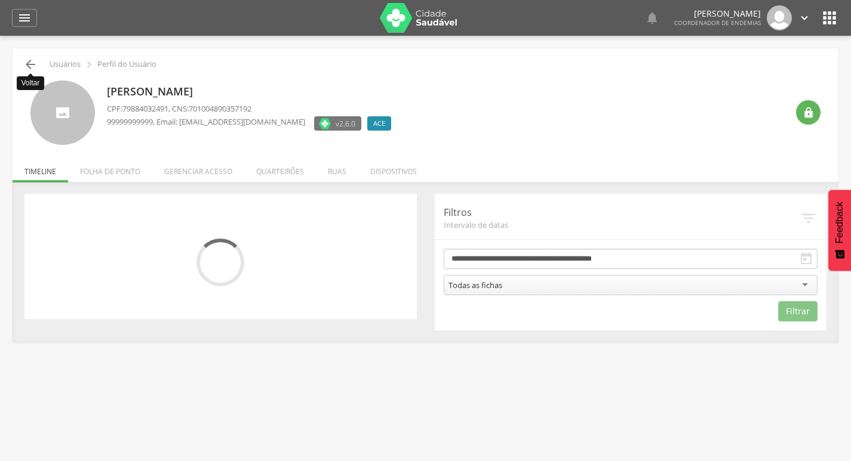
click at [30, 64] on icon "" at bounding box center [30, 64] width 14 height 14
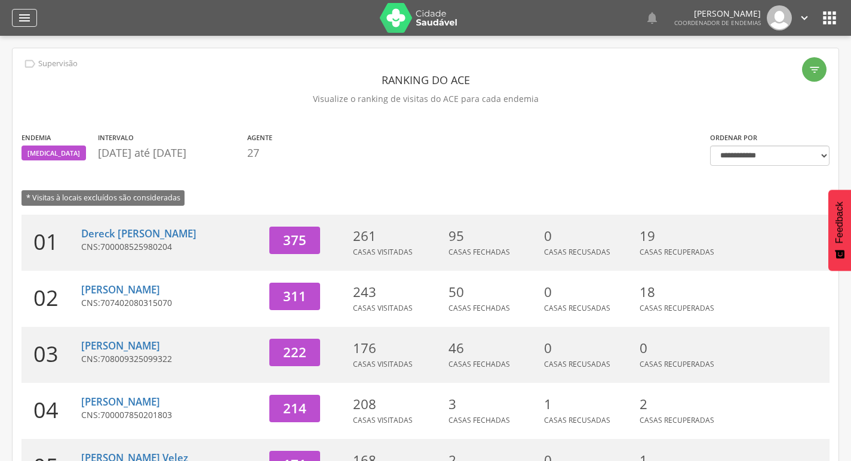
click at [26, 18] on icon "" at bounding box center [24, 18] width 14 height 14
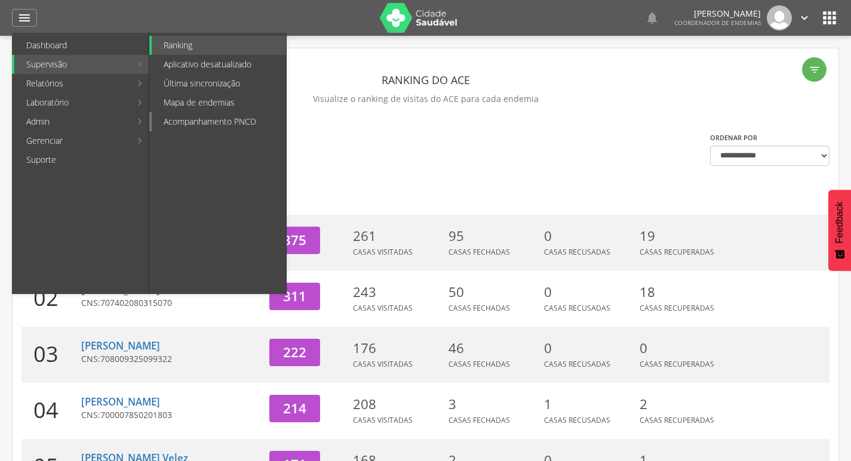
click at [244, 124] on link "Acompanhamento PNCD" at bounding box center [219, 121] width 134 height 19
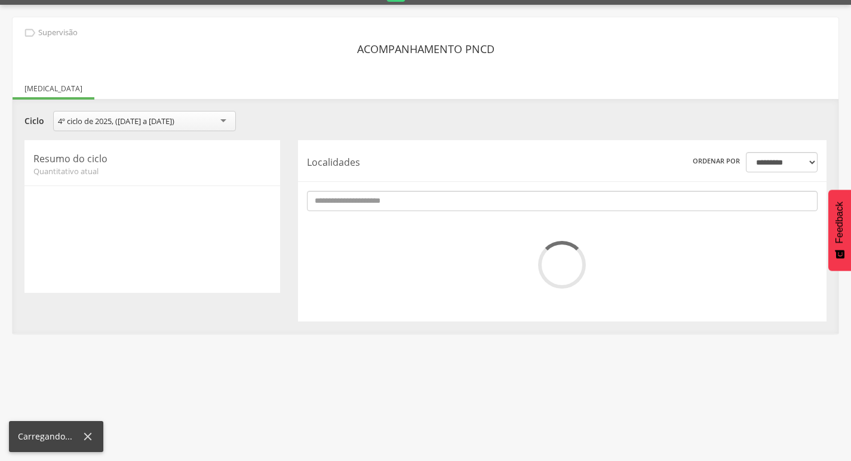
scroll to position [36, 0]
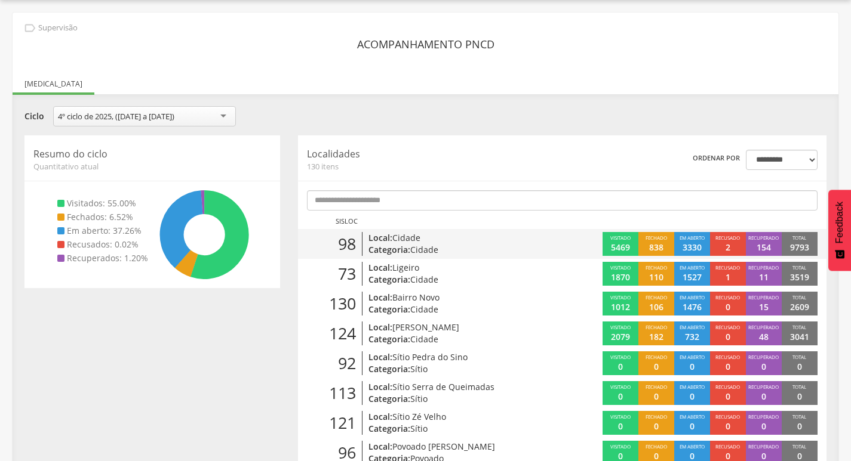
click at [472, 251] on p "Categoria: Cidade" at bounding box center [452, 250] width 169 height 12
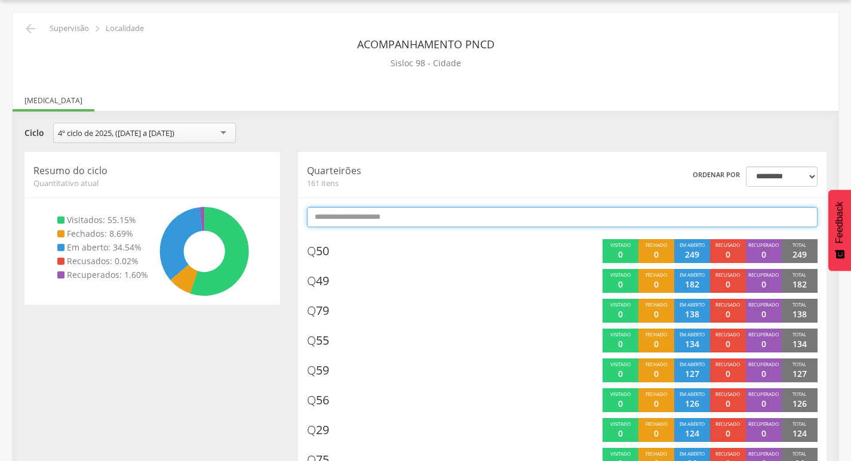
click at [515, 216] on input "text" at bounding box center [562, 217] width 510 height 20
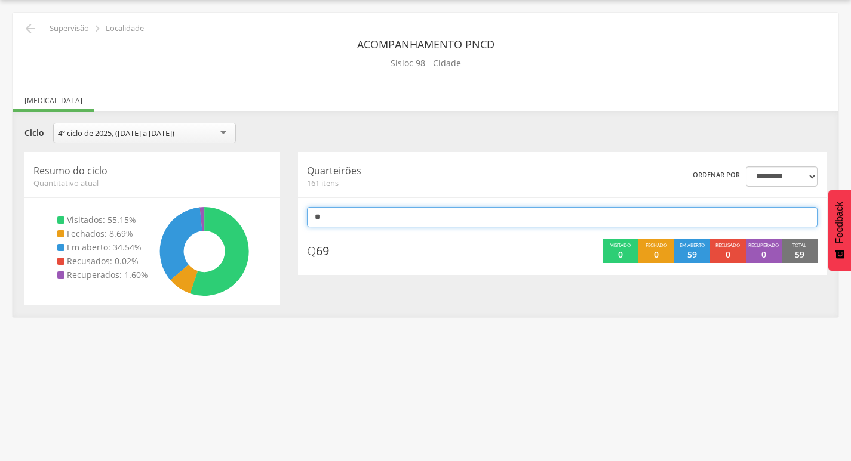
type input "*"
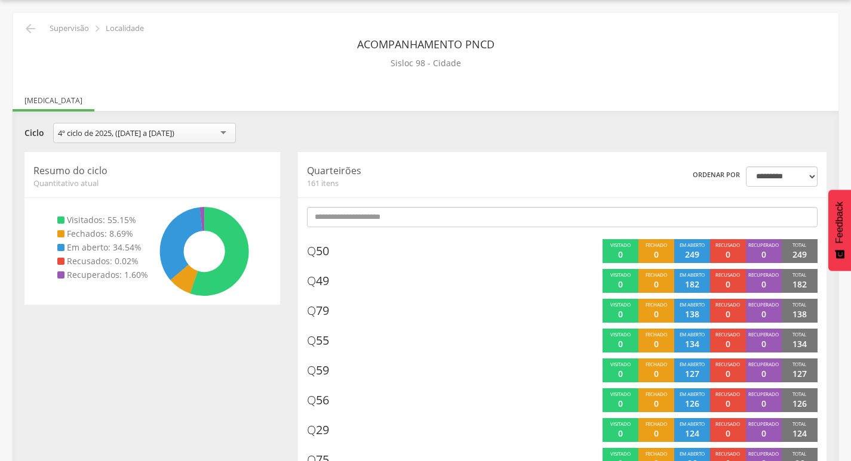
click at [543, 140] on div "**********" at bounding box center [426, 134] width 820 height 23
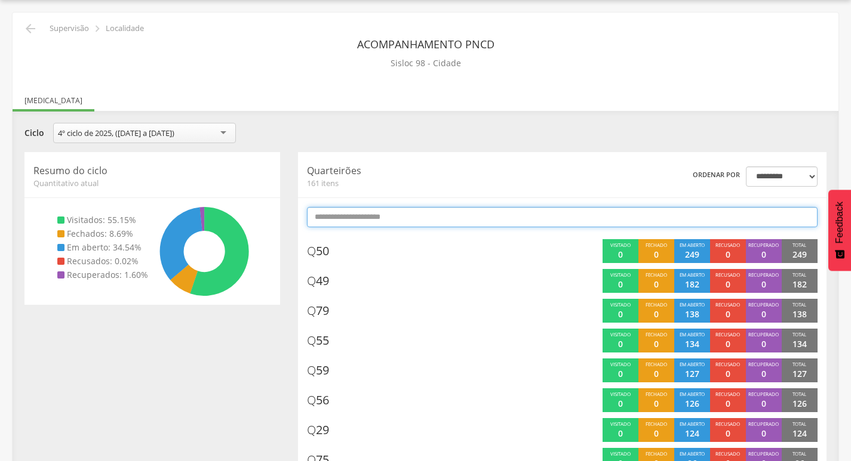
click at [522, 213] on input "text" at bounding box center [562, 217] width 510 height 20
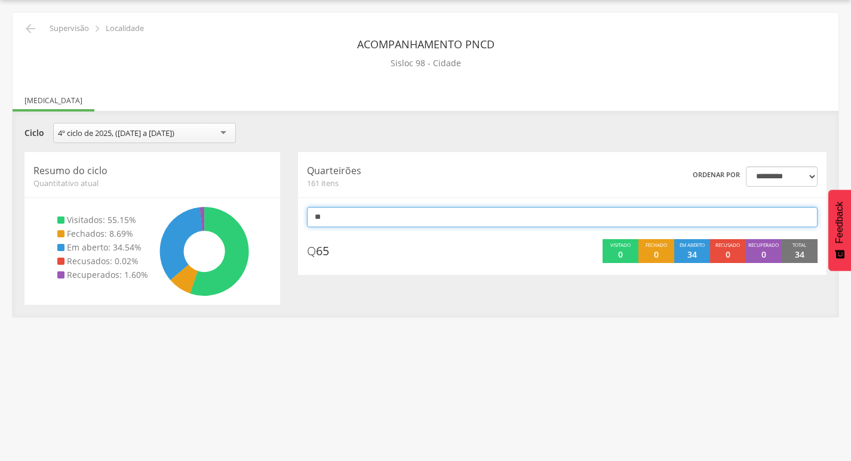
type input "*"
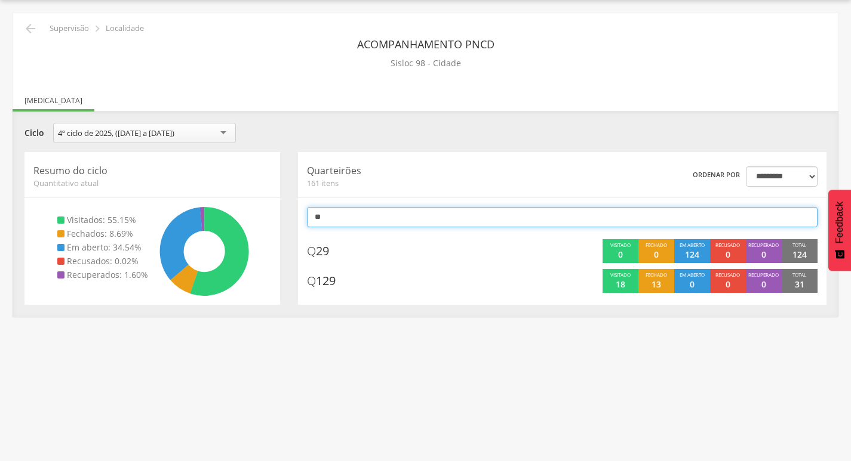
type input "*"
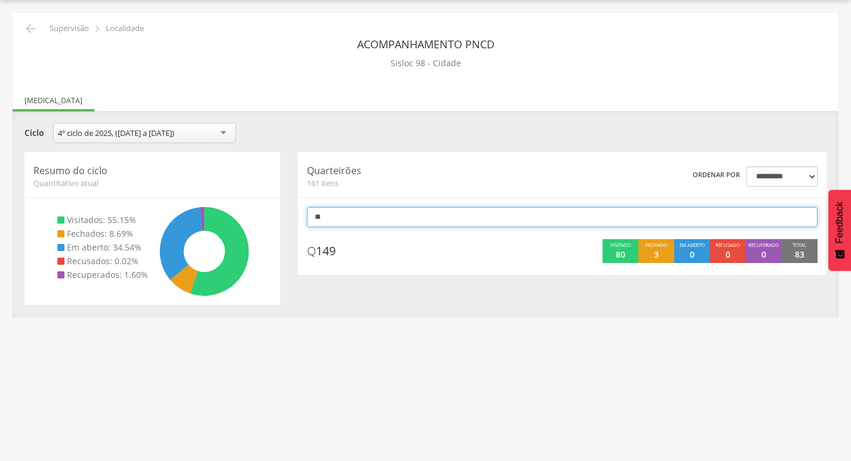
type input "*"
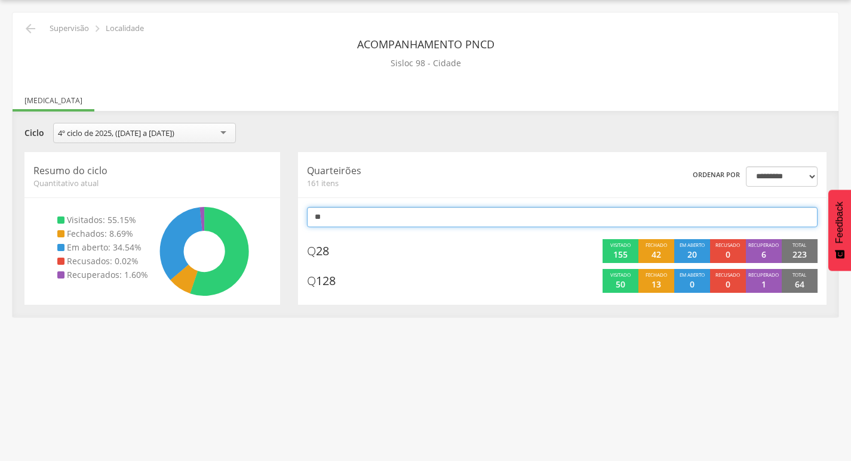
type input "*"
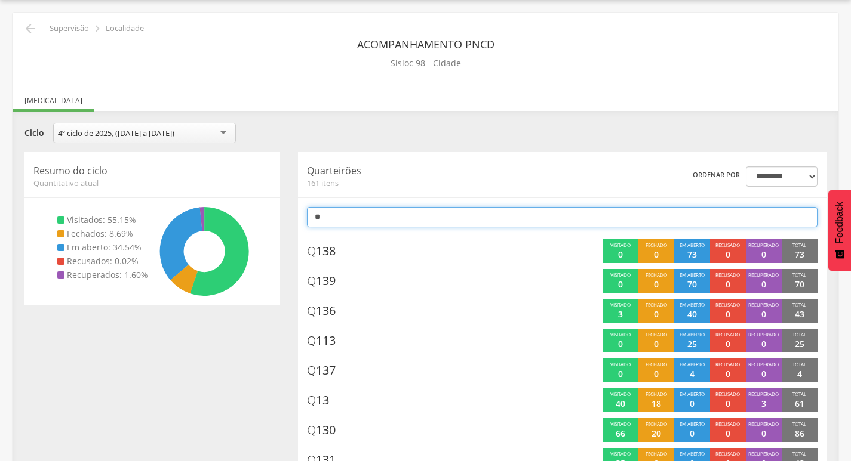
type input "*"
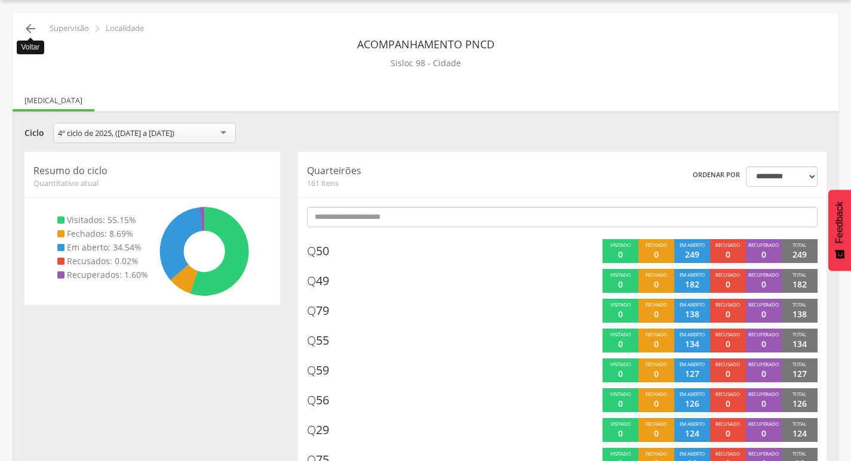
click at [33, 29] on icon "" at bounding box center [30, 28] width 14 height 14
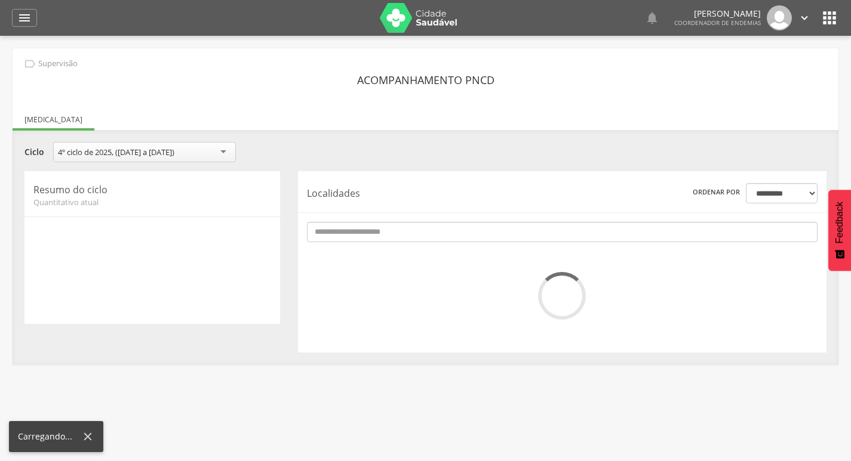
click at [804, 19] on icon "" at bounding box center [804, 17] width 13 height 13
click at [750, 66] on link "Sair" at bounding box center [763, 68] width 94 height 15
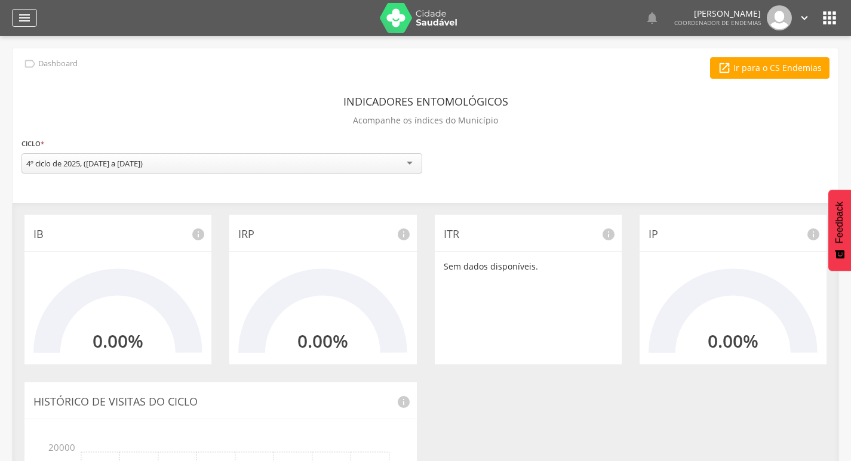
click at [28, 20] on icon "" at bounding box center [24, 18] width 14 height 14
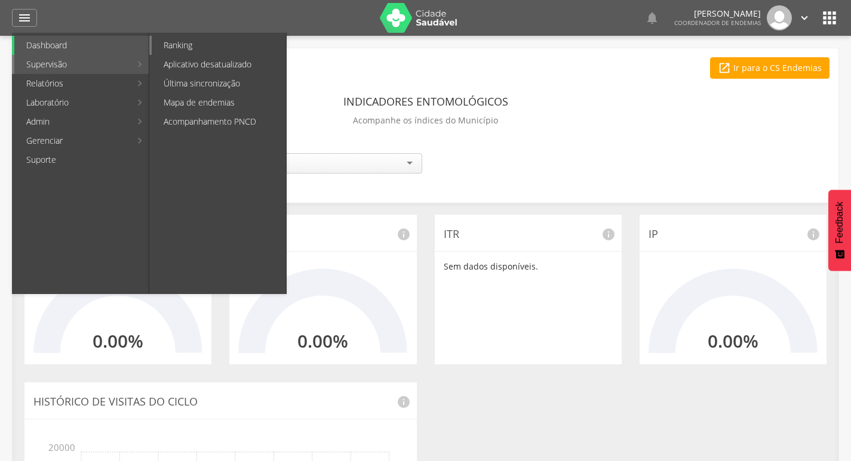
click at [182, 37] on link "Ranking" at bounding box center [219, 45] width 134 height 19
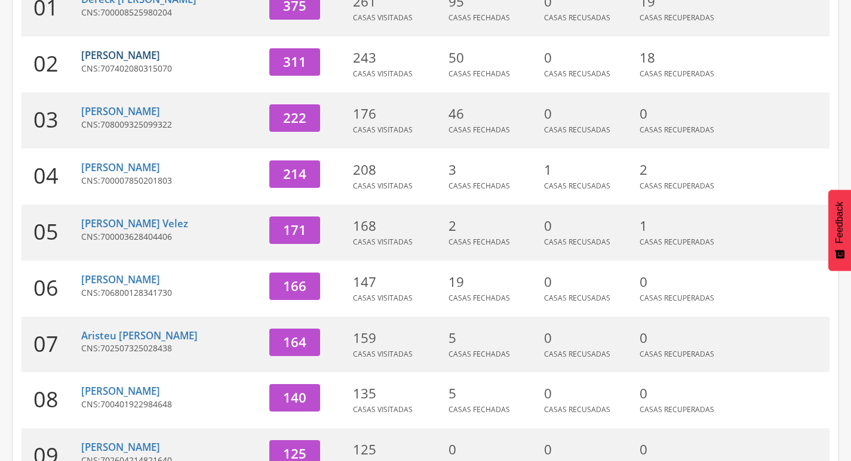
scroll to position [239, 0]
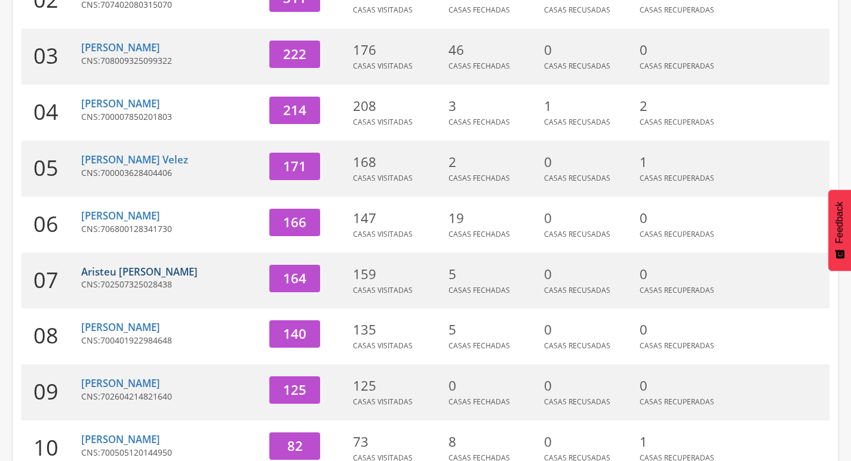
click at [153, 276] on link "Aristeu [PERSON_NAME]" at bounding box center [139, 272] width 116 height 14
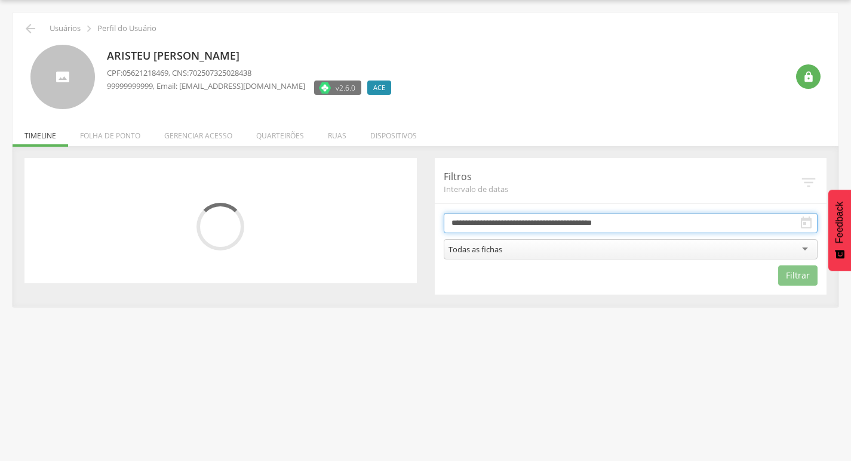
click at [487, 226] on input "**********" at bounding box center [631, 223] width 374 height 20
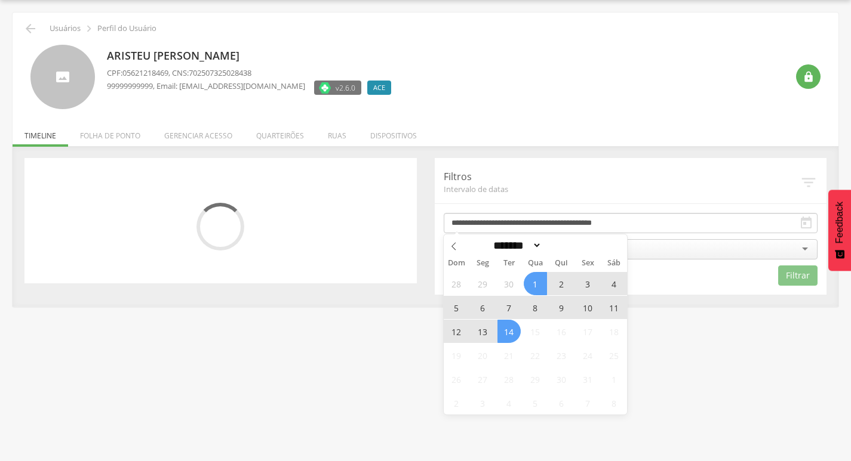
click at [485, 334] on span "13" at bounding box center [482, 331] width 23 height 23
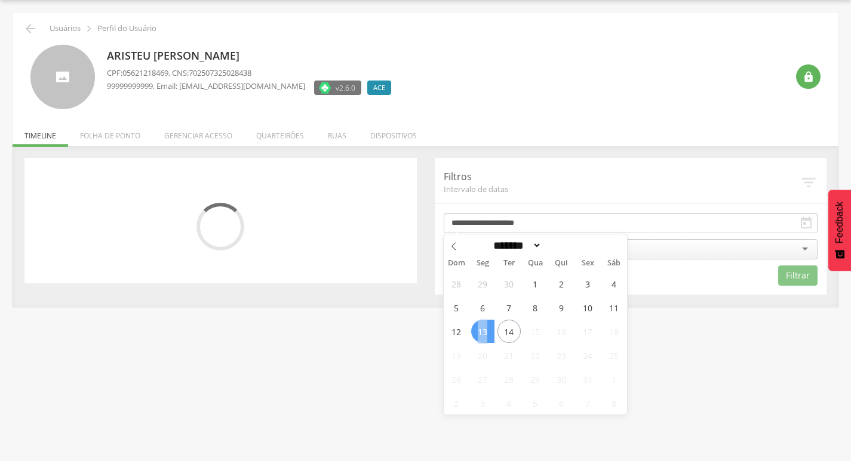
click at [485, 334] on span "13" at bounding box center [482, 331] width 23 height 23
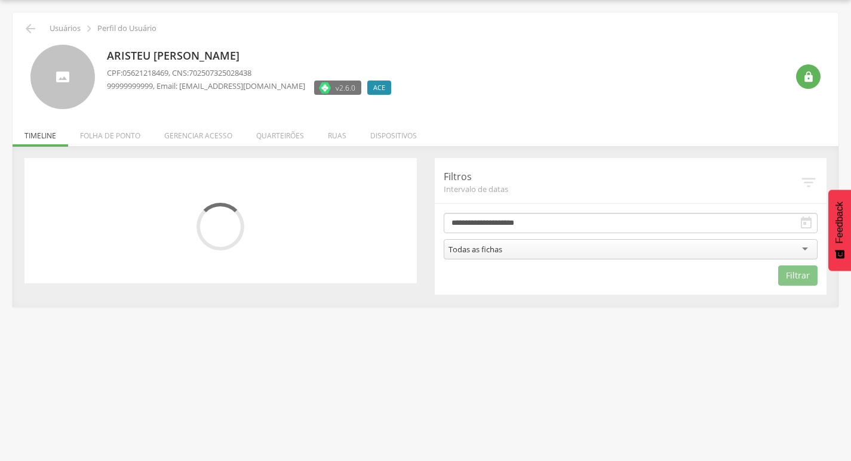
click at [544, 254] on div "Todas as fichas" at bounding box center [631, 249] width 374 height 20
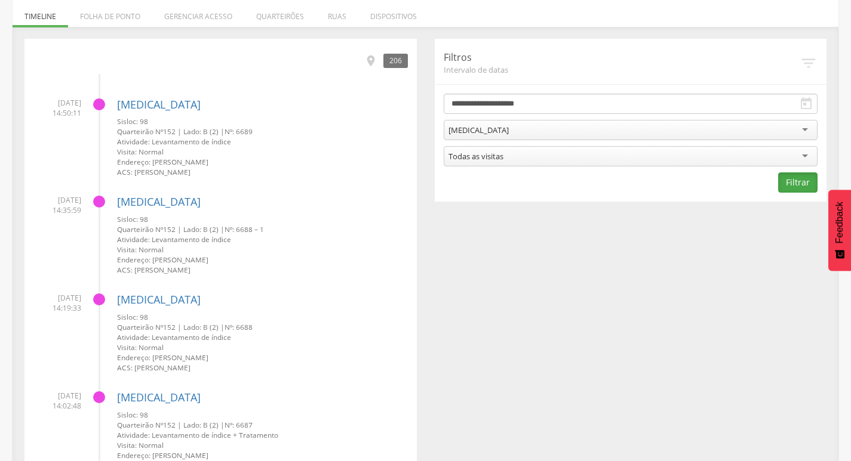
click at [801, 189] on button "Filtrar" at bounding box center [797, 183] width 39 height 20
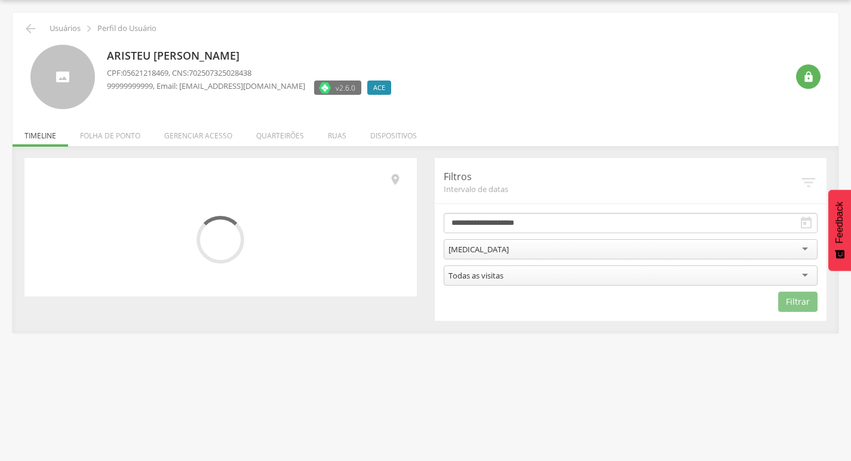
scroll to position [155, 0]
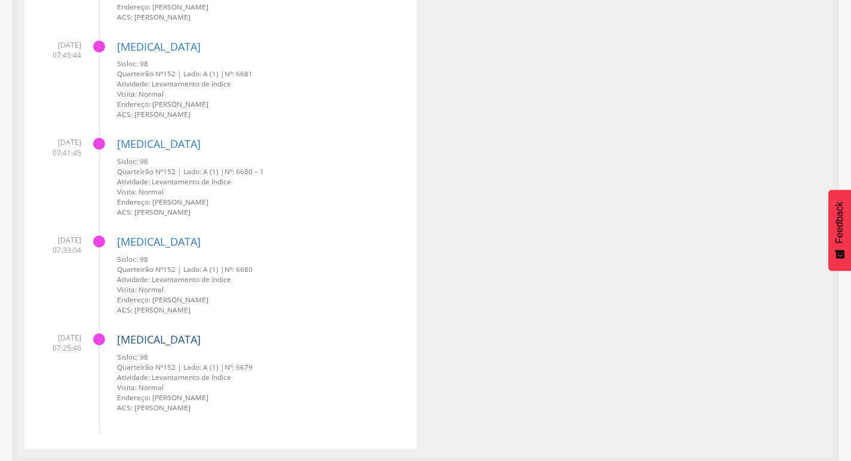
click at [138, 339] on link "[MEDICAL_DATA]" at bounding box center [159, 340] width 84 height 14
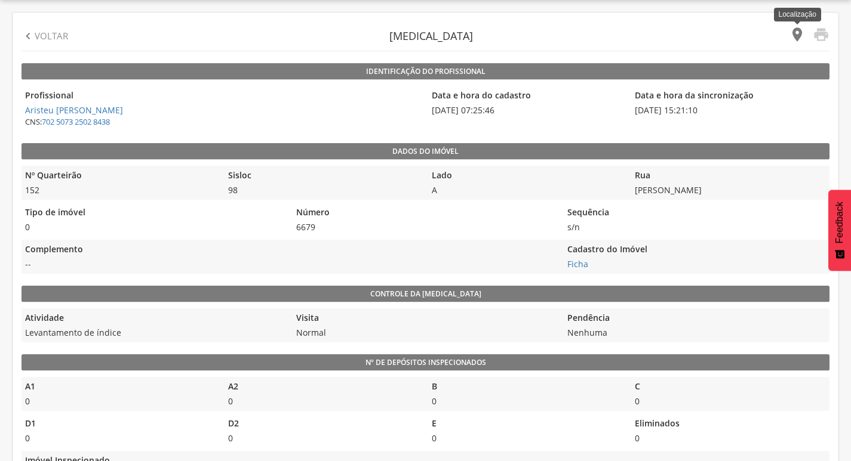
click at [790, 30] on icon "" at bounding box center [797, 34] width 17 height 17
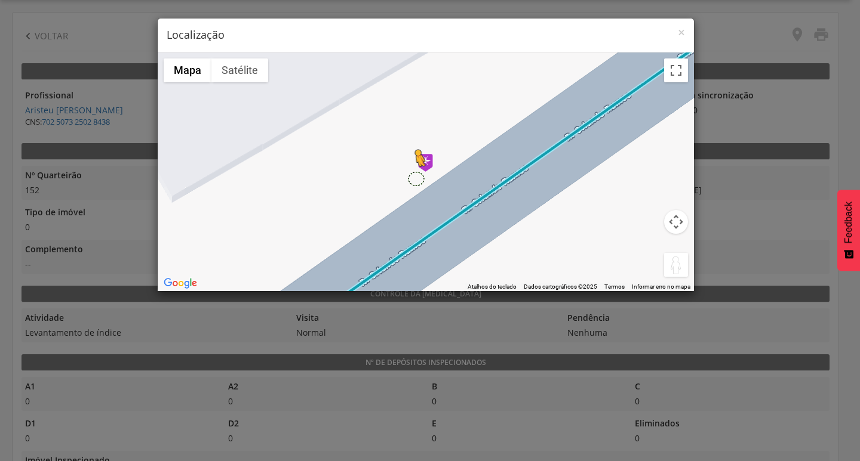
drag, startPoint x: 675, startPoint y: 271, endPoint x: 414, endPoint y: 178, distance: 276.8
click at [414, 178] on div "Pressione as teclas Alt + Enter para ativar o recurso de arrastar com o teclado…" at bounding box center [426, 172] width 536 height 239
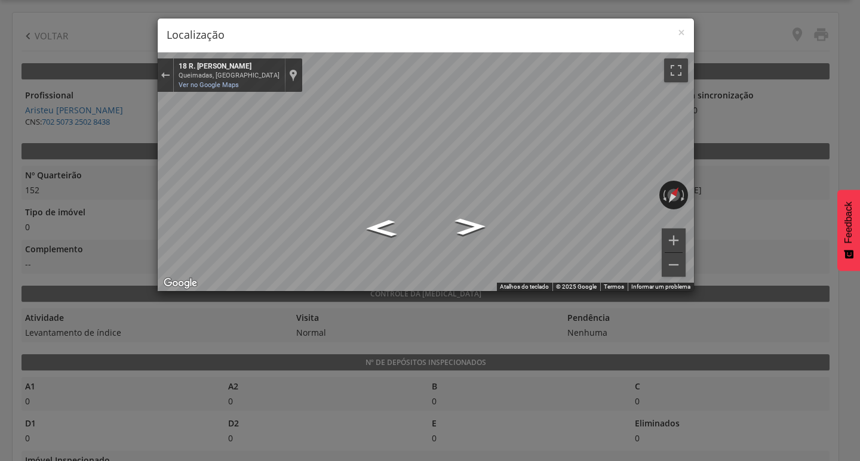
click at [829, 221] on div "× Localização ← Mover para a esquerda → Mover para a direita ↑ Mover para cima …" at bounding box center [430, 230] width 860 height 461
click at [741, 187] on div "× Localização ← Mover para a esquerda → Mover para a direita ↑ Mover para cima …" at bounding box center [430, 230] width 860 height 461
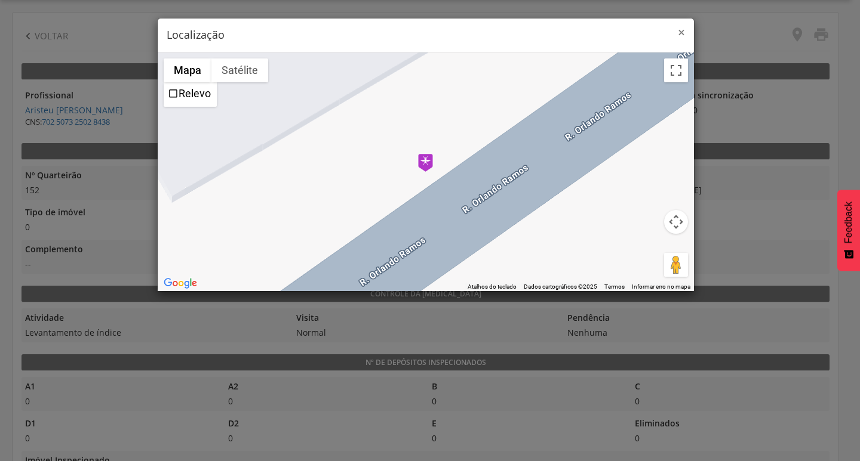
click at [681, 33] on span "×" at bounding box center [681, 32] width 7 height 17
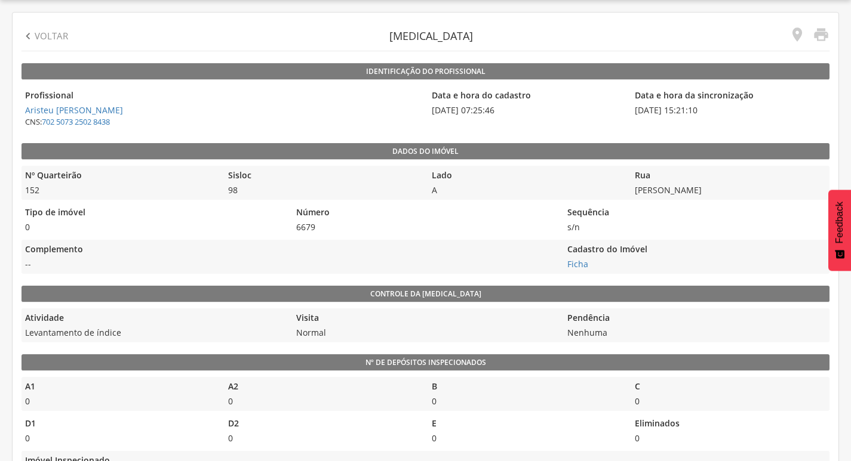
click at [66, 36] on p "Voltar" at bounding box center [51, 36] width 33 height 13
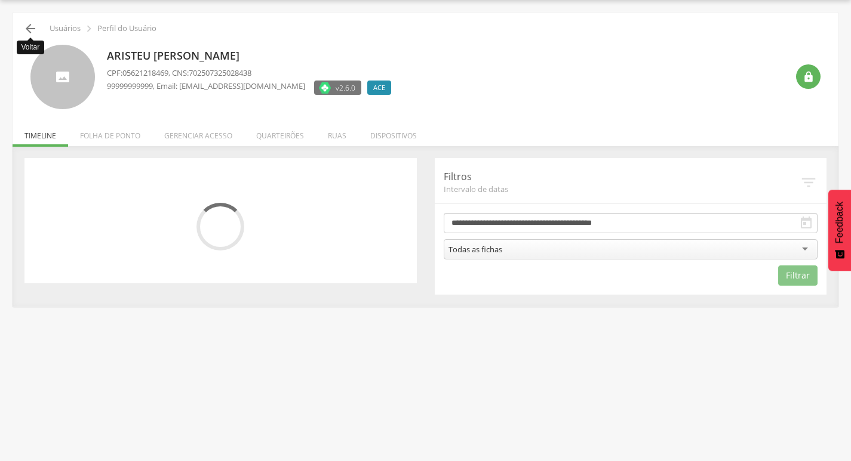
click at [35, 28] on icon "" at bounding box center [30, 28] width 14 height 14
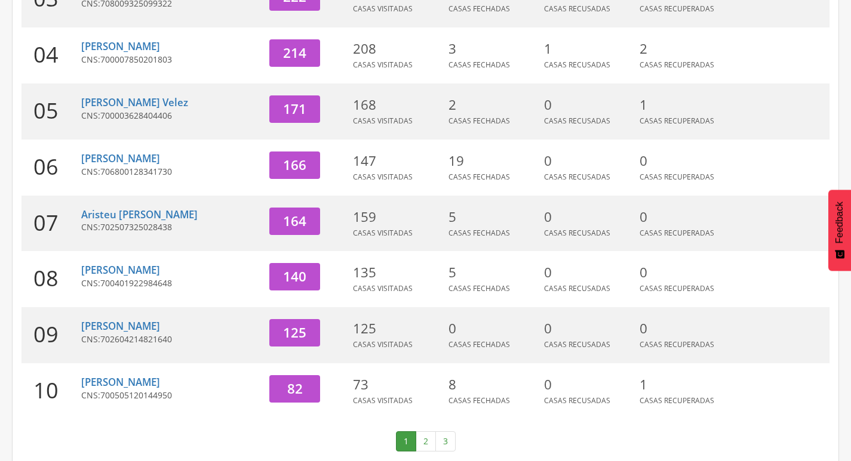
scroll to position [368, 0]
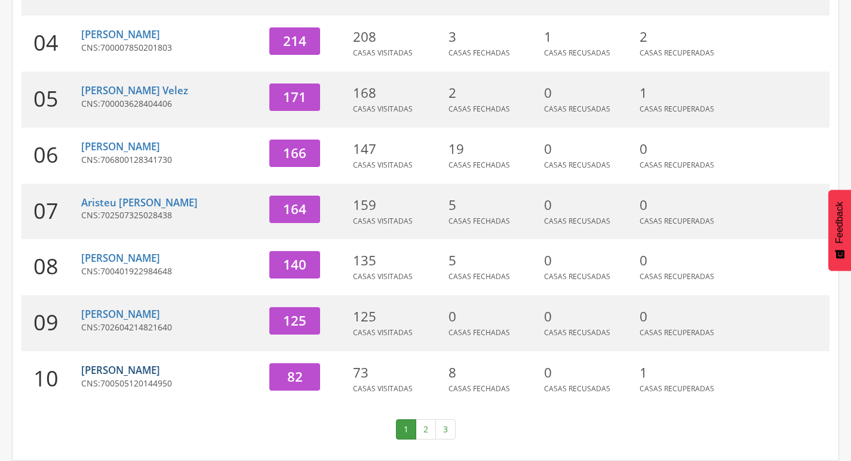
click at [160, 370] on link "[PERSON_NAME]" at bounding box center [120, 371] width 79 height 14
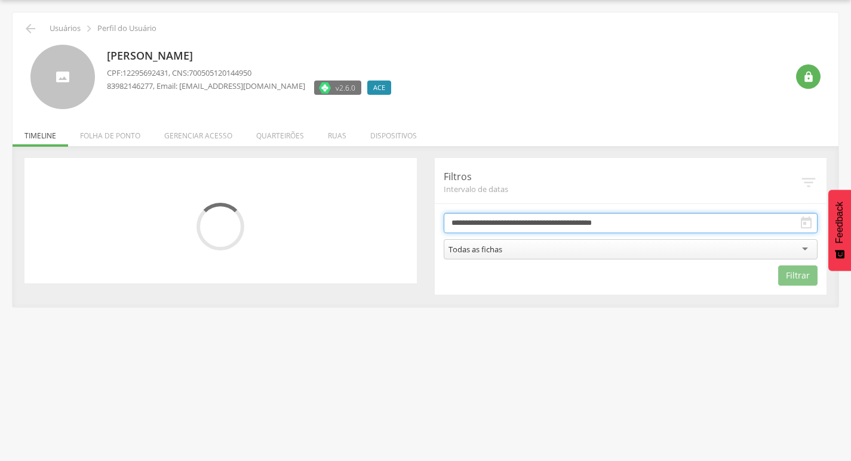
click at [550, 222] on input "**********" at bounding box center [631, 223] width 374 height 20
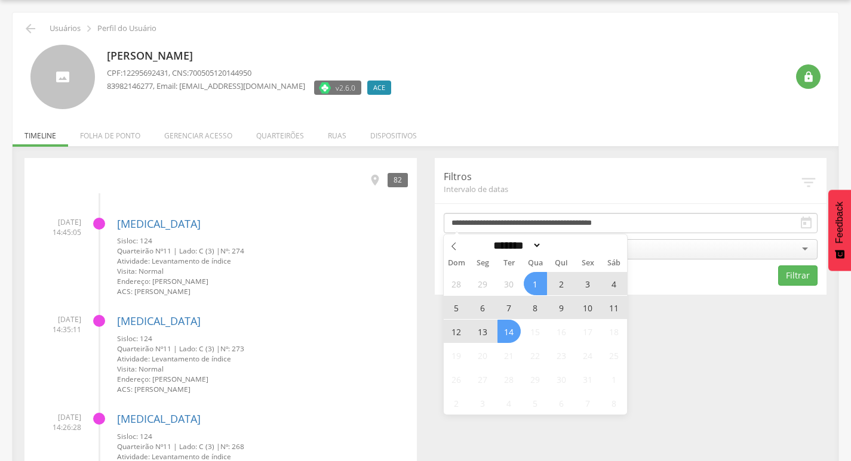
click at [482, 333] on span "13" at bounding box center [482, 331] width 23 height 23
type input "**********"
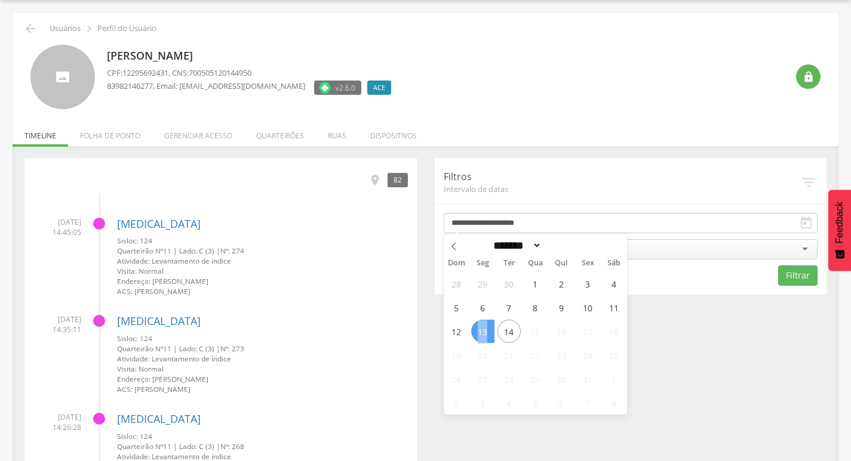
click at [482, 333] on span "13" at bounding box center [482, 331] width 23 height 23
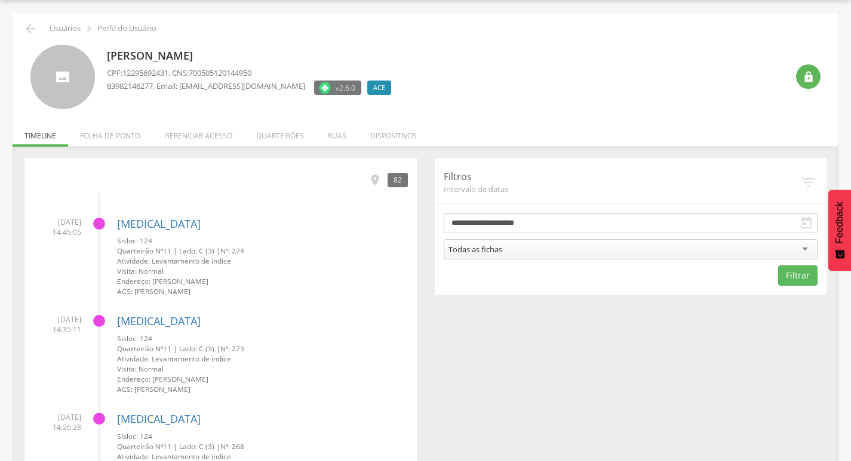
click at [556, 258] on div "Todas as fichas" at bounding box center [631, 249] width 374 height 20
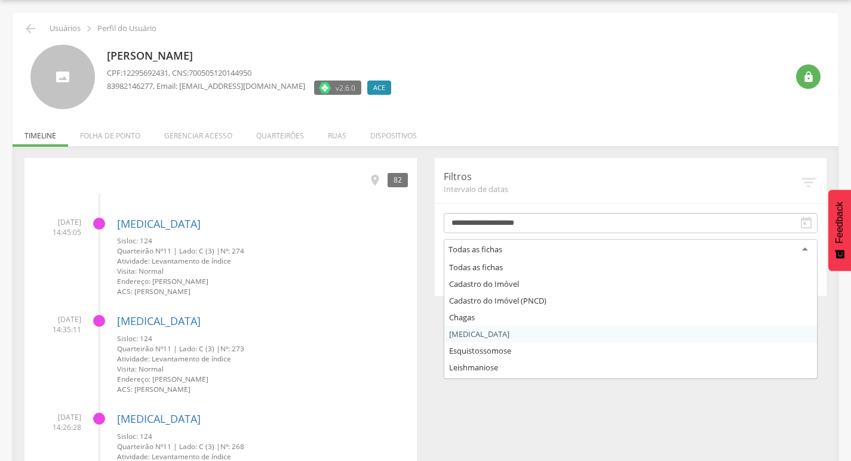
drag, startPoint x: 513, startPoint y: 334, endPoint x: 737, endPoint y: 332, distance: 223.3
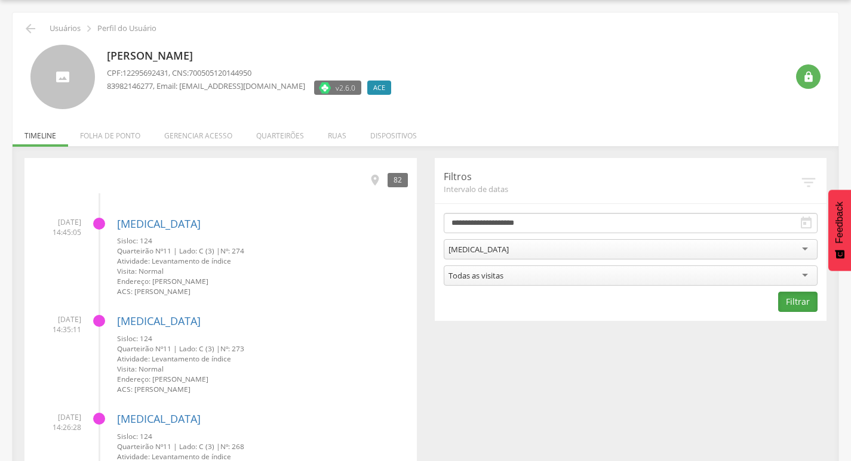
click at [806, 301] on button "Filtrar" at bounding box center [797, 302] width 39 height 20
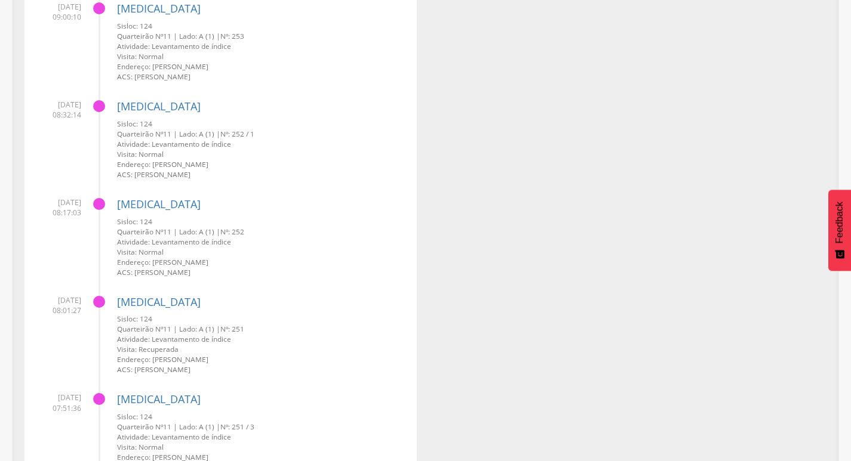
scroll to position [2658, 0]
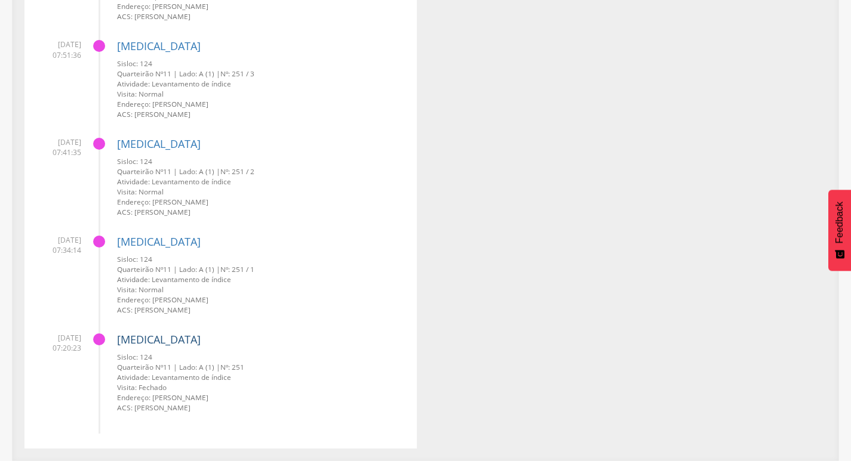
click at [143, 333] on link "[MEDICAL_DATA]" at bounding box center [159, 340] width 84 height 14
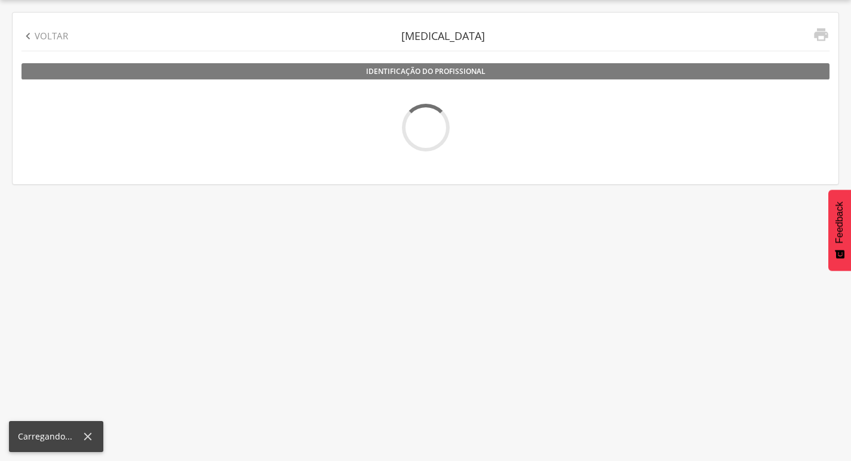
scroll to position [36, 0]
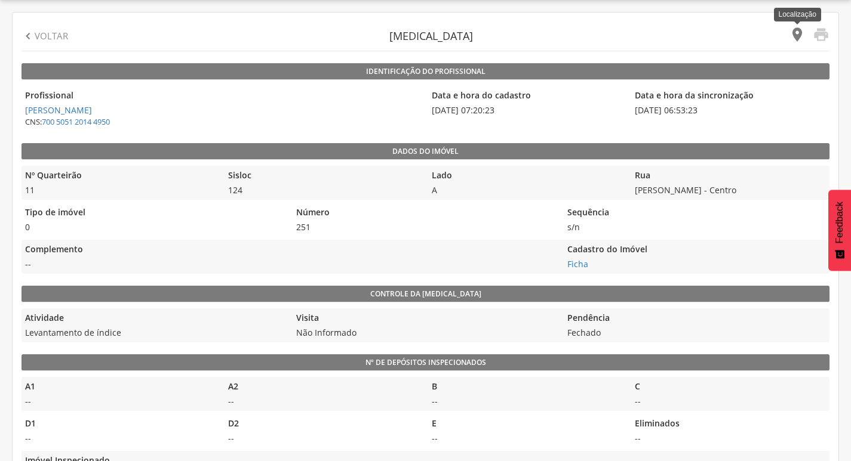
click at [791, 29] on icon "" at bounding box center [797, 34] width 17 height 17
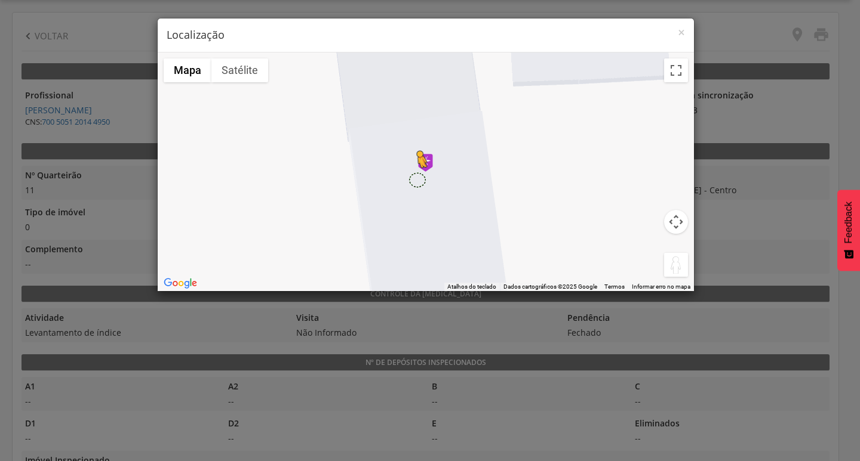
drag, startPoint x: 678, startPoint y: 272, endPoint x: 417, endPoint y: 180, distance: 276.6
click at [417, 180] on div "Pressione as teclas Alt + Enter para ativar o recurso de arrastar com o teclado…" at bounding box center [426, 172] width 536 height 239
click at [682, 36] on span "×" at bounding box center [681, 32] width 7 height 17
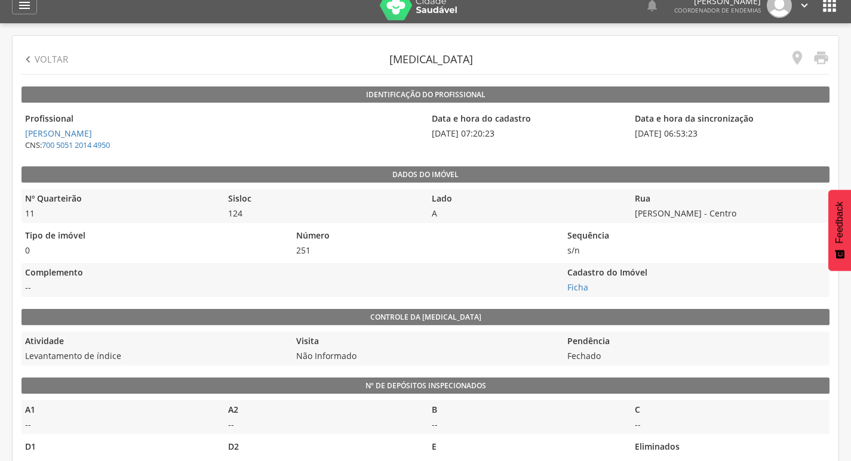
scroll to position [0, 0]
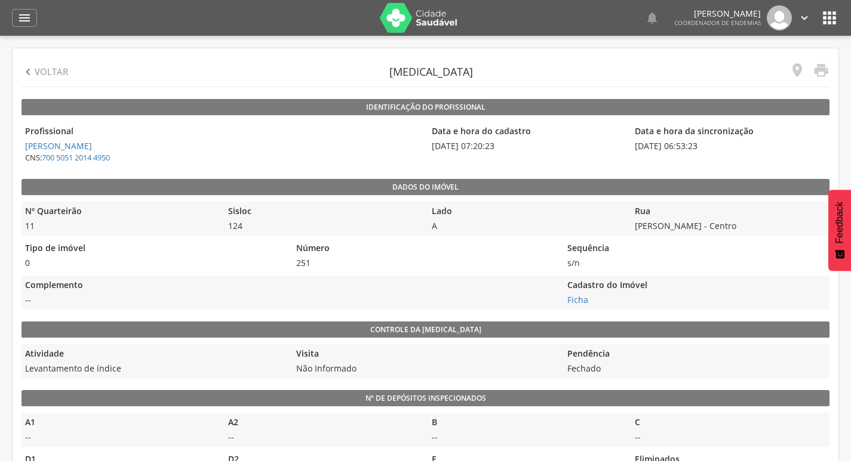
click at [39, 71] on p "Voltar" at bounding box center [51, 72] width 33 height 13
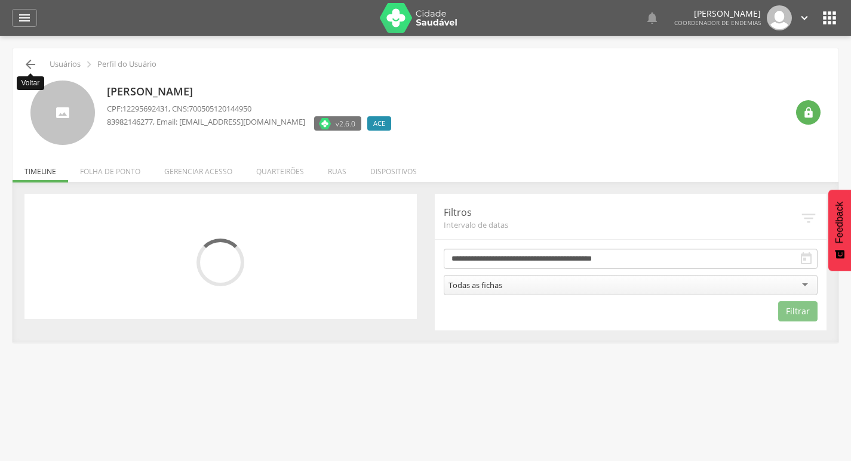
click at [32, 65] on icon "" at bounding box center [30, 64] width 14 height 14
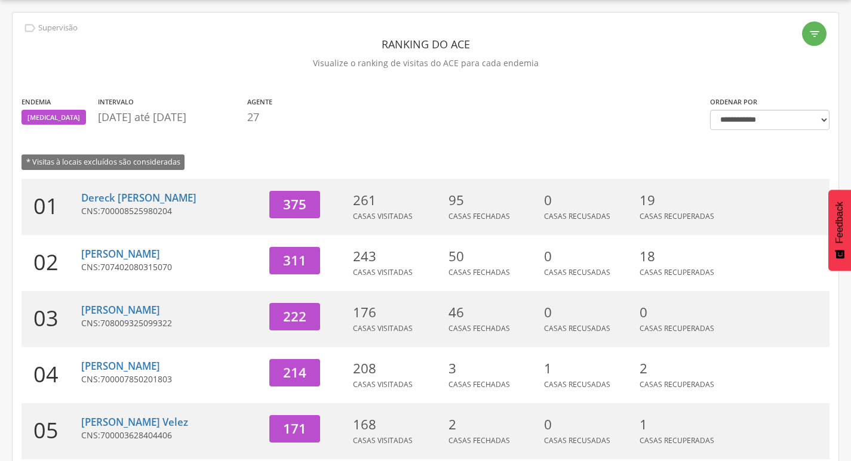
scroll to position [368, 0]
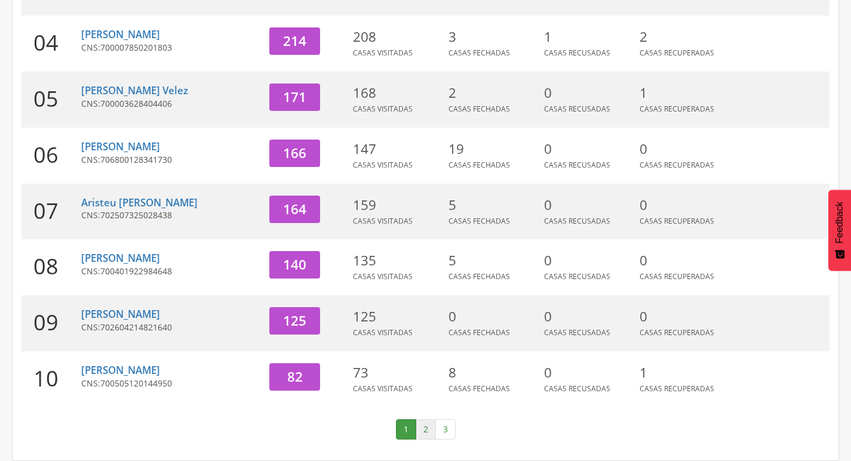
click at [421, 426] on link "2" at bounding box center [425, 430] width 20 height 20
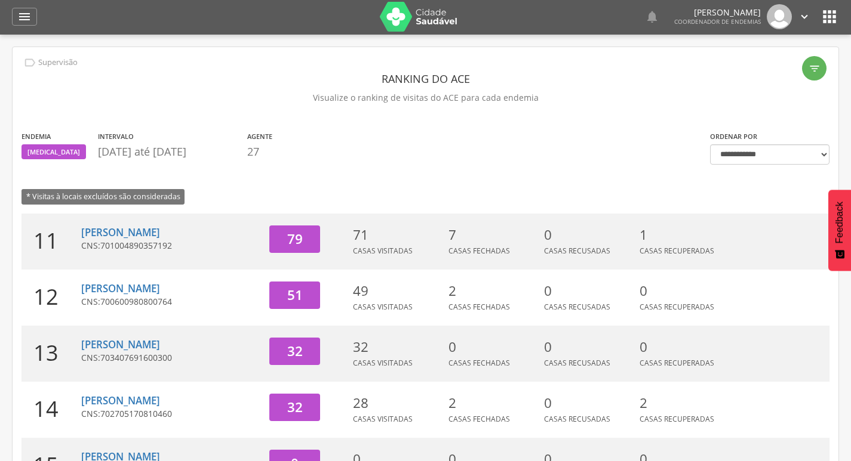
scroll to position [0, 0]
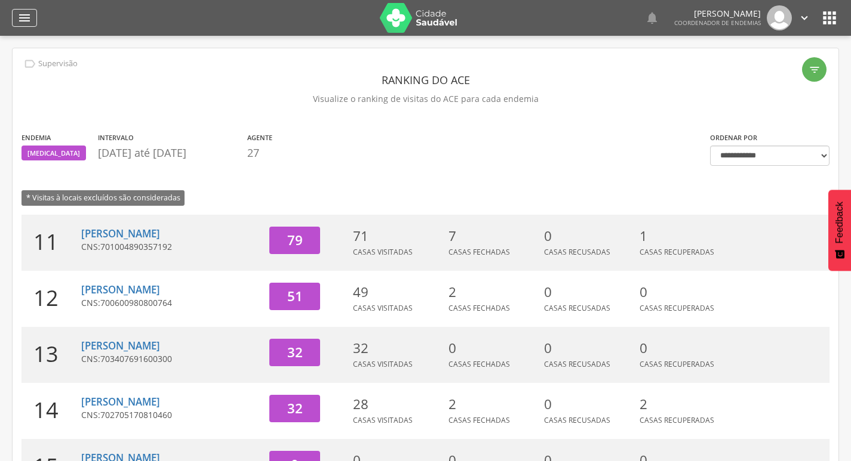
click at [20, 13] on icon "" at bounding box center [24, 18] width 14 height 14
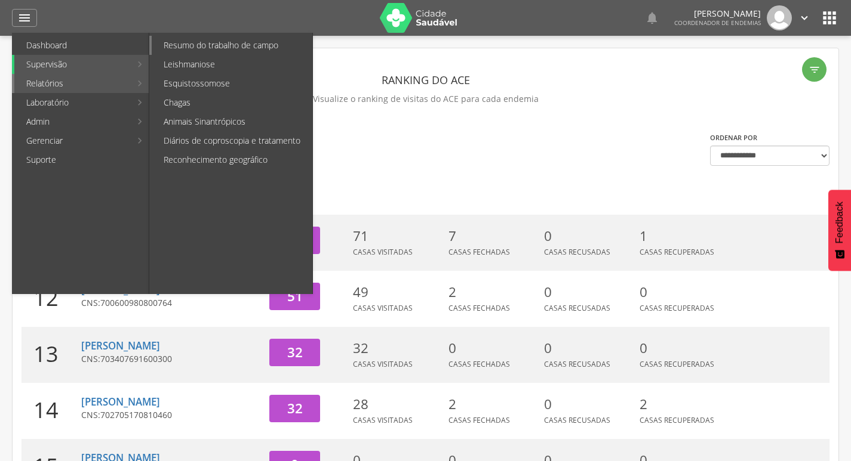
click at [225, 47] on link "Resumo do trabalho de campo" at bounding box center [232, 45] width 161 height 19
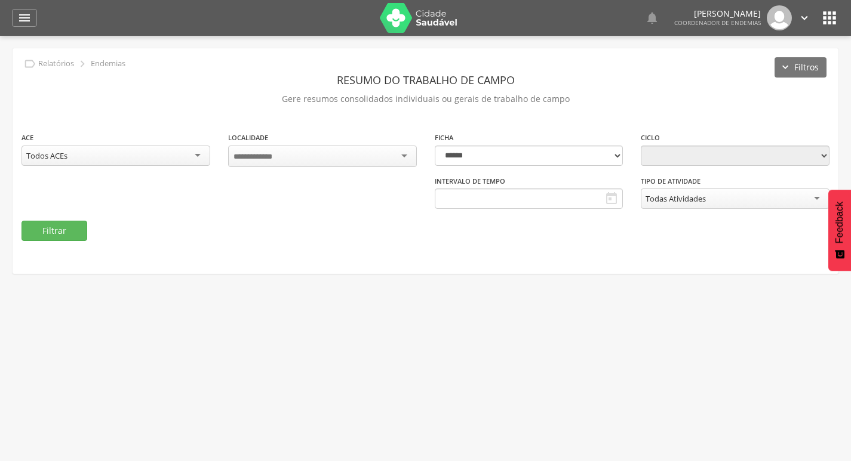
type input "**********"
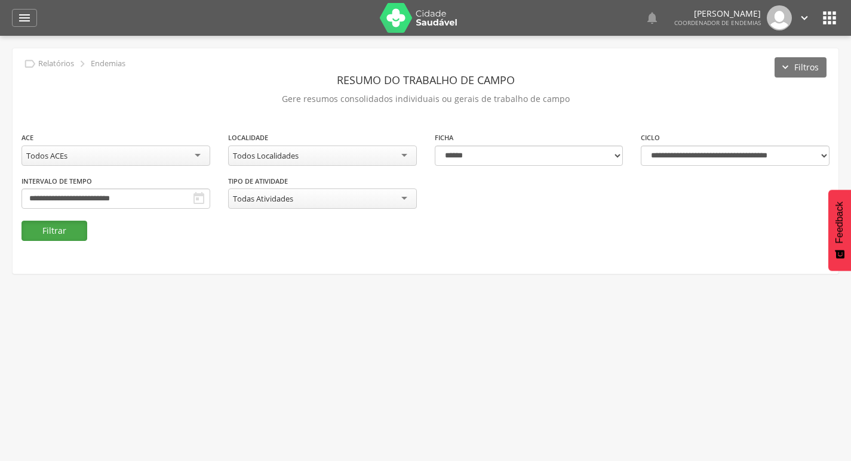
click at [84, 231] on button "Filtrar" at bounding box center [54, 231] width 66 height 20
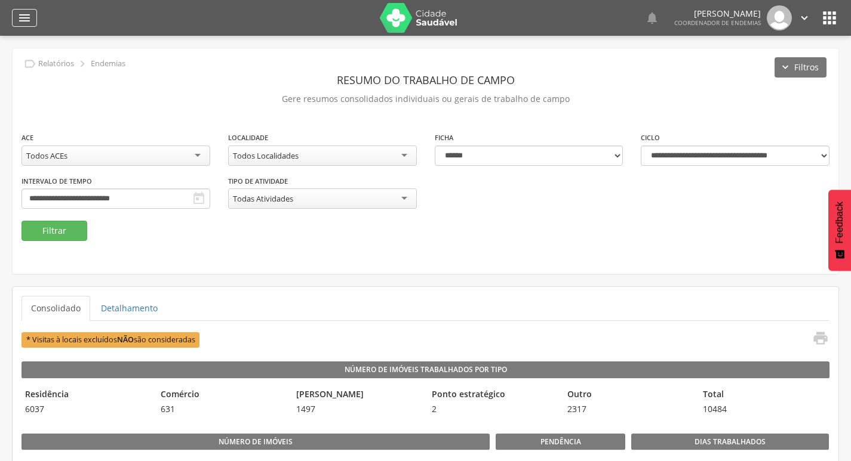
click at [29, 17] on icon "" at bounding box center [24, 18] width 14 height 14
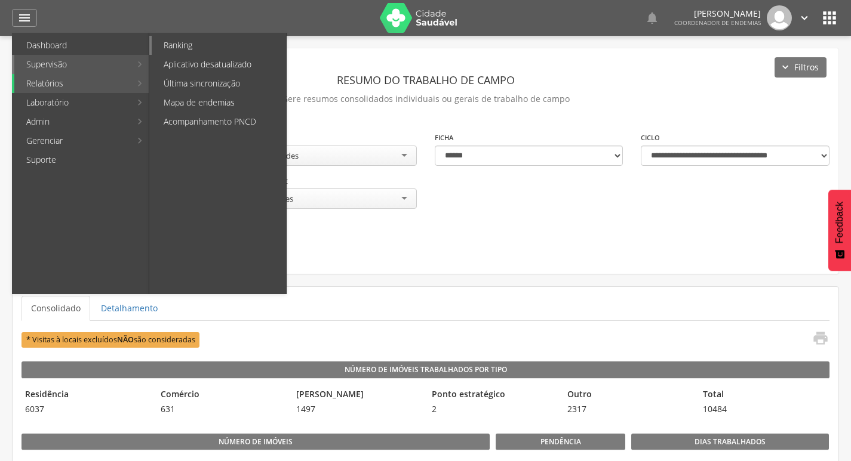
click at [202, 43] on link "Ranking" at bounding box center [219, 45] width 134 height 19
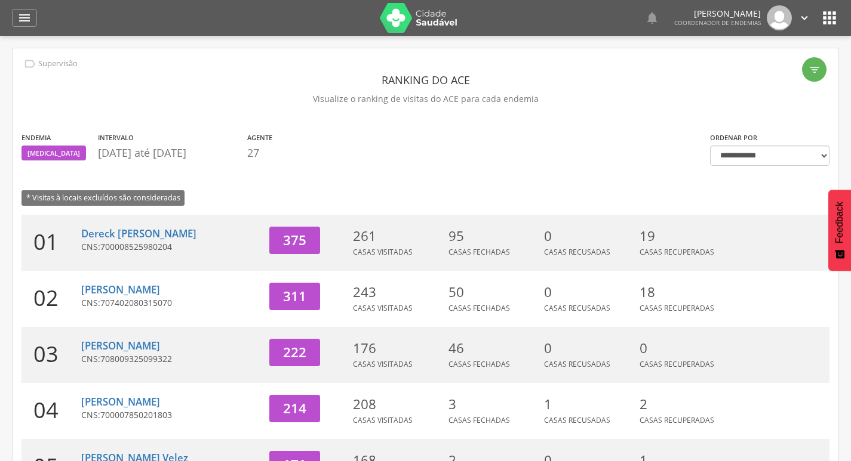
click at [607, 170] on div "Endemia Dengue Intervalo 01/10/2025 até 14/10/2025 Agente 27 * Visitas à locais…" at bounding box center [357, 173] width 688 height 84
click at [806, 21] on icon "" at bounding box center [804, 17] width 13 height 13
click at [753, 65] on link "Sair" at bounding box center [763, 68] width 94 height 15
